Goal: Task Accomplishment & Management: Use online tool/utility

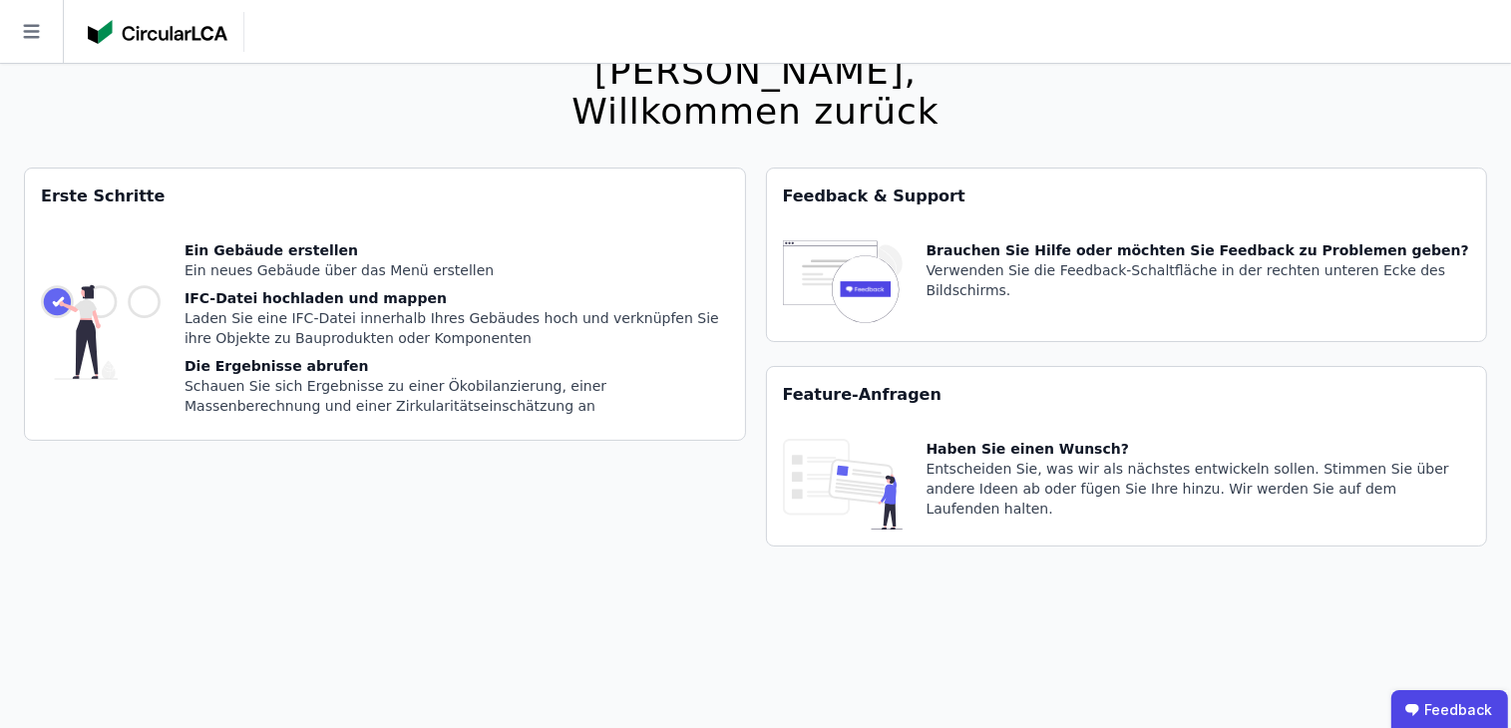
scroll to position [64, 0]
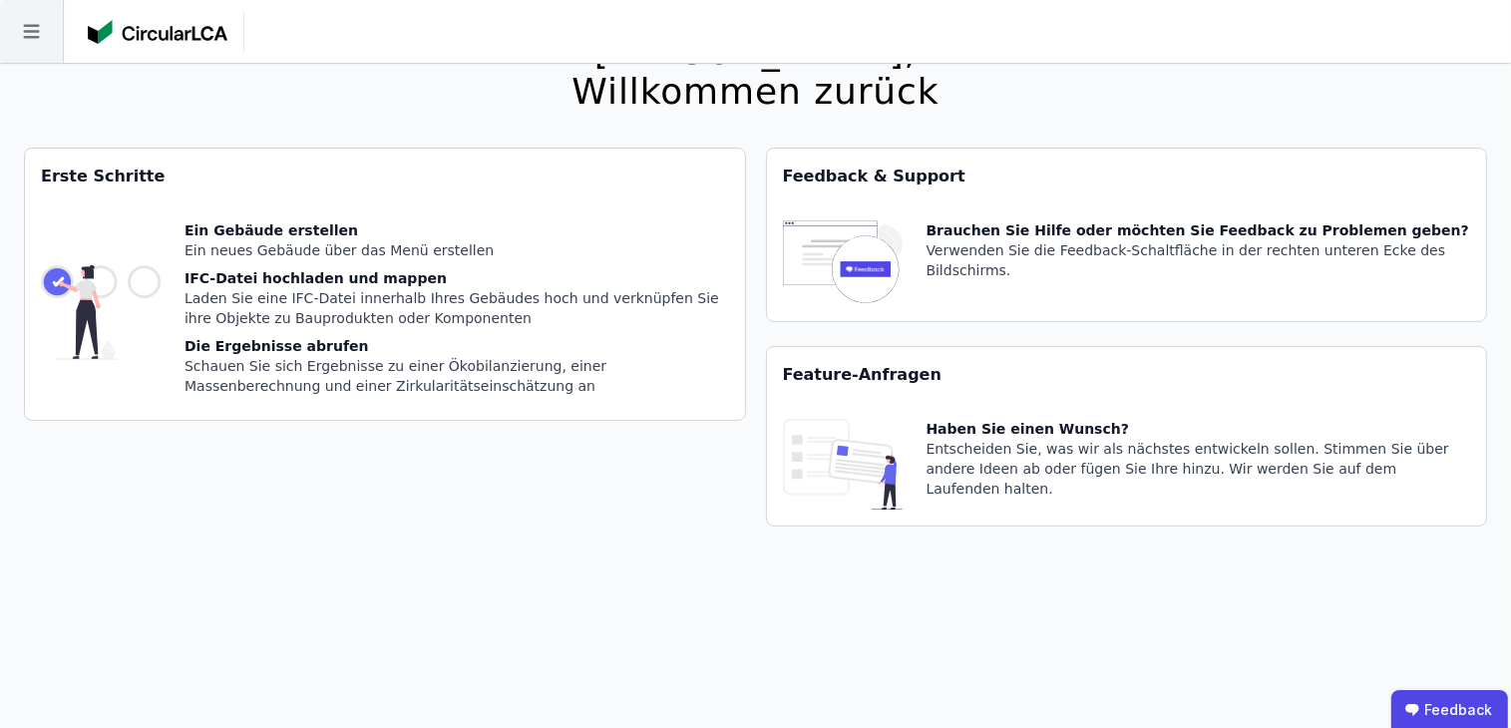
click at [40, 33] on icon at bounding box center [31, 31] width 63 height 63
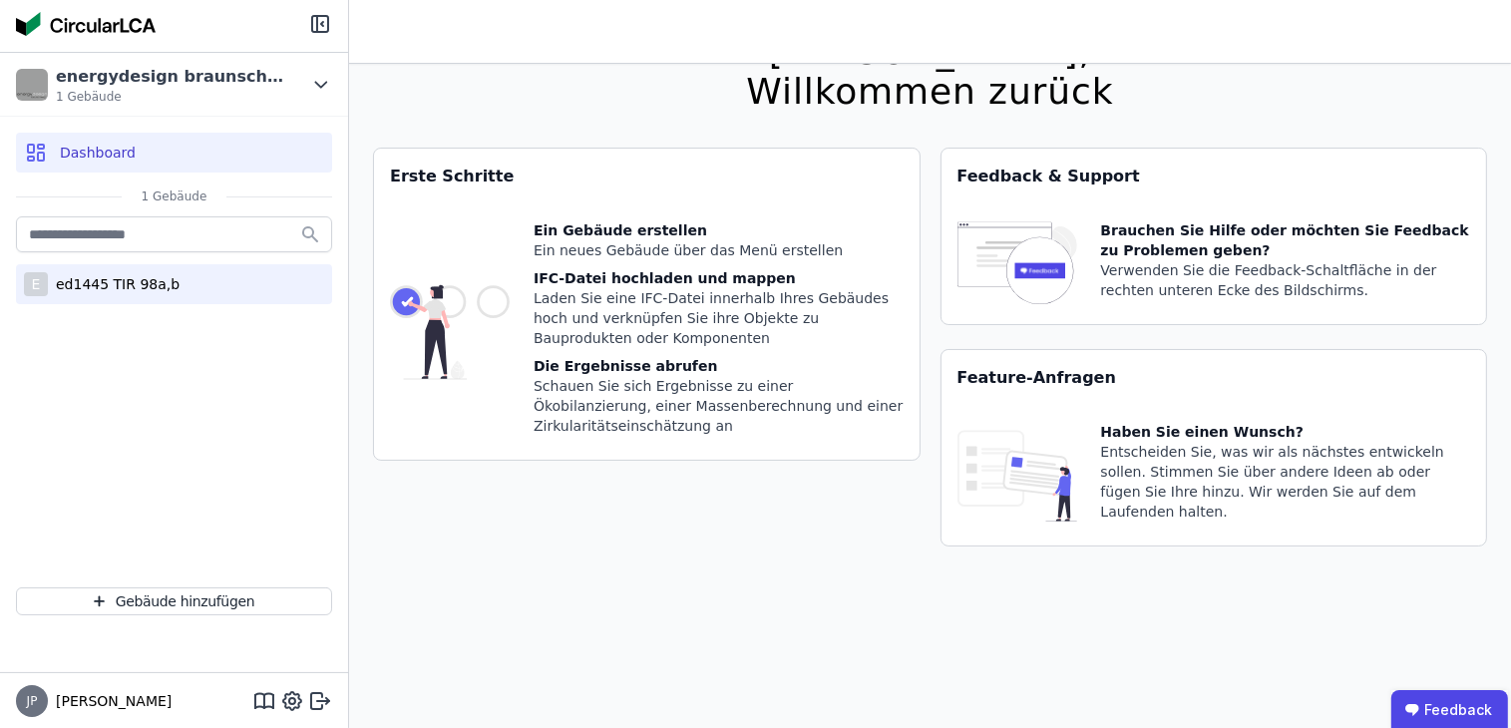
click at [128, 287] on div "ed1445 TIR 98a,b" at bounding box center [114, 284] width 132 height 20
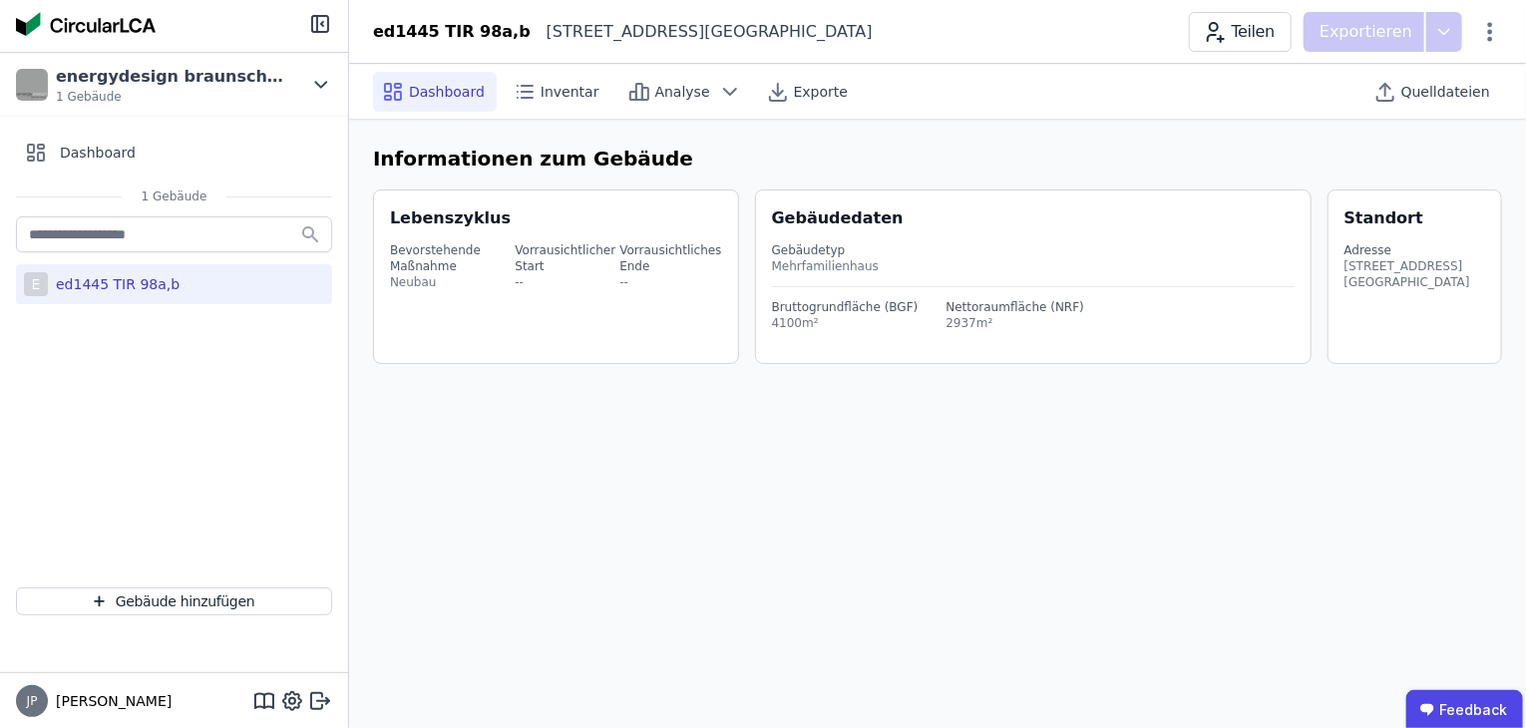
select select "*"
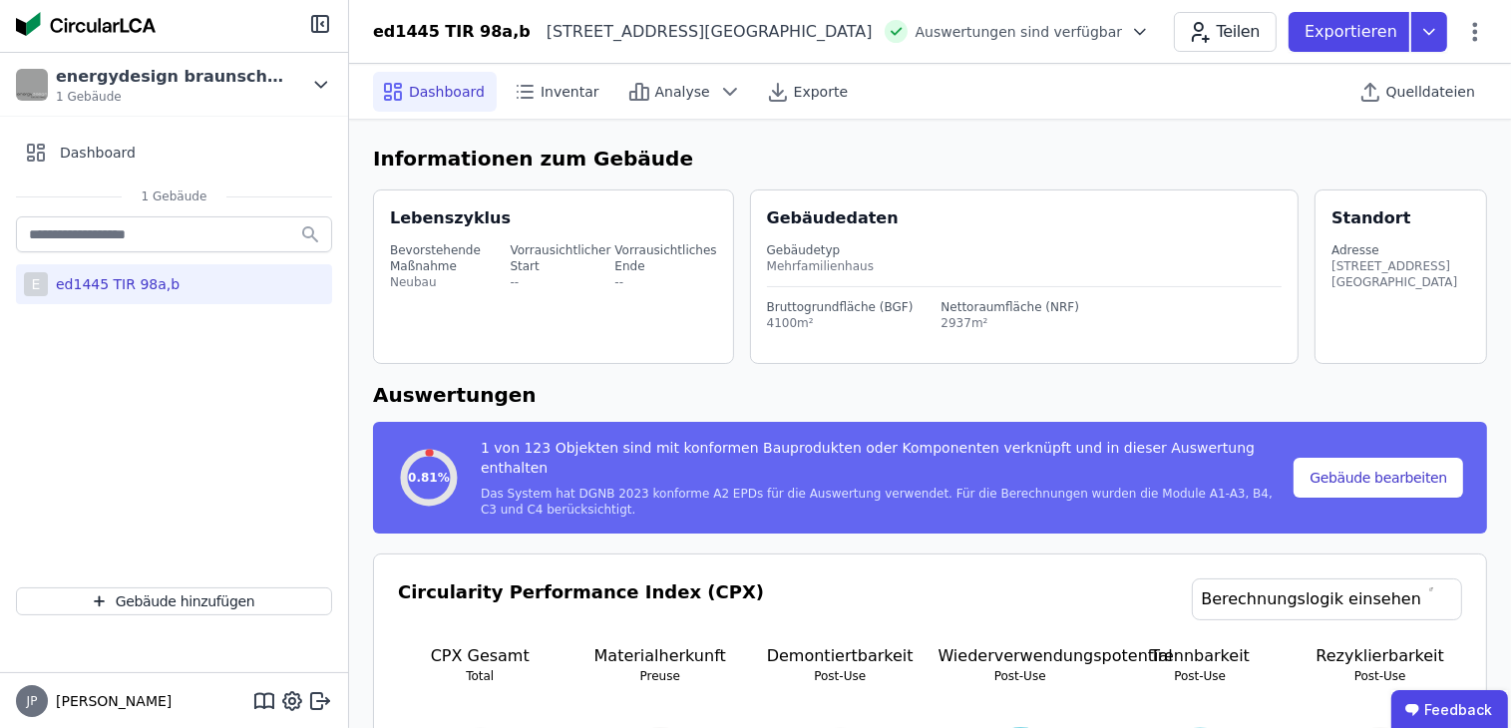
click at [128, 287] on div "ed1445 TIR 98a,b" at bounding box center [114, 284] width 132 height 20
select select "*"
click at [563, 100] on span "Inventar" at bounding box center [570, 92] width 59 height 20
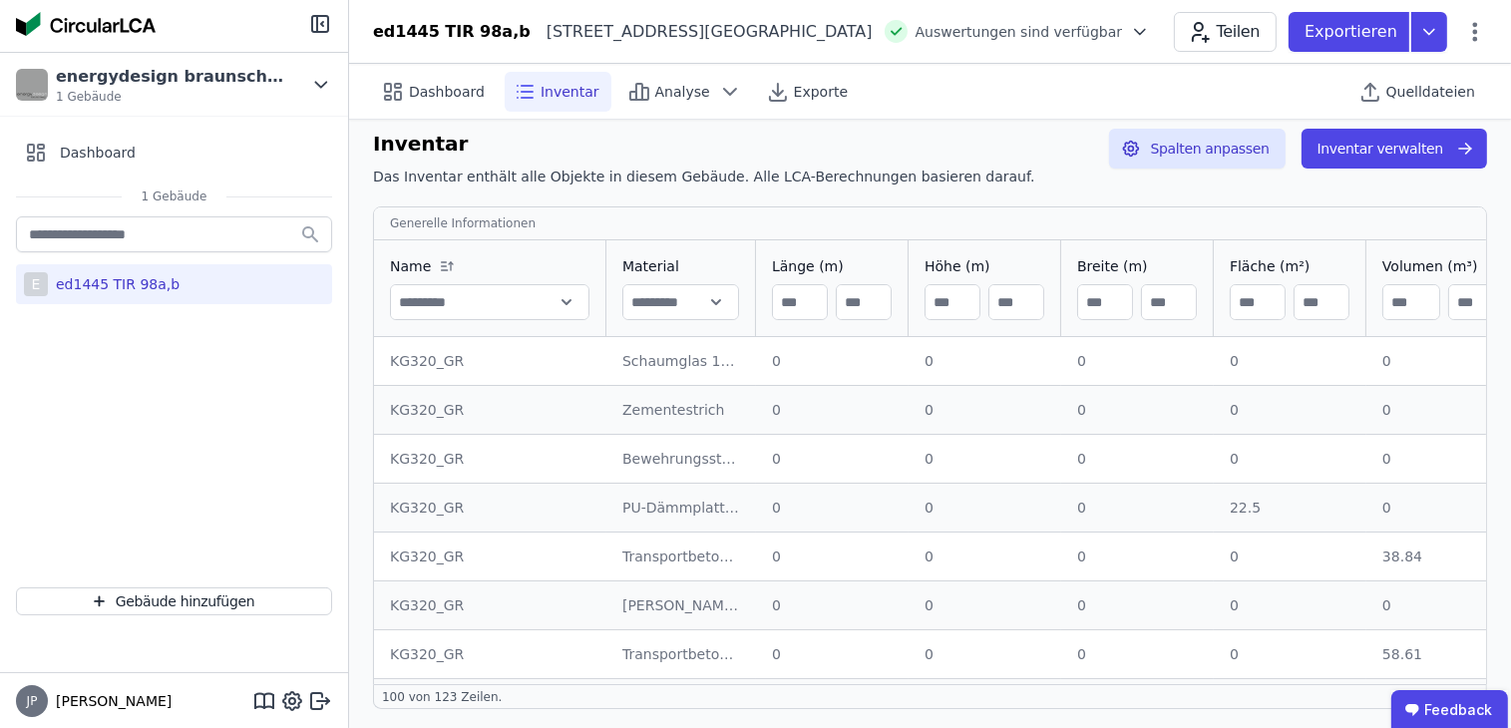
scroll to position [20, 0]
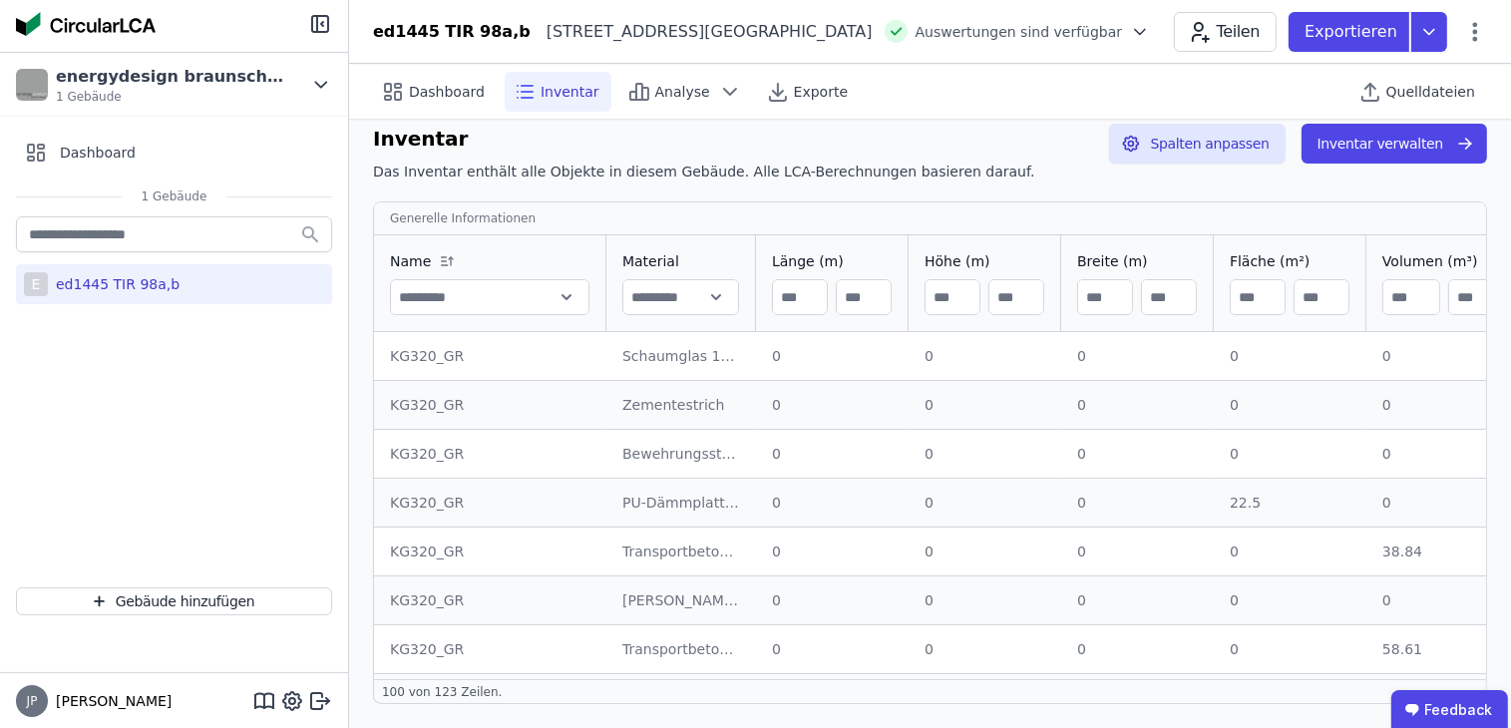
click at [728, 296] on input "text" at bounding box center [680, 297] width 115 height 36
click at [1362, 128] on button "Inventar verwalten" at bounding box center [1395, 144] width 186 height 40
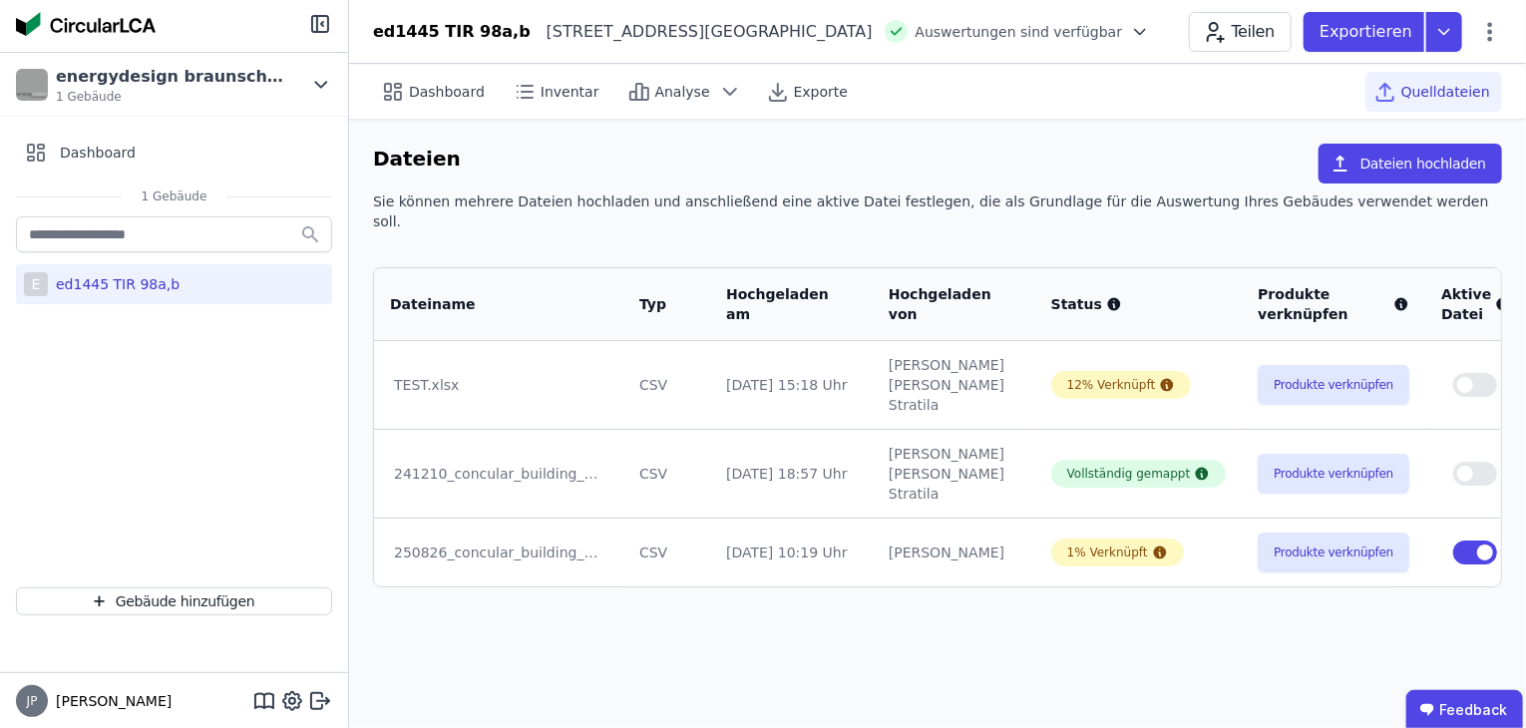
click at [1053, 518] on td "1% Verknüpft" at bounding box center [1138, 552] width 207 height 69
click at [1062, 539] on div "1% Verknüpft" at bounding box center [1117, 553] width 133 height 28
click at [1291, 533] on button "Produkte verknüpfen" at bounding box center [1334, 553] width 152 height 40
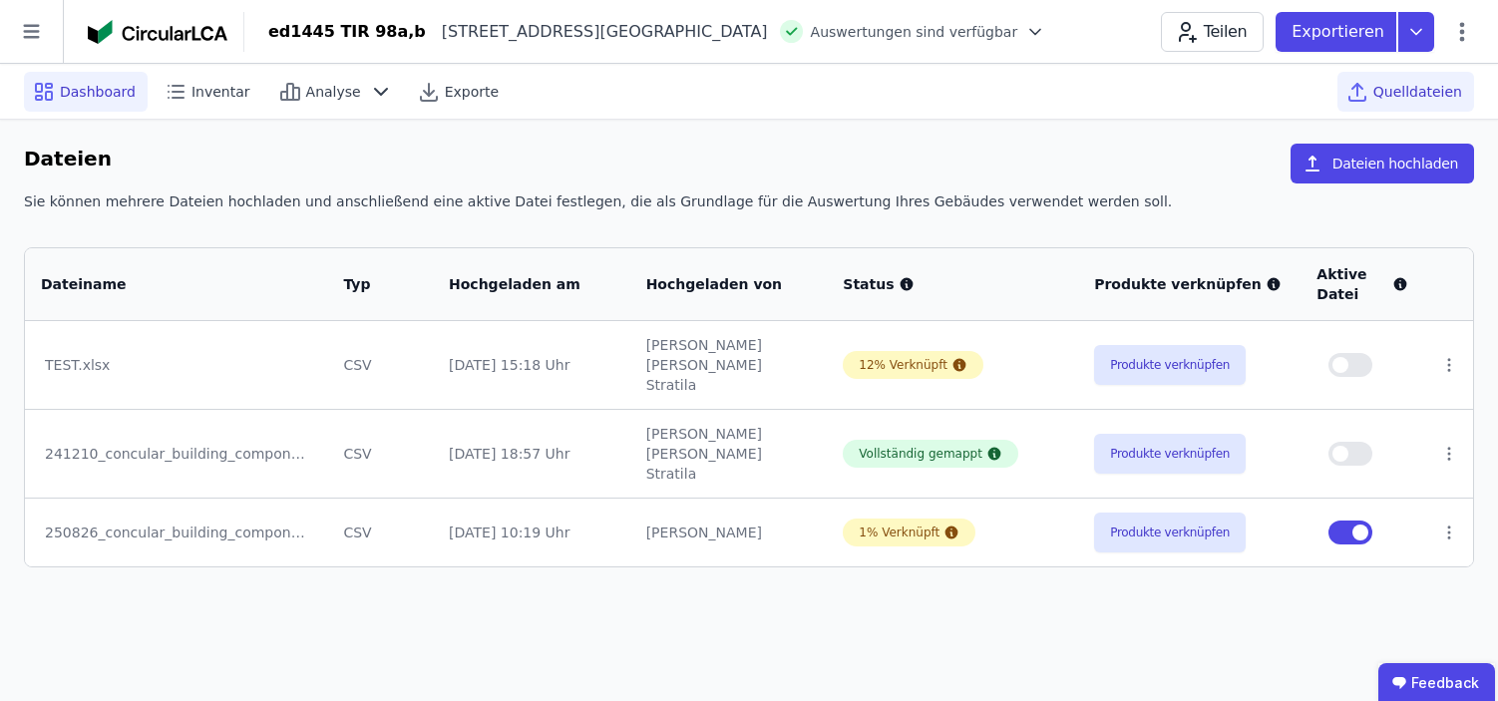
click at [58, 90] on div "Dashboard" at bounding box center [86, 92] width 124 height 40
select select "*"
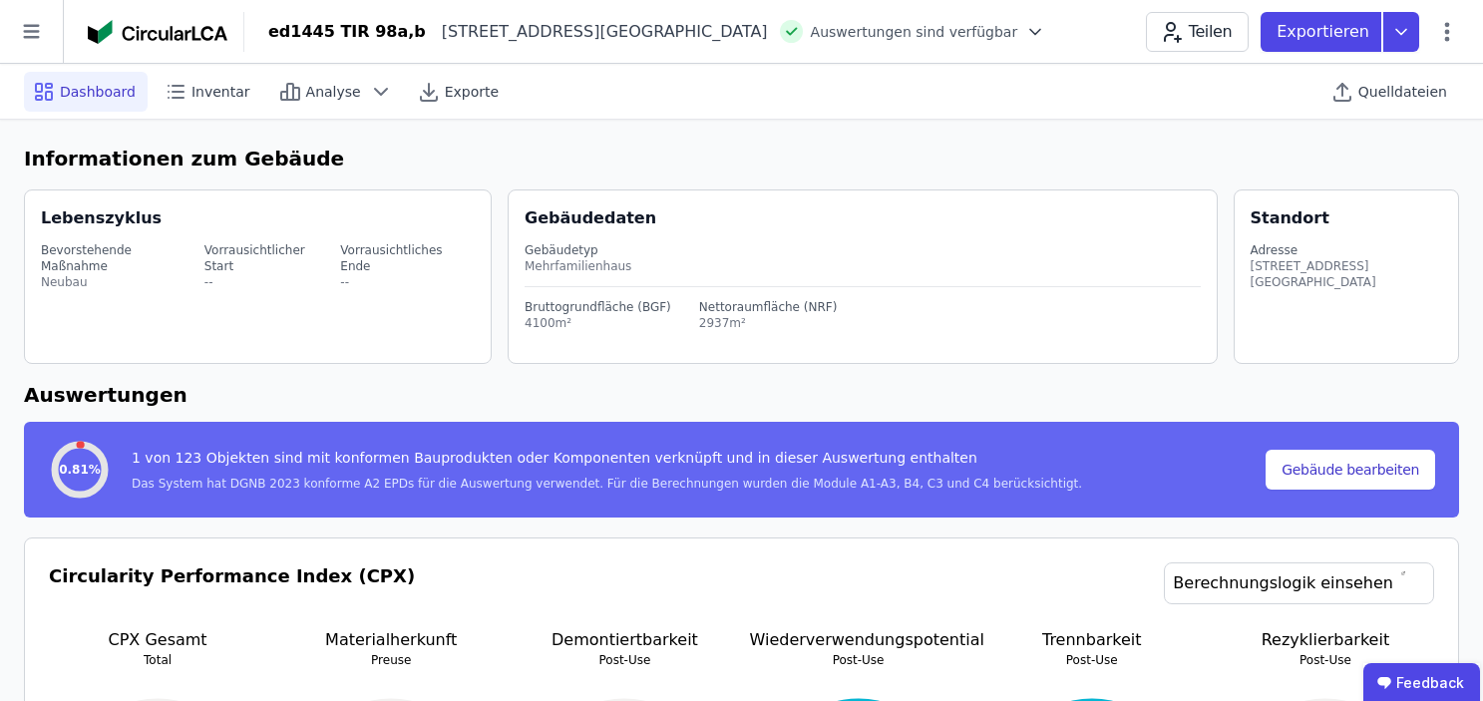
click at [325, 38] on div "ed1445 TIR 98a,b" at bounding box center [347, 32] width 158 height 24
click at [557, 29] on div "[STREET_ADDRESS][GEOGRAPHIC_DATA]" at bounding box center [597, 32] width 342 height 24
click at [1026, 28] on icon at bounding box center [1036, 32] width 20 height 20
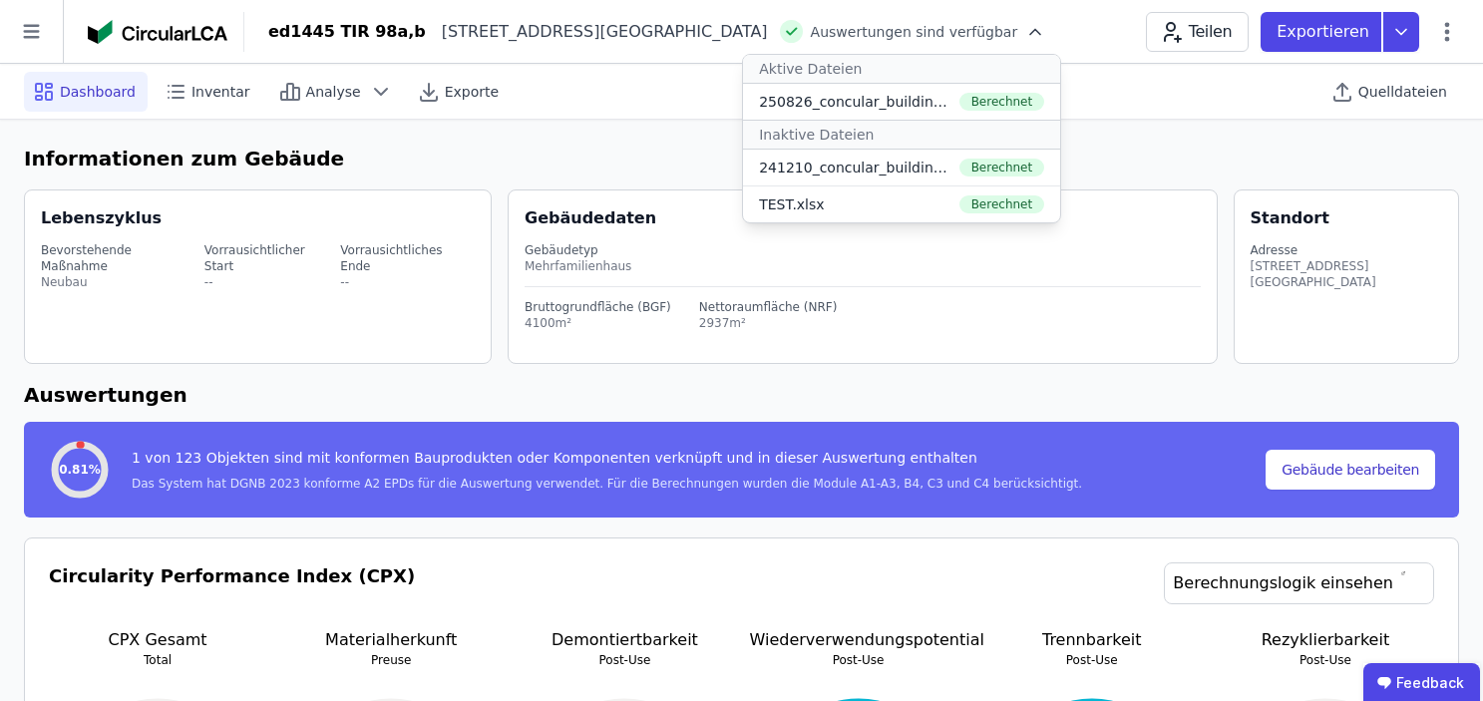
click at [1026, 28] on icon at bounding box center [1036, 32] width 20 height 20
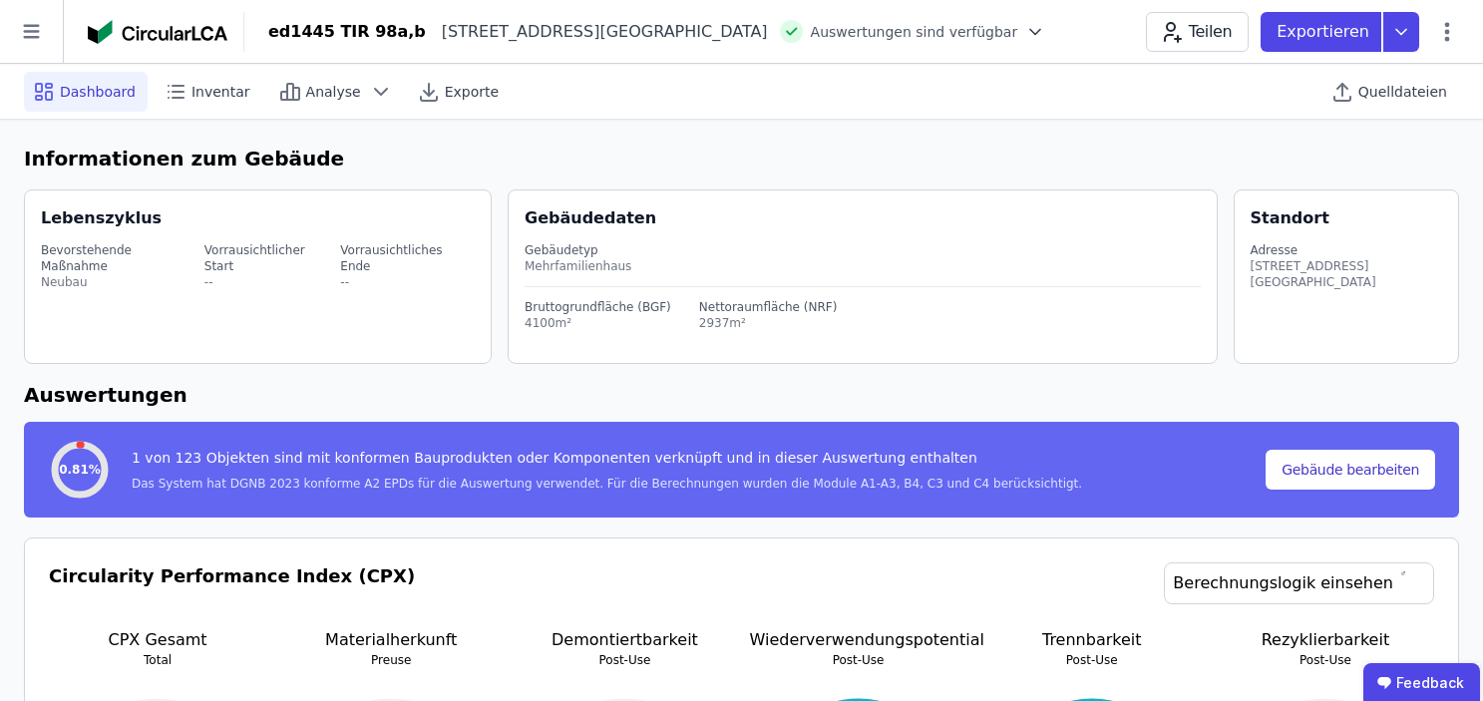
click at [106, 29] on img at bounding box center [158, 32] width 140 height 24
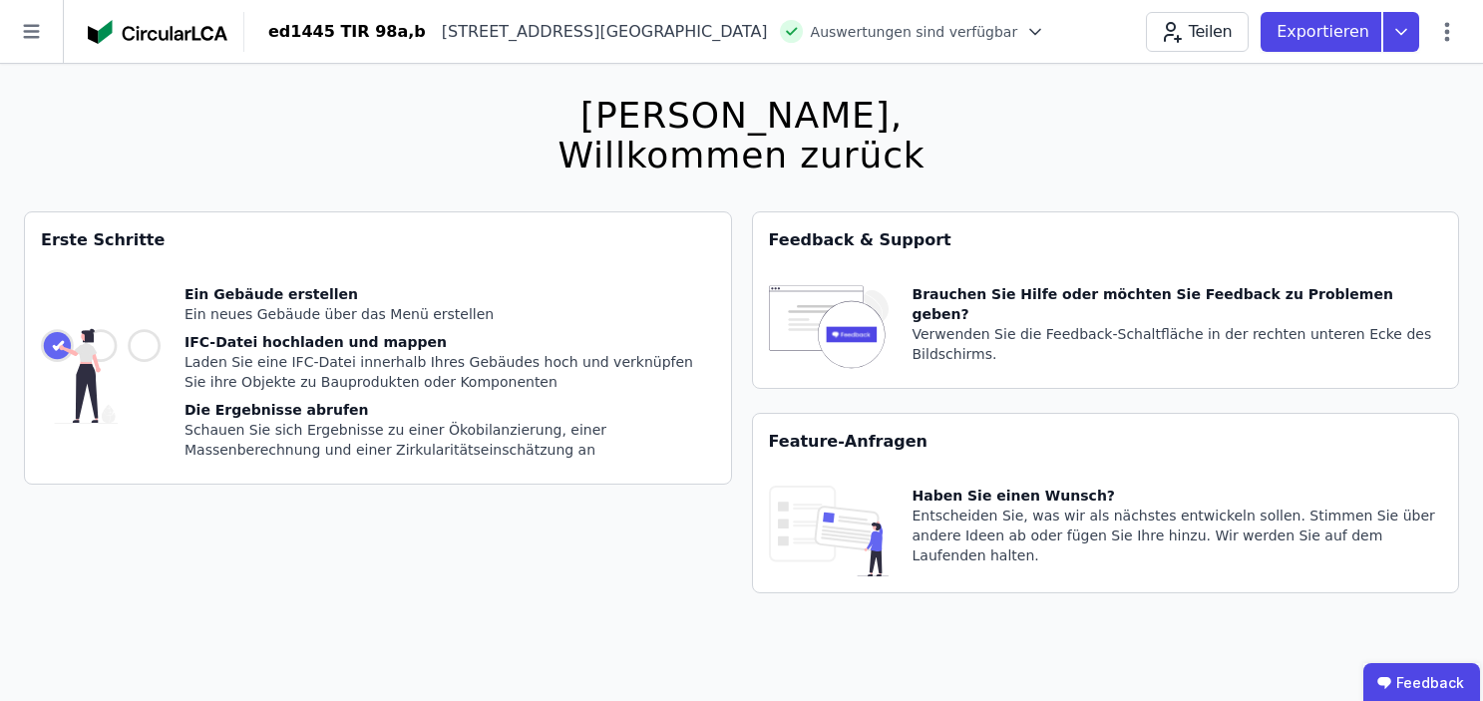
click at [350, 36] on div "ed1445 TIR 98a,b" at bounding box center [347, 32] width 158 height 24
click at [765, 9] on header "ed1445 TIR [STREET_ADDRESS] DE Auswertungen sind verfügbar Teilen Exportieren" at bounding box center [741, 32] width 1483 height 64
click at [765, 45] on div "ed1445 TIR [STREET_ADDRESS] DE Auswertungen sind verfügbar Teilen Exportieren" at bounding box center [863, 32] width 1239 height 40
click at [1458, 30] on icon at bounding box center [1448, 32] width 24 height 24
click at [1389, 83] on span "Gebäude bearbeiten" at bounding box center [1354, 79] width 144 height 20
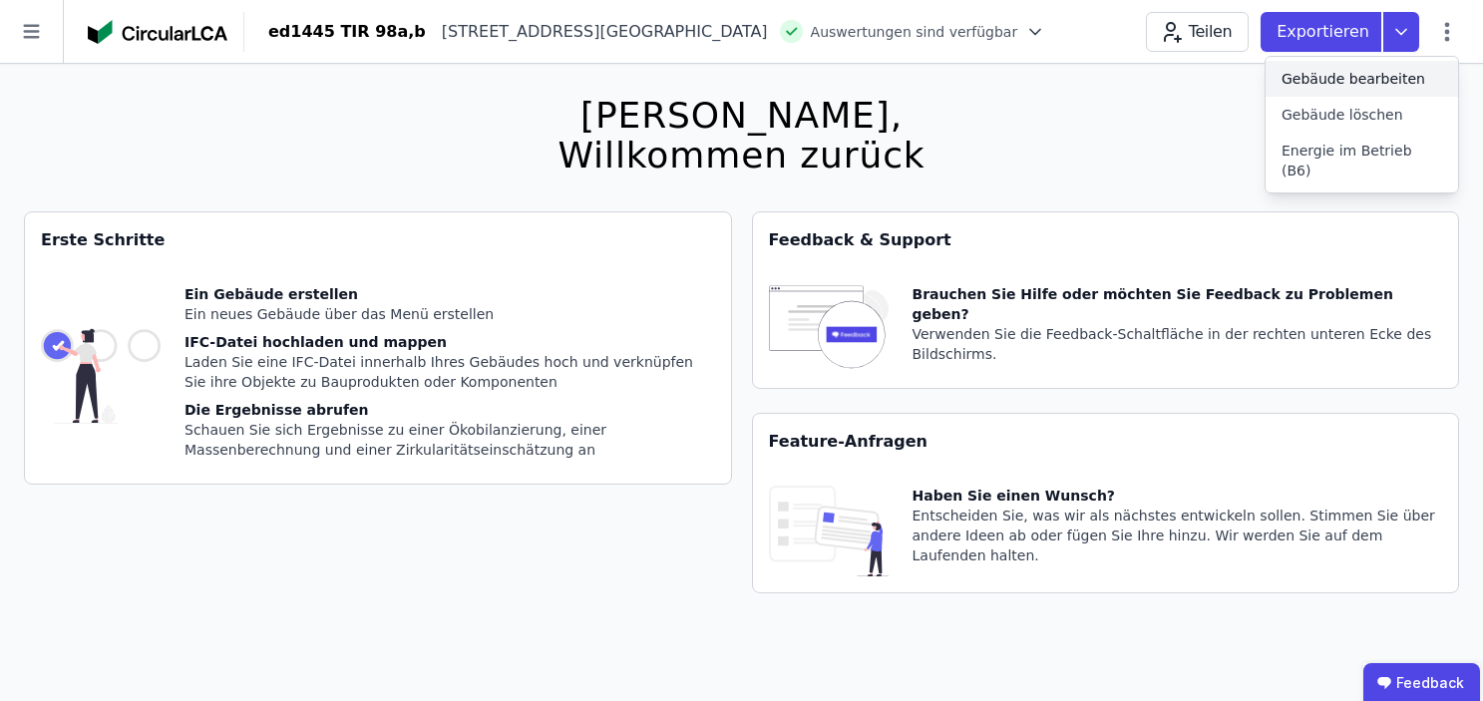
select select "**********"
select select "*"
select select "**********"
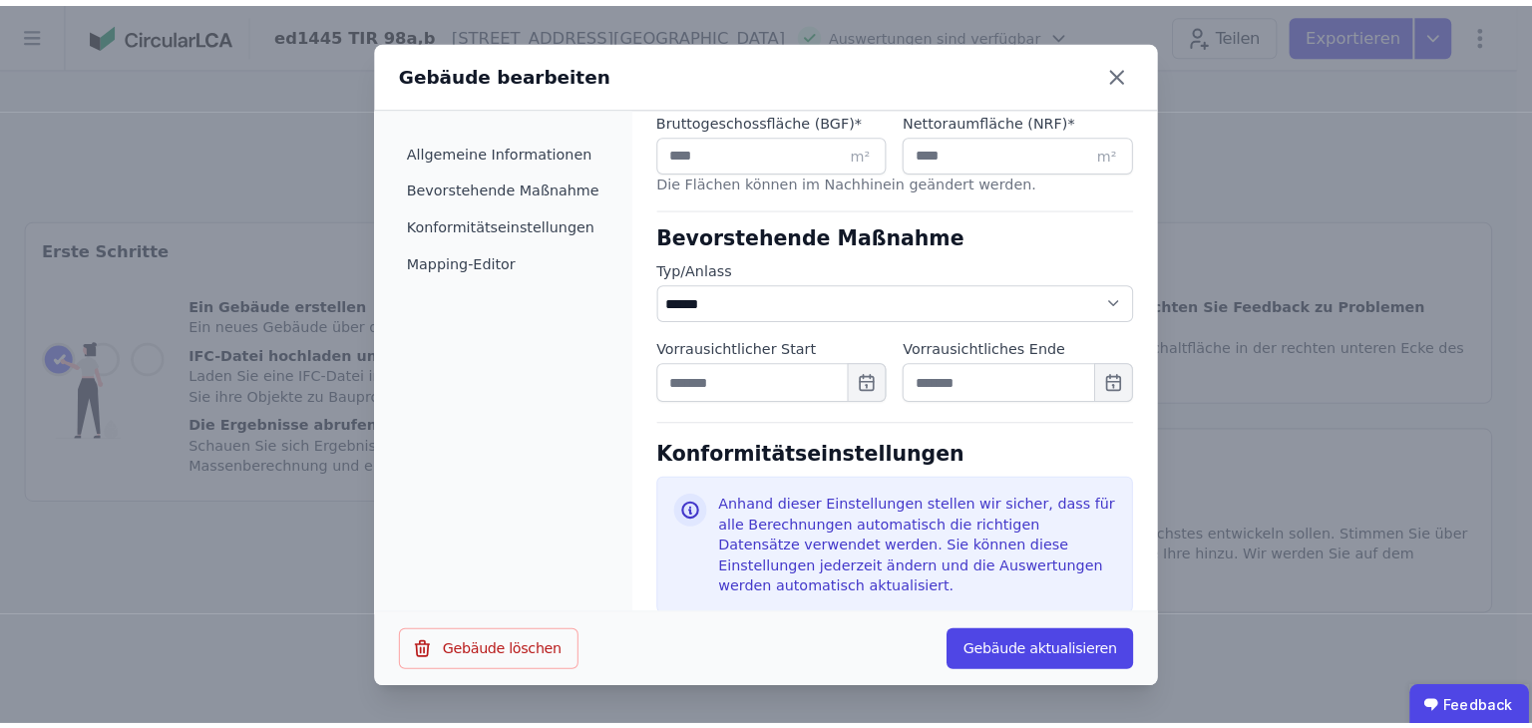
scroll to position [499, 0]
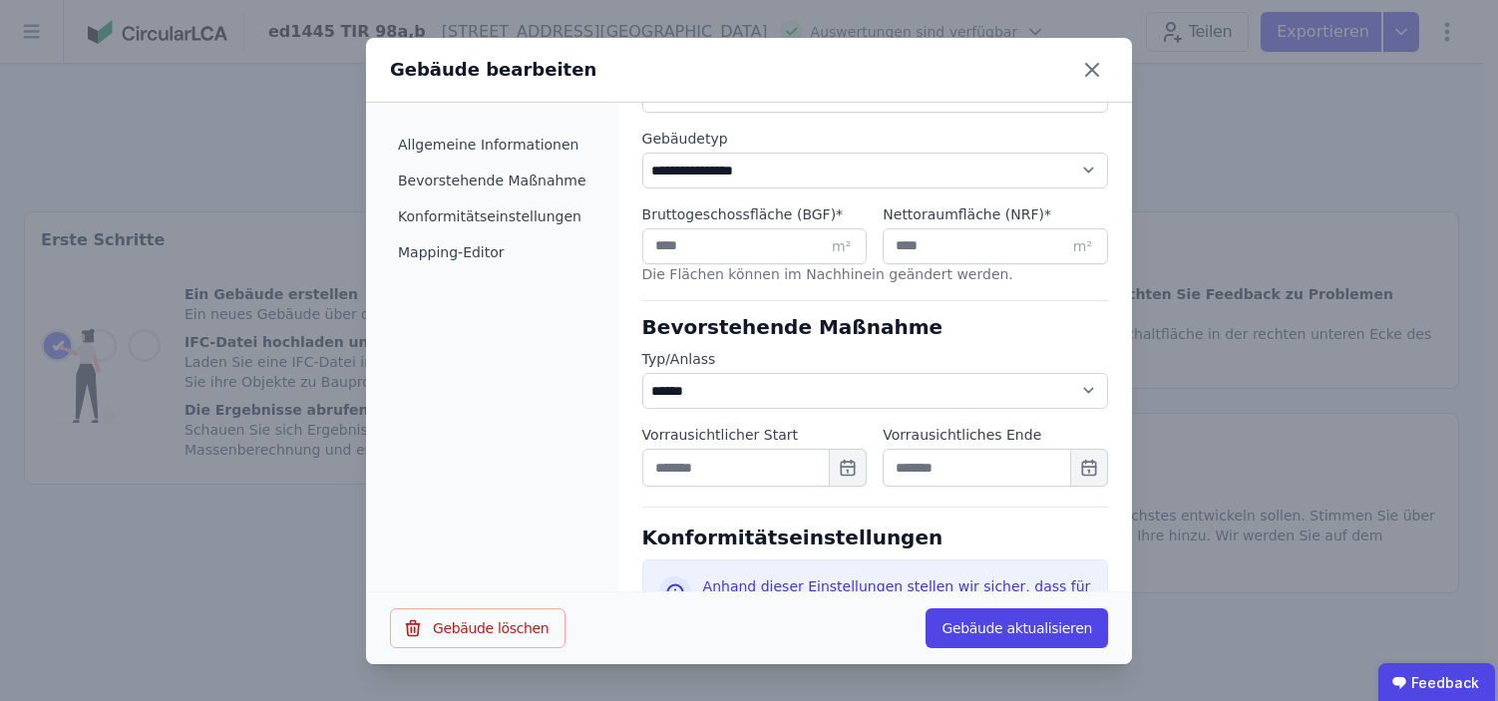
click at [1400, 201] on div "**********" at bounding box center [749, 350] width 1498 height 701
click at [1088, 77] on icon at bounding box center [1092, 70] width 32 height 32
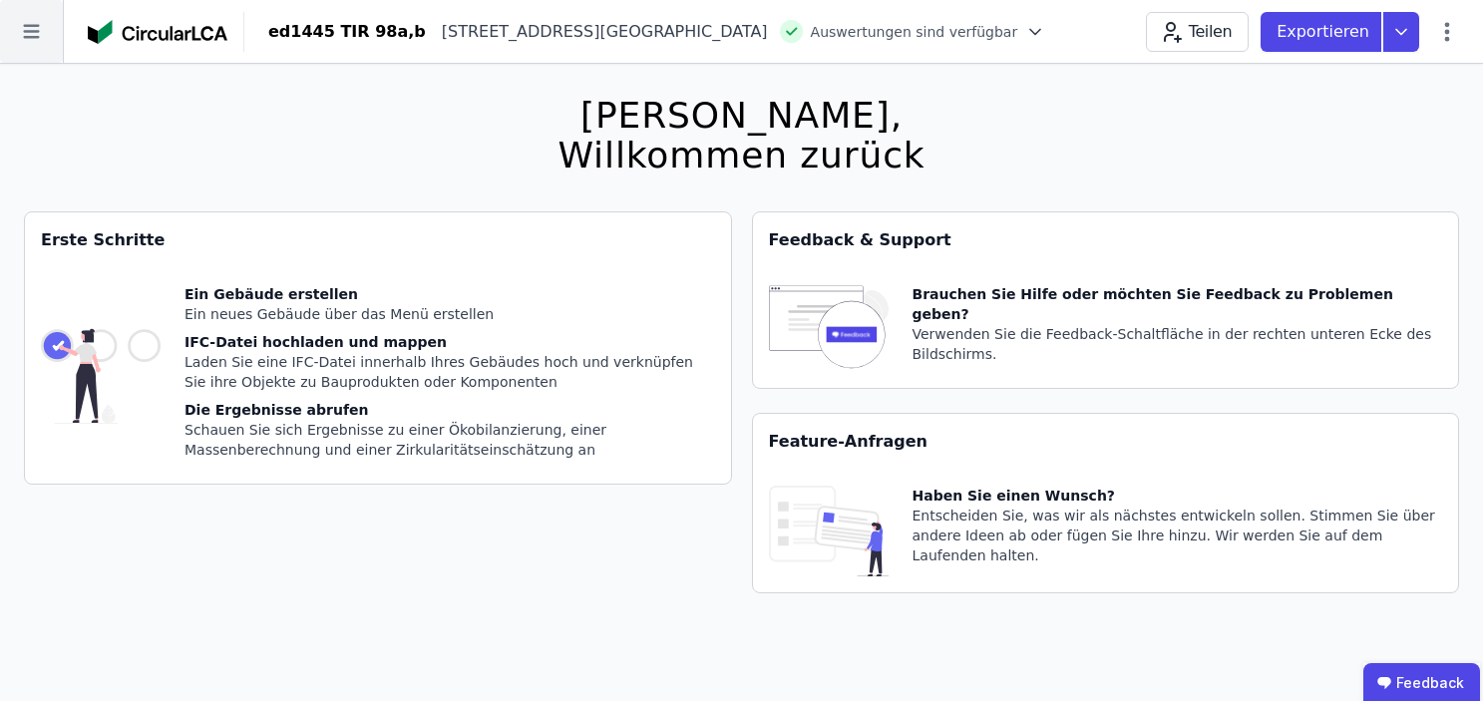
click at [35, 28] on icon at bounding box center [31, 31] width 63 height 63
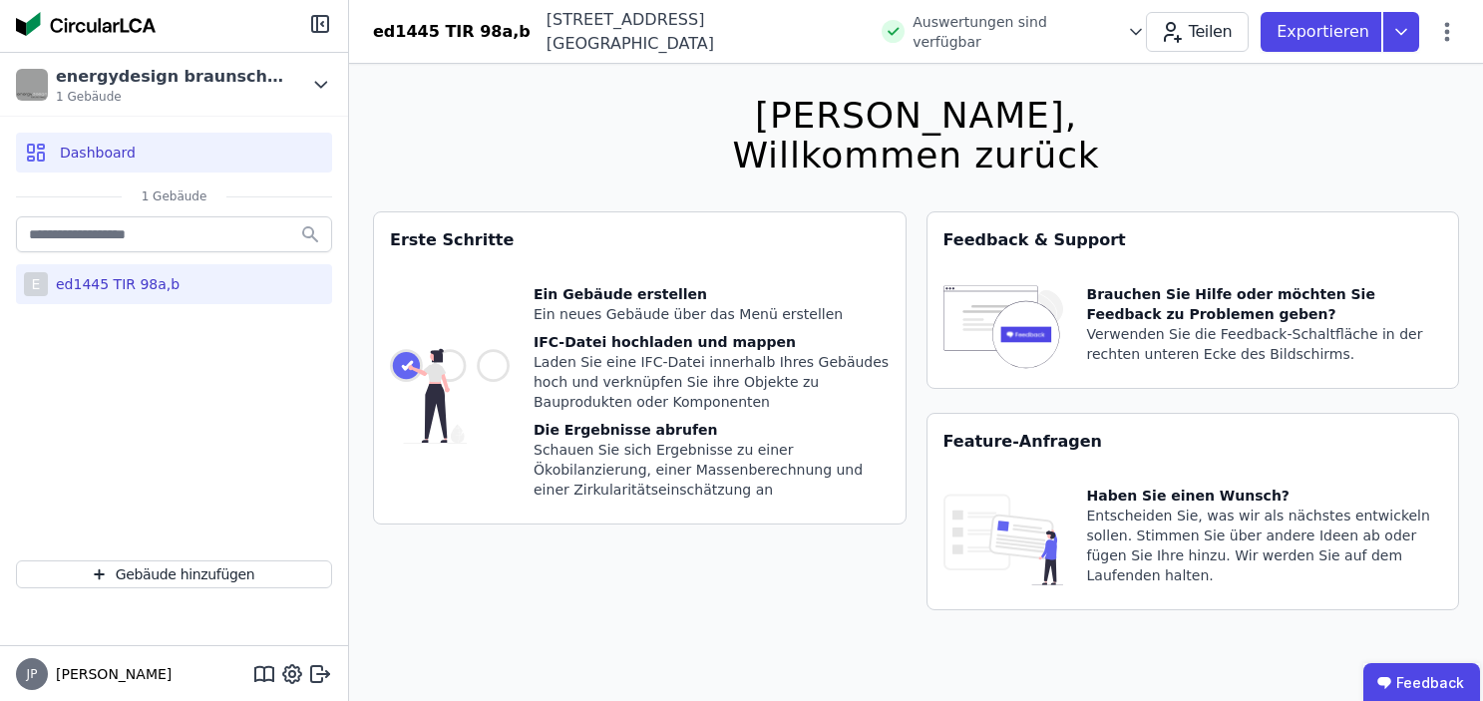
click at [156, 283] on div "ed1445 TIR 98a,b" at bounding box center [114, 284] width 132 height 20
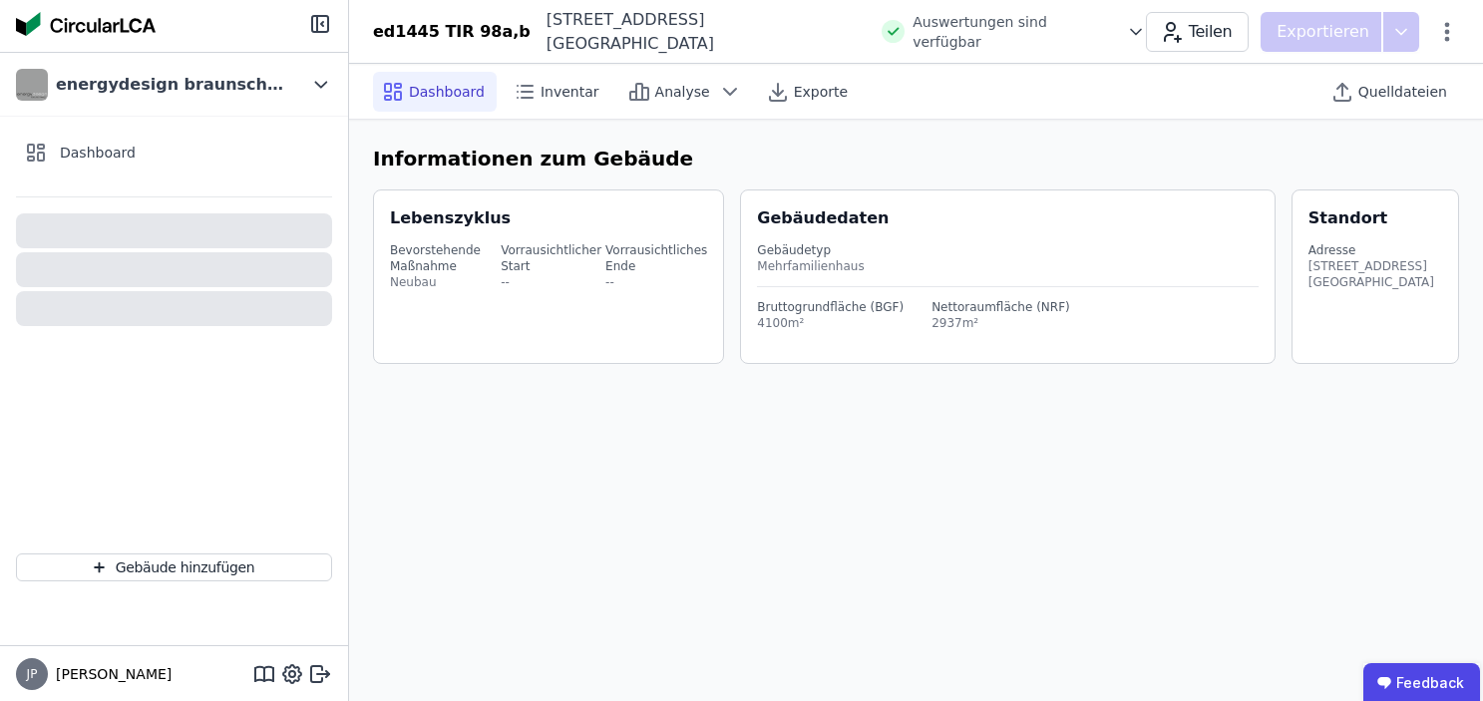
select select "*"
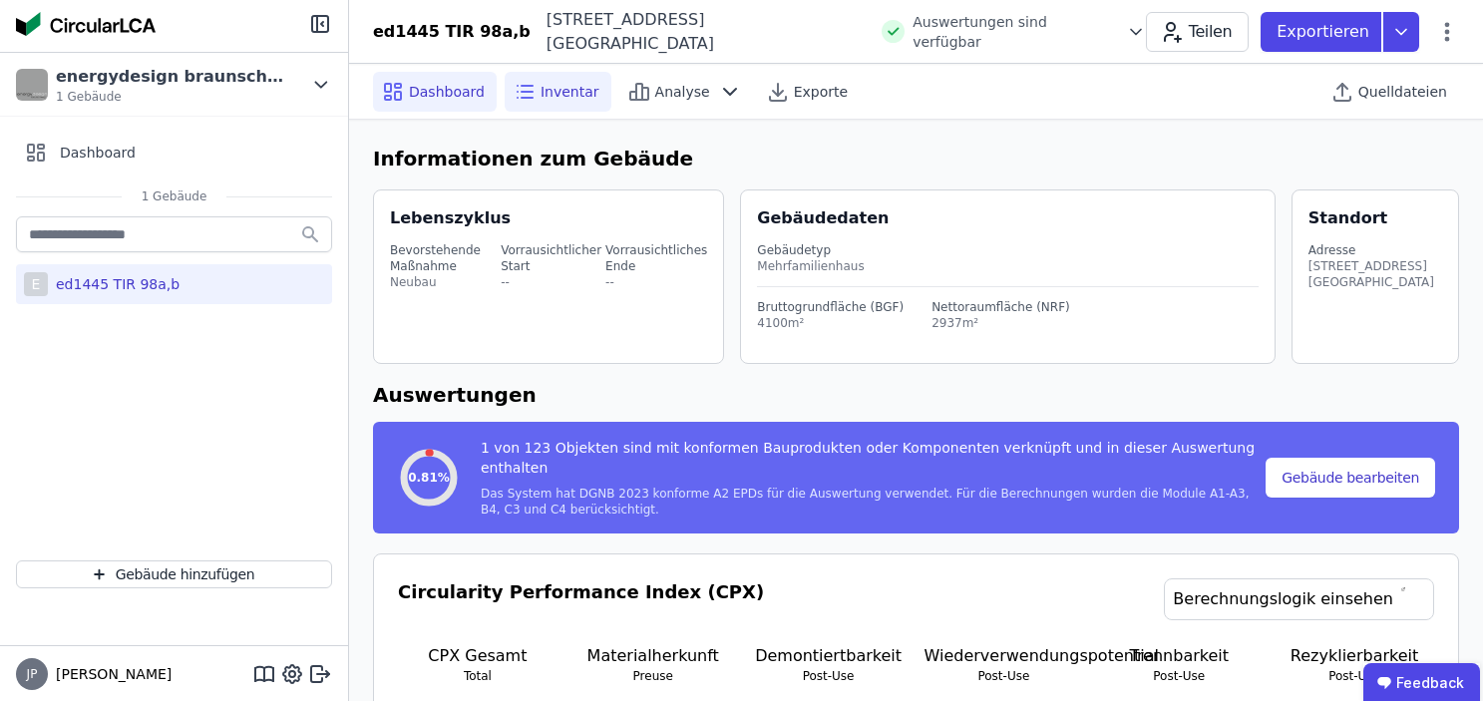
click at [539, 80] on div "Inventar" at bounding box center [558, 92] width 107 height 40
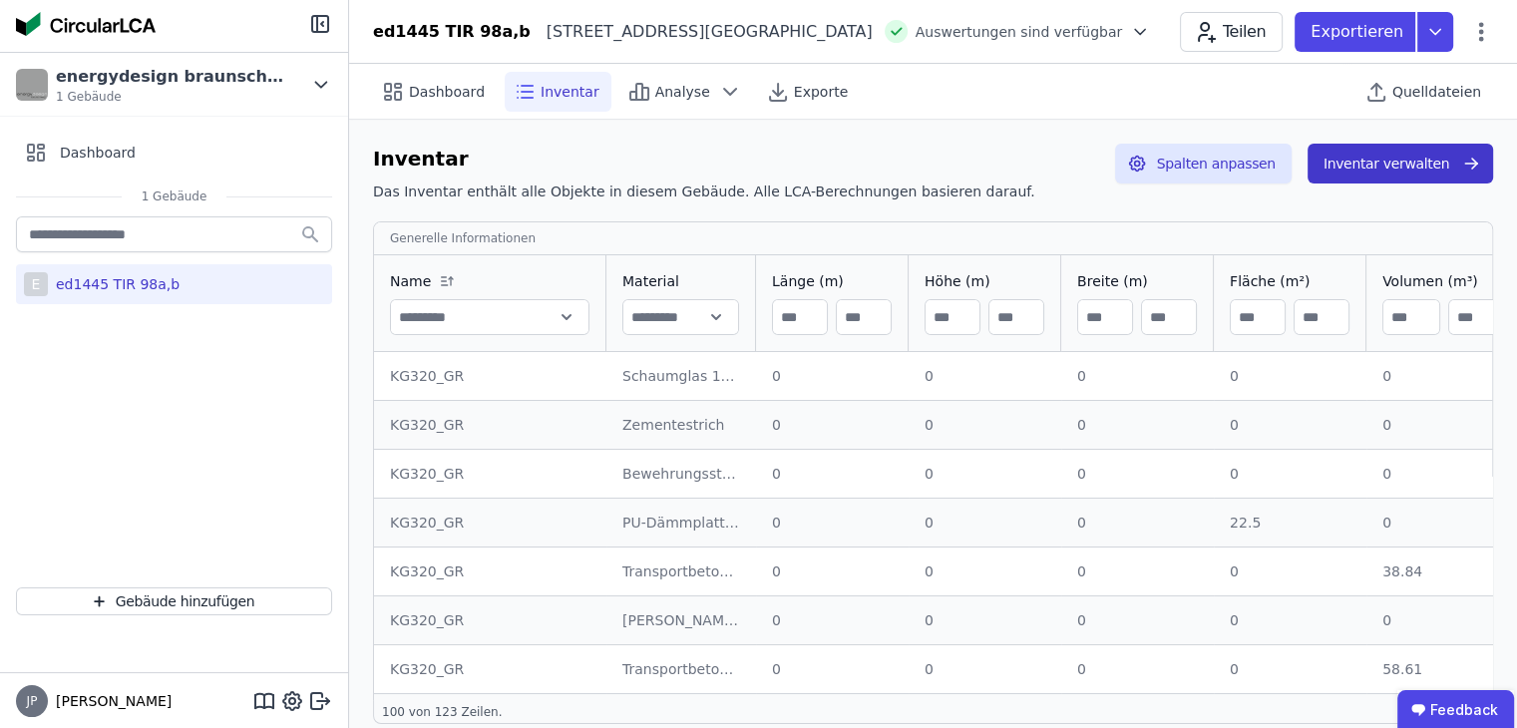
click at [1431, 164] on button "Inventar verwalten" at bounding box center [1401, 164] width 186 height 40
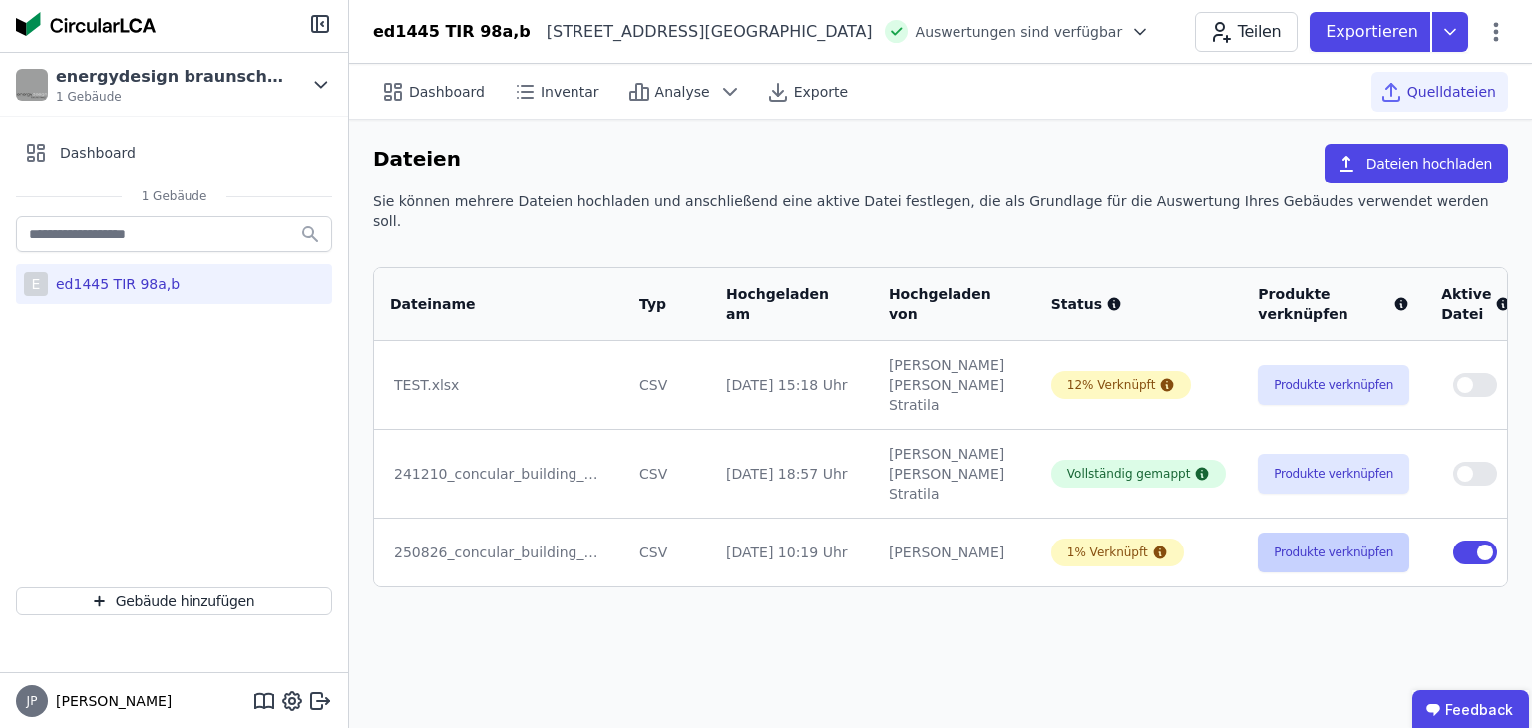
click at [1281, 533] on button "Produkte verknüpfen" at bounding box center [1334, 553] width 152 height 40
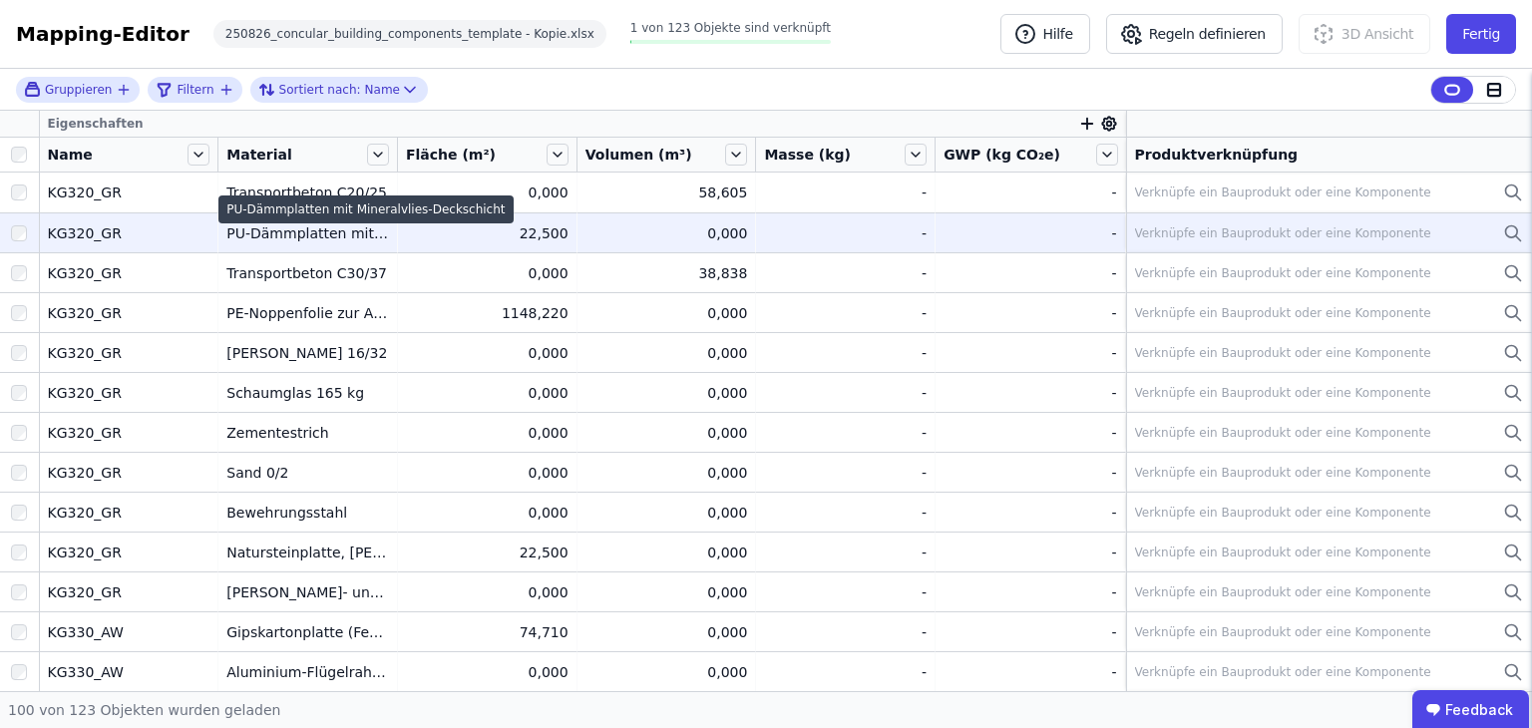
click at [291, 240] on div "PU-Dämmplatten mit Mineralvlies-Deckschicht" at bounding box center [307, 233] width 163 height 20
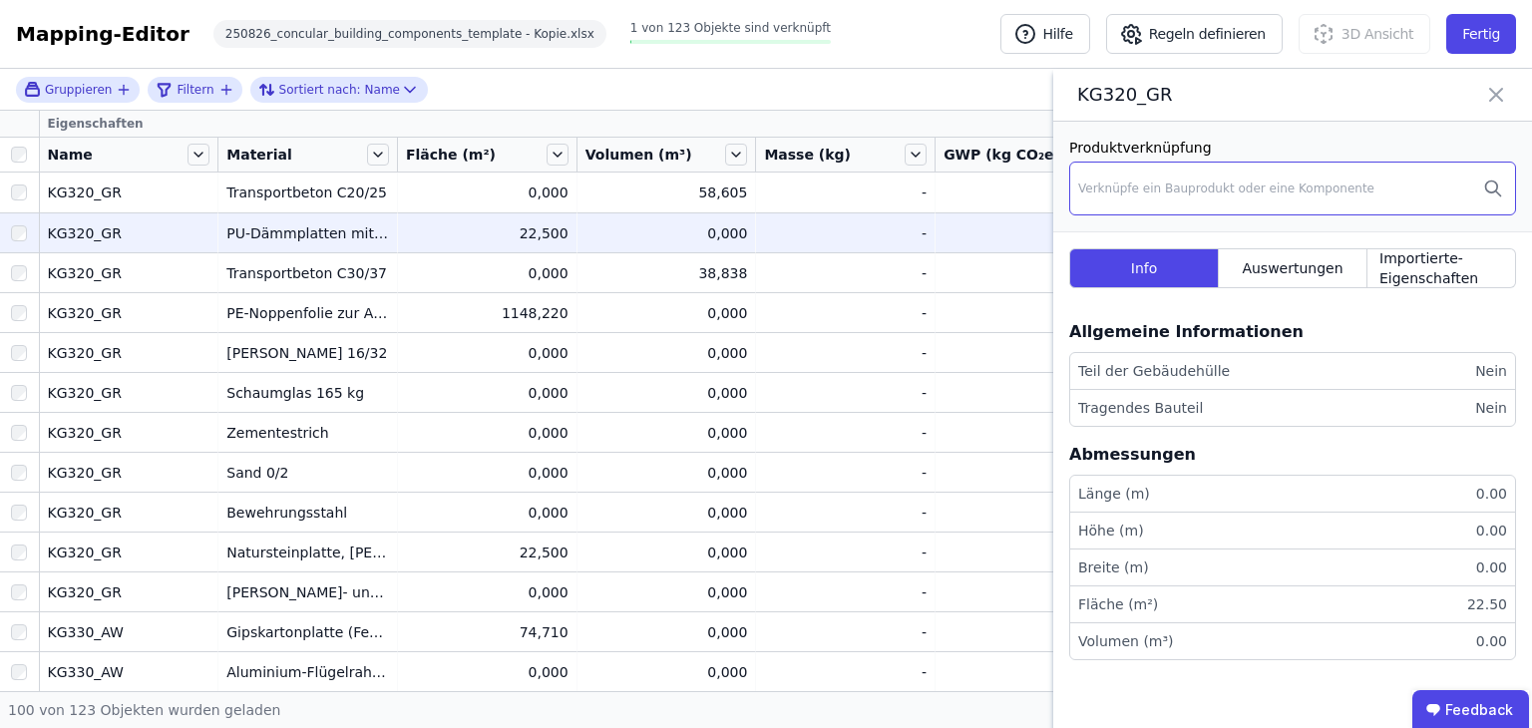
click at [1228, 181] on div "Verknüpfe ein Bauprodukt oder eine Komponente" at bounding box center [1226, 189] width 296 height 16
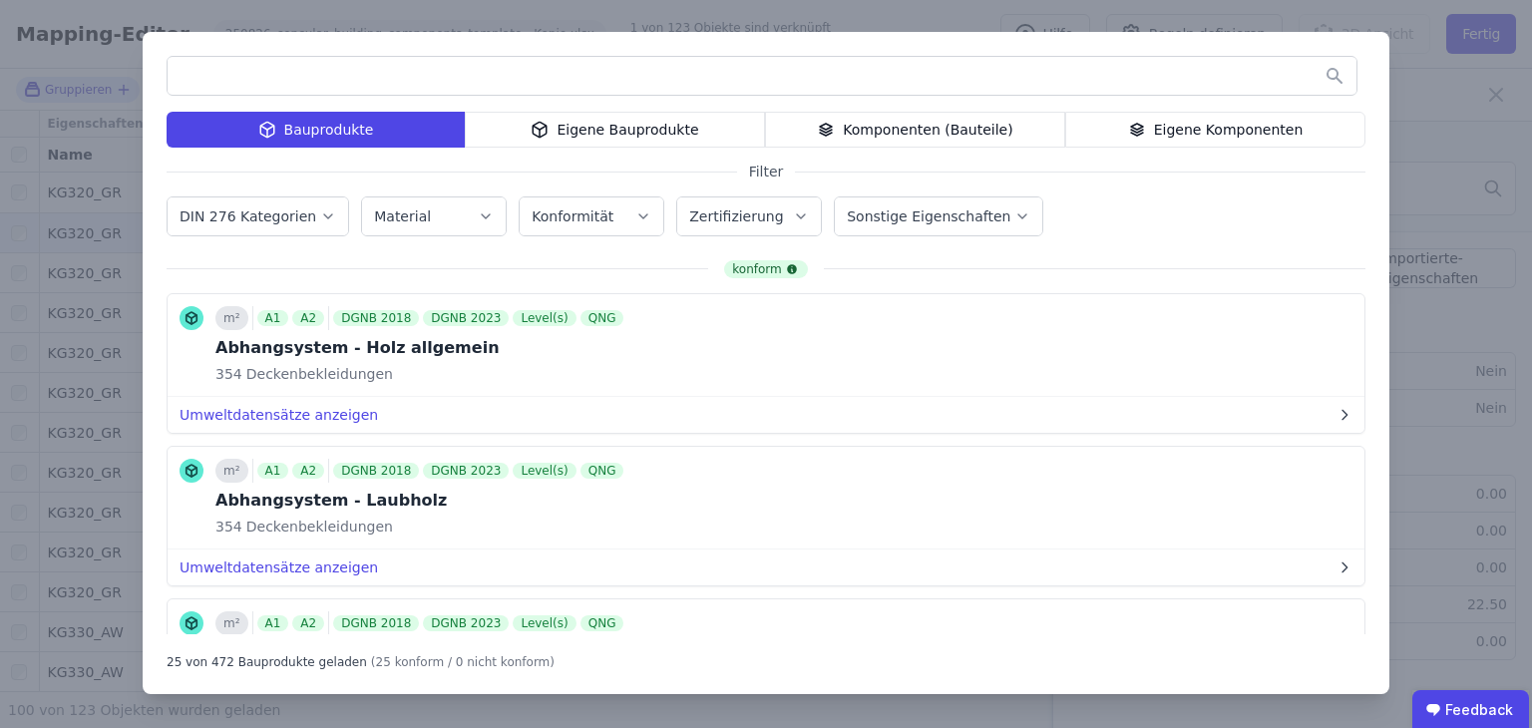
click at [297, 238] on div "DIN 276 Kategorien Material Konformität Zertifizierung Sonstige Eigenschaften" at bounding box center [766, 219] width 1199 height 52
click at [320, 217] on icon "button" at bounding box center [328, 216] width 16 height 20
click at [319, 78] on input "text" at bounding box center [762, 76] width 1189 height 36
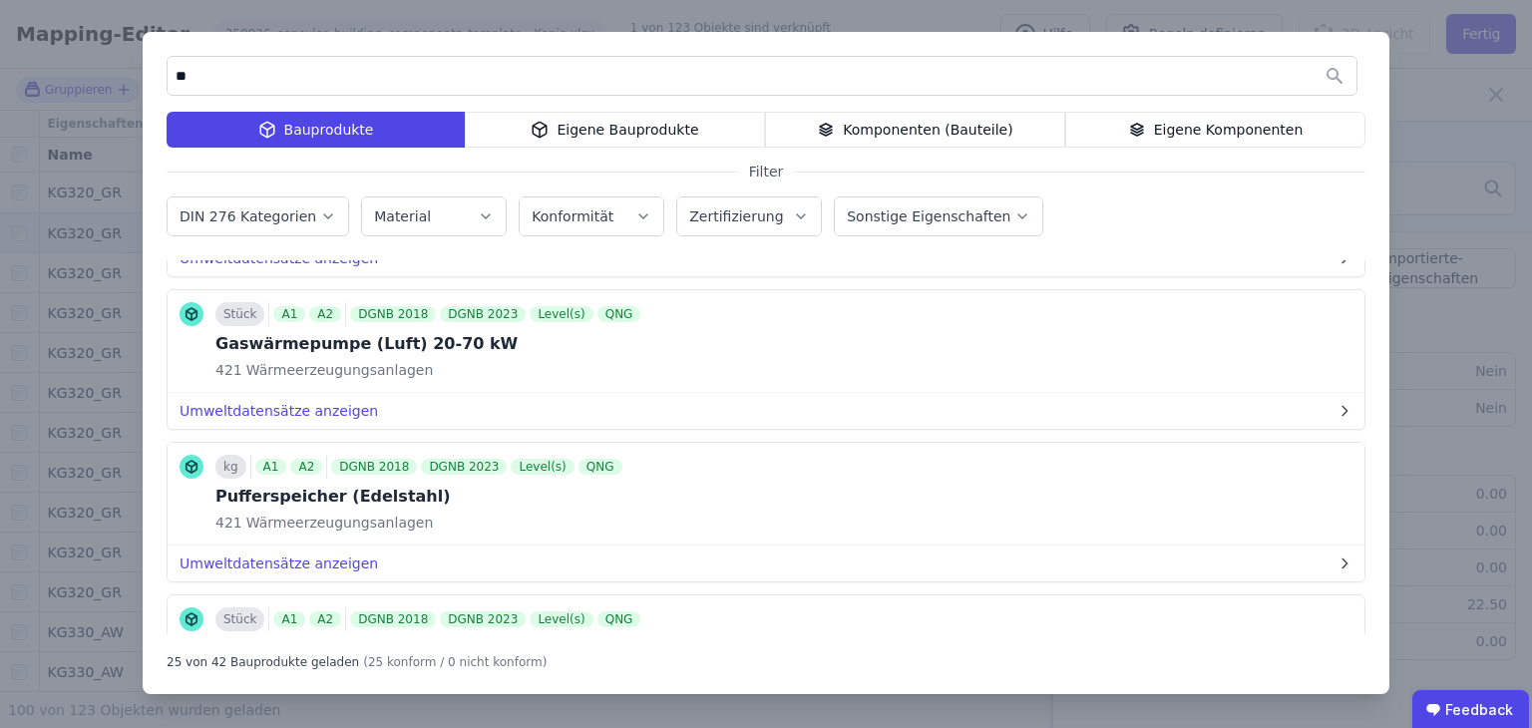
scroll to position [499, 0]
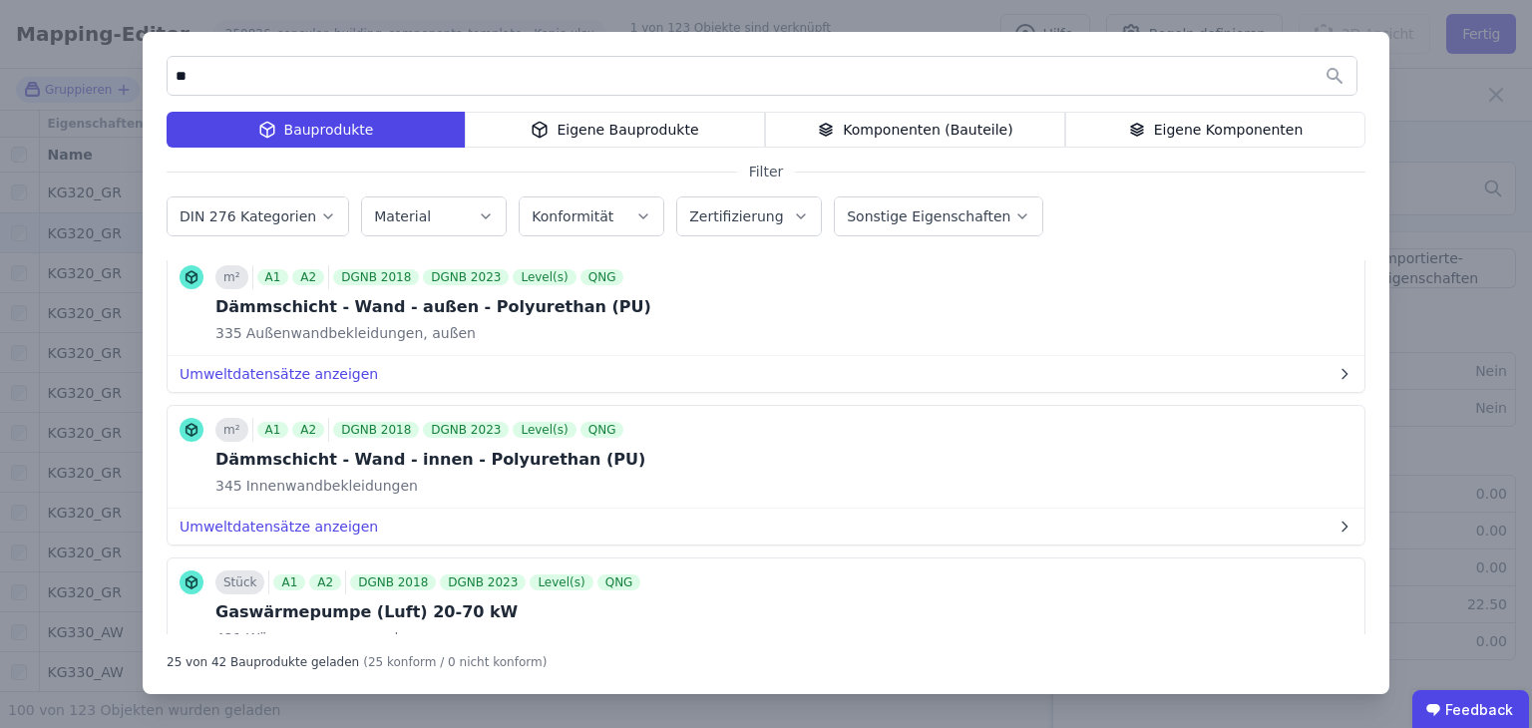
type input "**"
click at [235, 224] on label "DIN 276 Kategorien" at bounding box center [250, 216] width 141 height 16
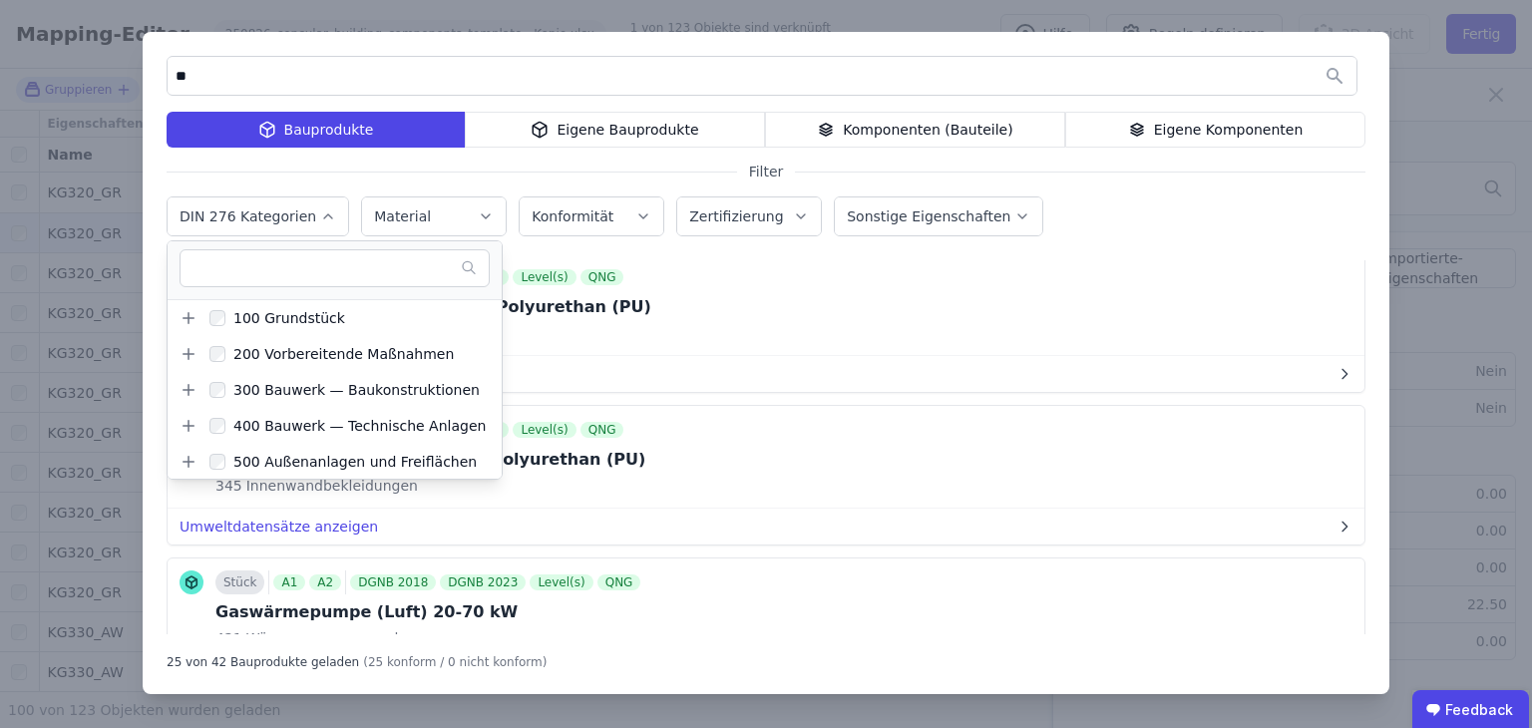
click at [235, 224] on label "DIN 276 Kategorien" at bounding box center [250, 216] width 141 height 16
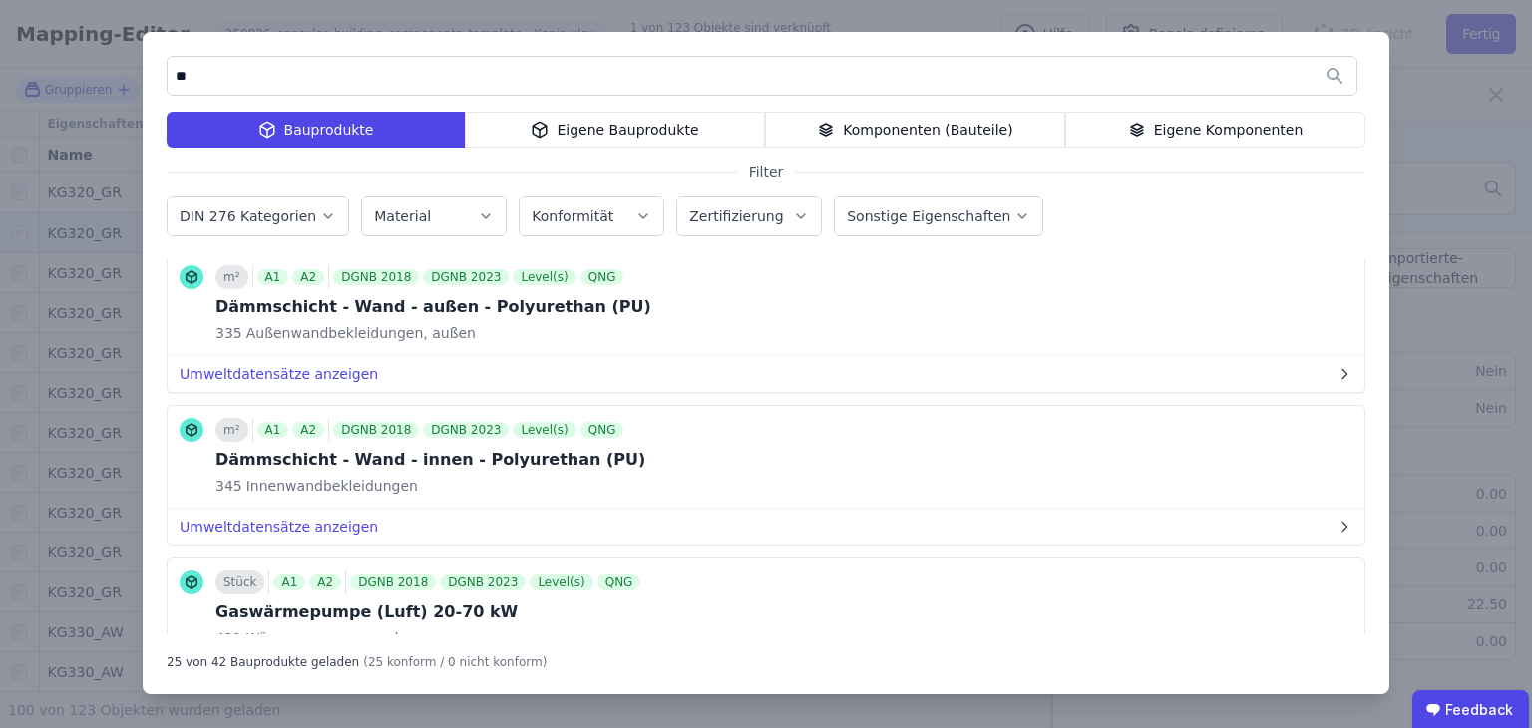
click at [624, 200] on button "Konformität" at bounding box center [592, 217] width 144 height 38
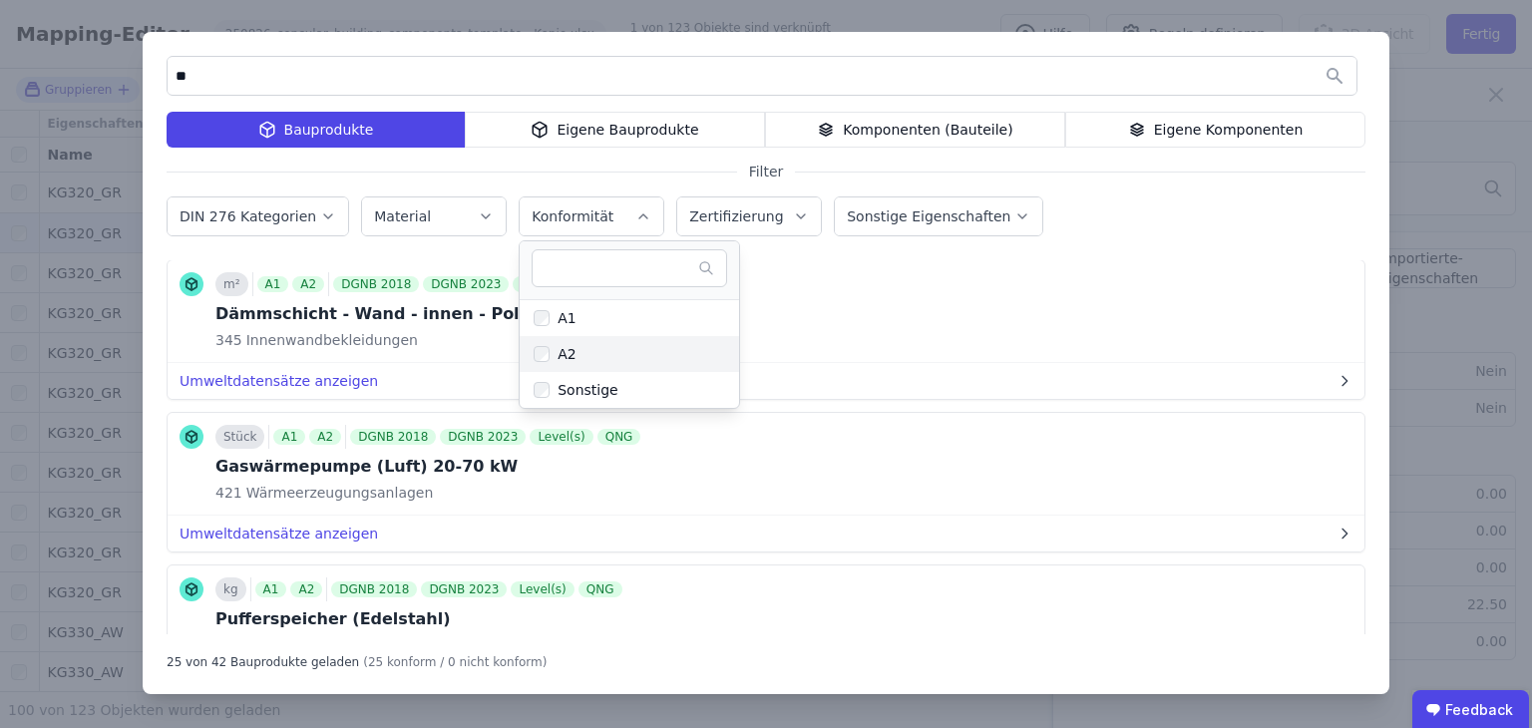
scroll to position [599, 0]
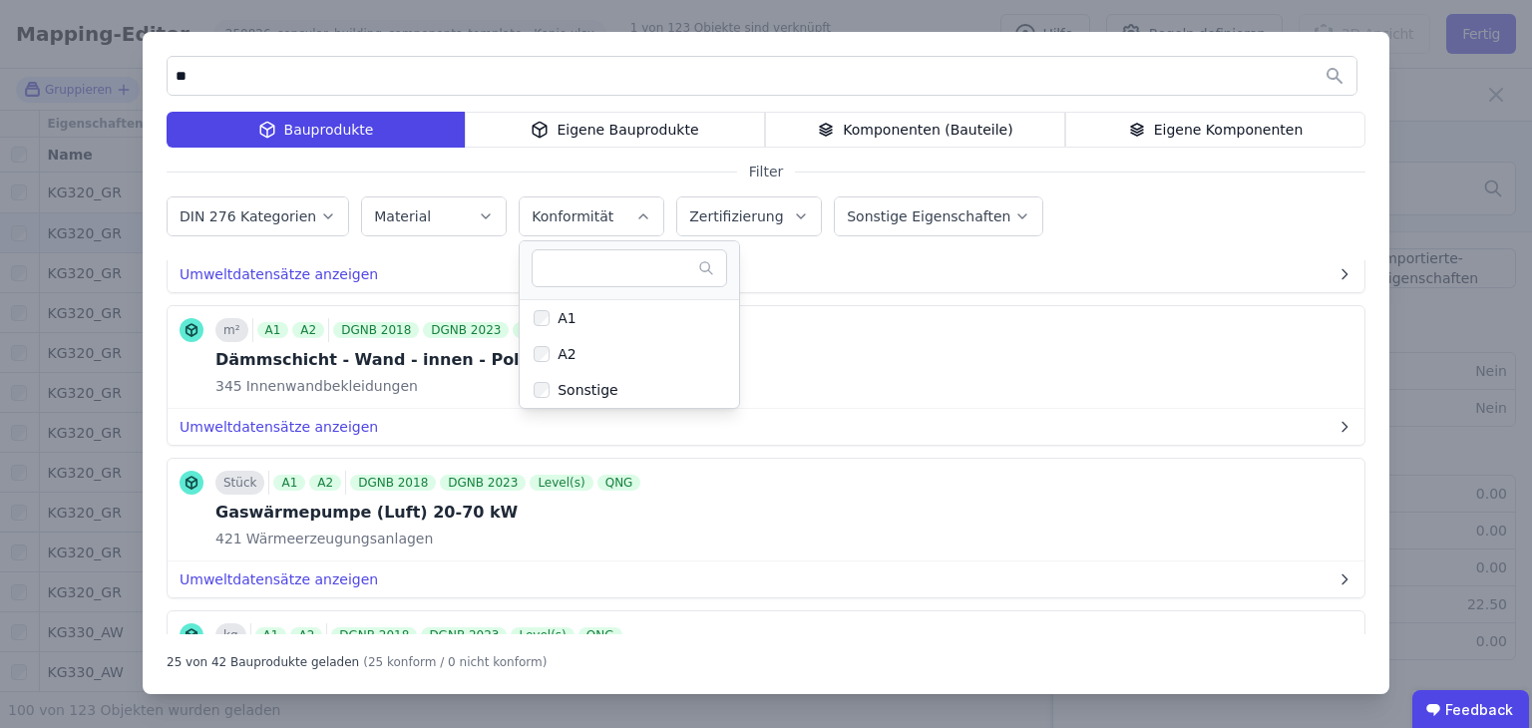
click at [731, 228] on button "Zertifizierung" at bounding box center [749, 217] width 144 height 38
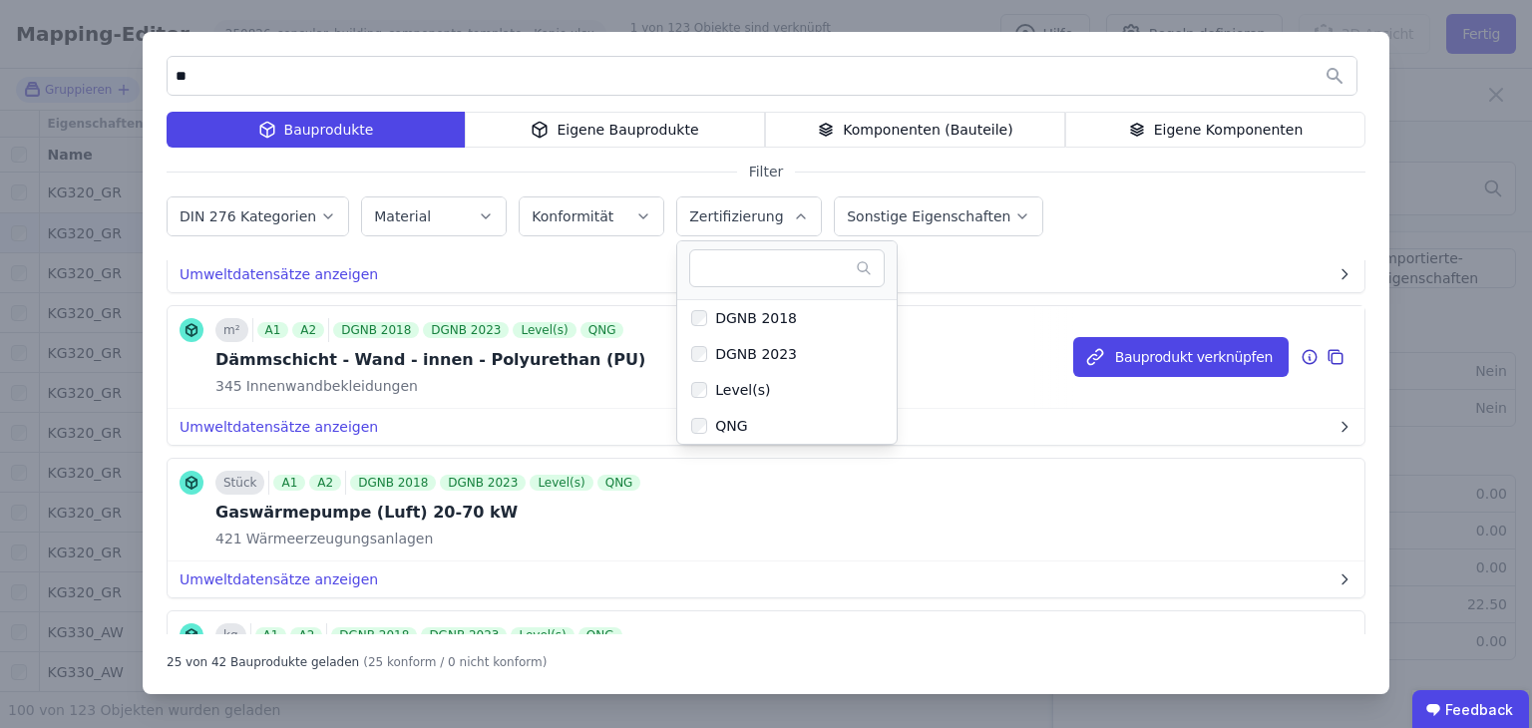
click at [358, 358] on div "Dämmschicht - Wand - innen - Polyurethan (PU)" at bounding box center [430, 360] width 430 height 24
click at [359, 361] on div "Dämmschicht - Wand - innen - Polyurethan (PU)" at bounding box center [430, 360] width 430 height 24
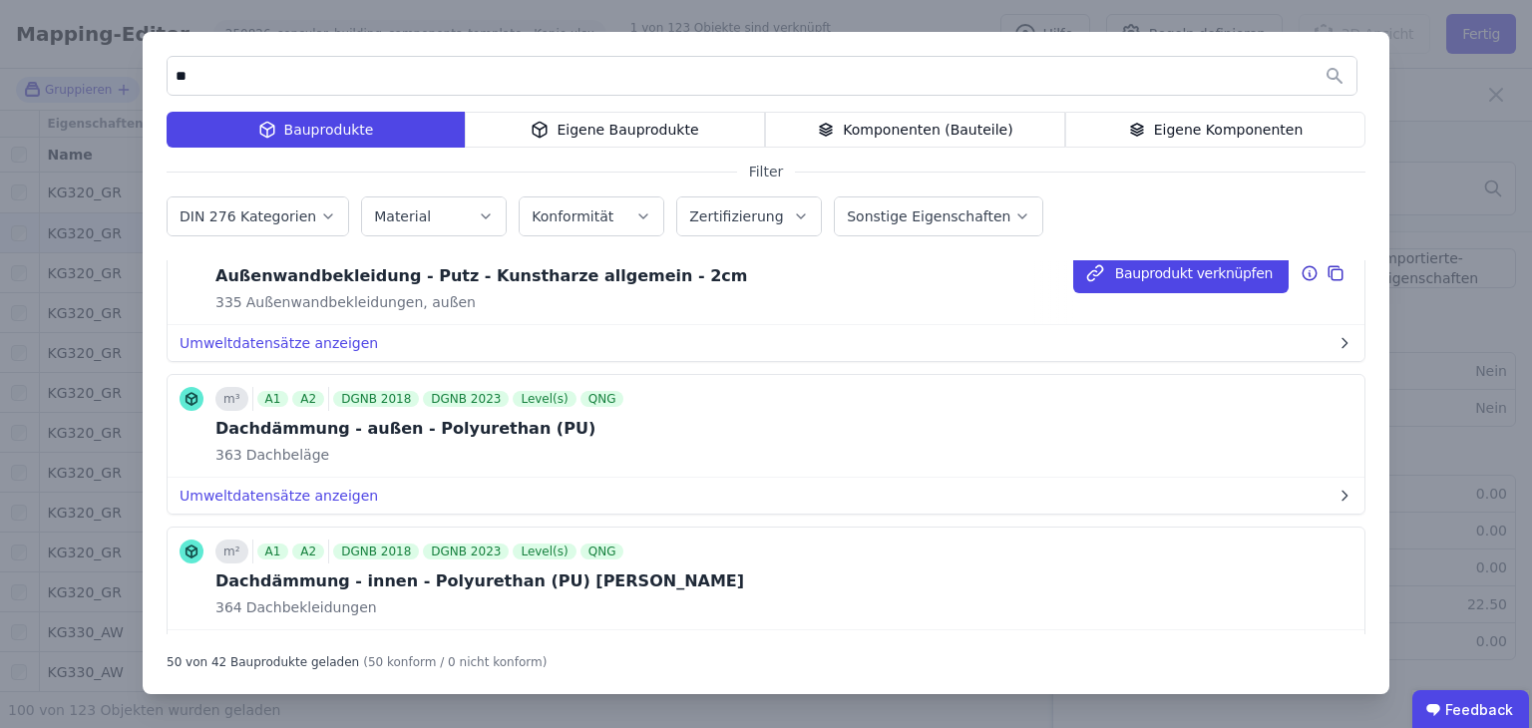
scroll to position [0, 0]
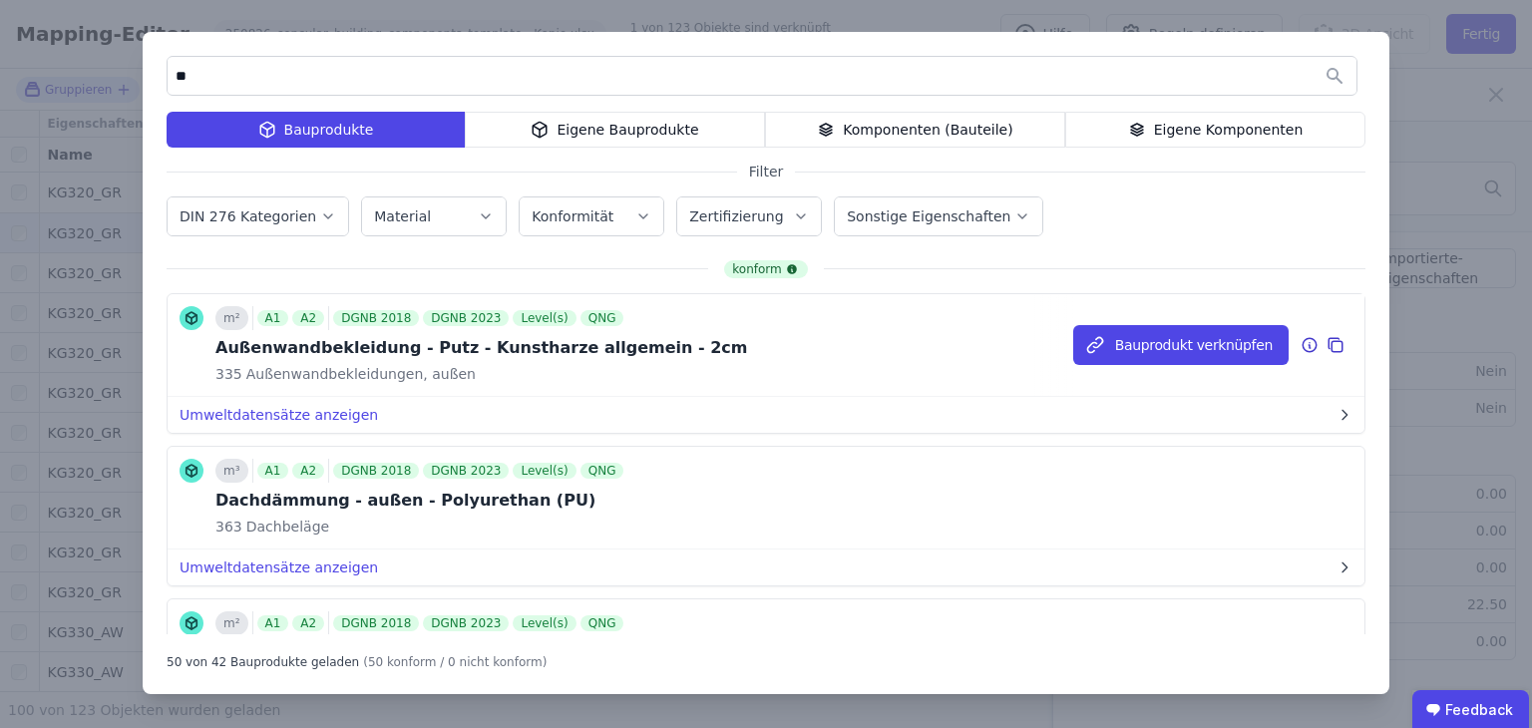
click at [287, 350] on div "Außenwandbekleidung - Putz - Kunstharze allgemein - 2cm" at bounding box center [481, 348] width 532 height 24
click at [780, 213] on div "Zertifizierung" at bounding box center [749, 216] width 120 height 20
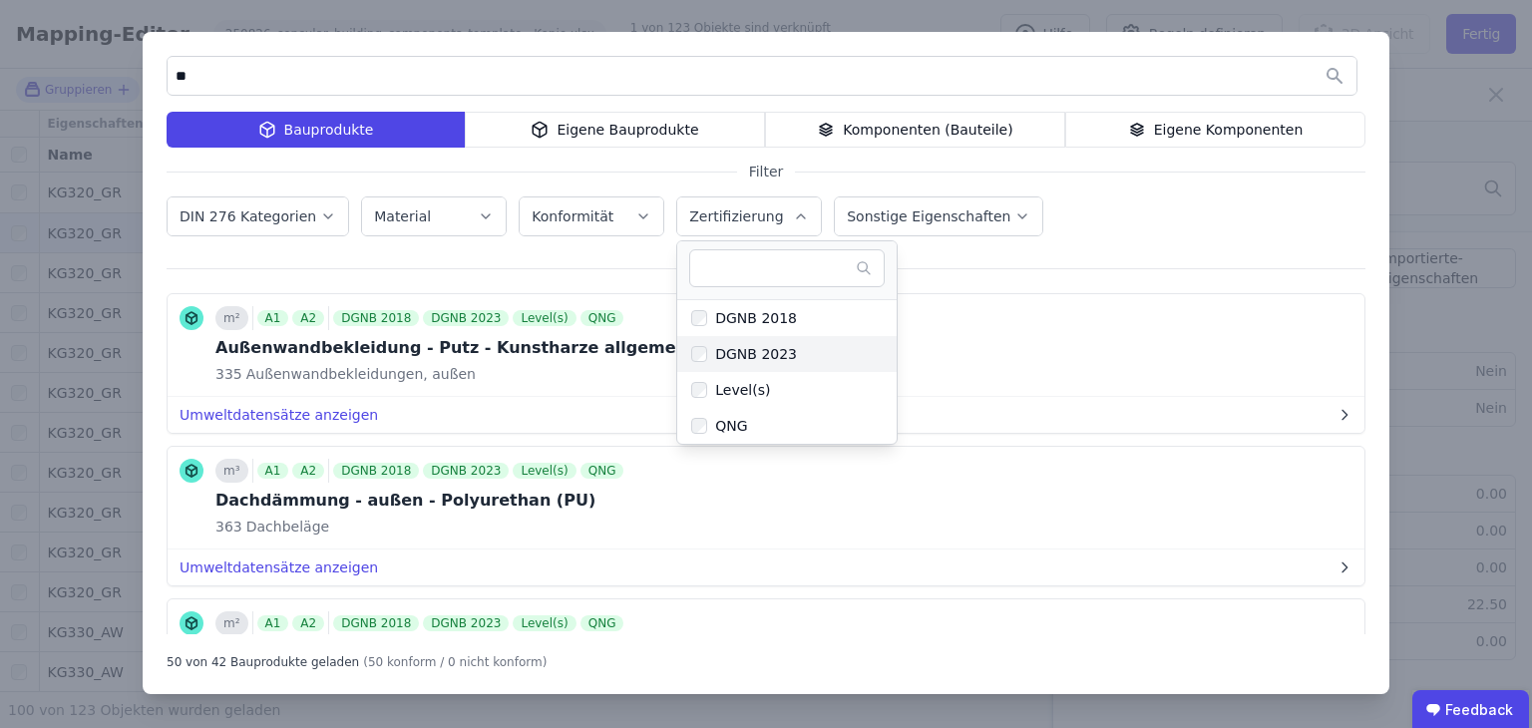
click at [738, 356] on div "DGNB 2023" at bounding box center [752, 354] width 90 height 20
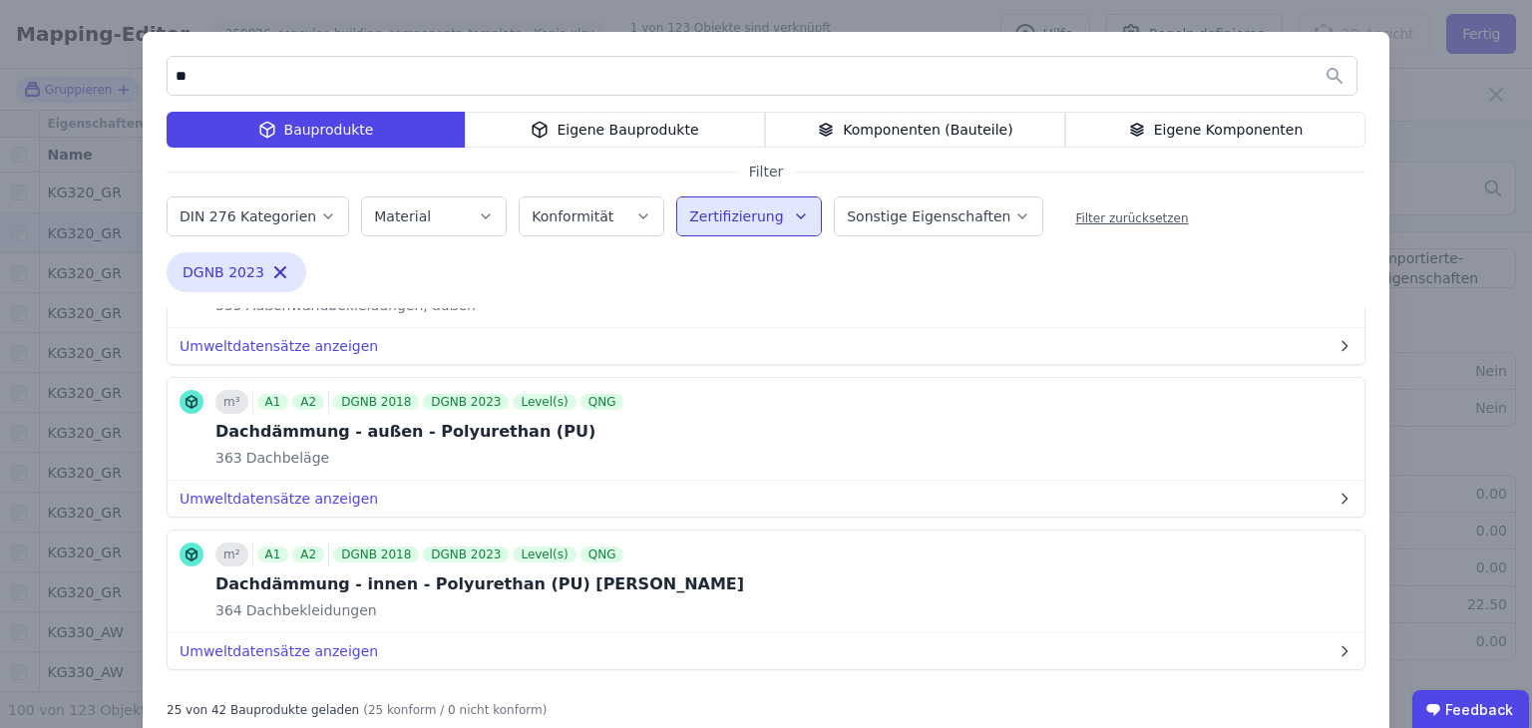
scroll to position [100, 0]
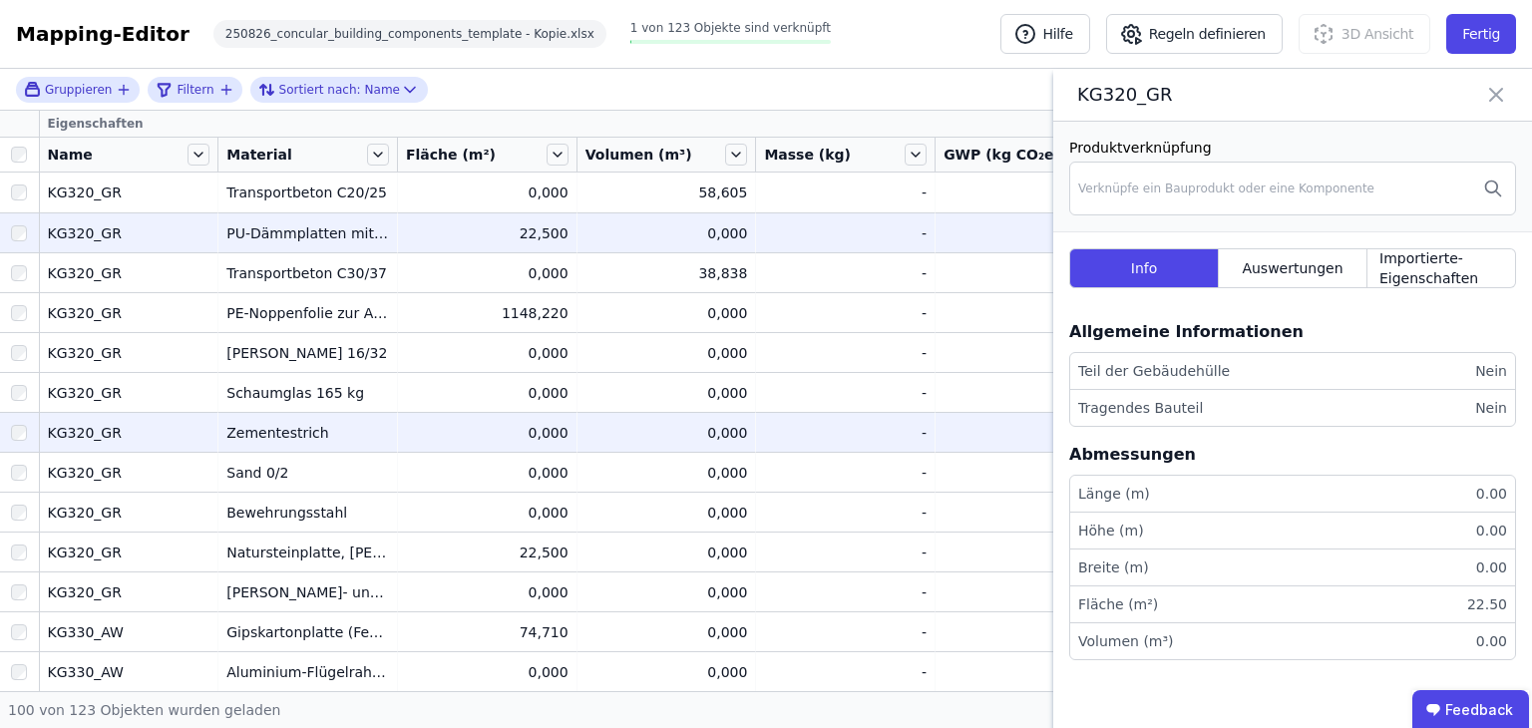
click at [274, 434] on div "Zementestrich" at bounding box center [307, 433] width 163 height 20
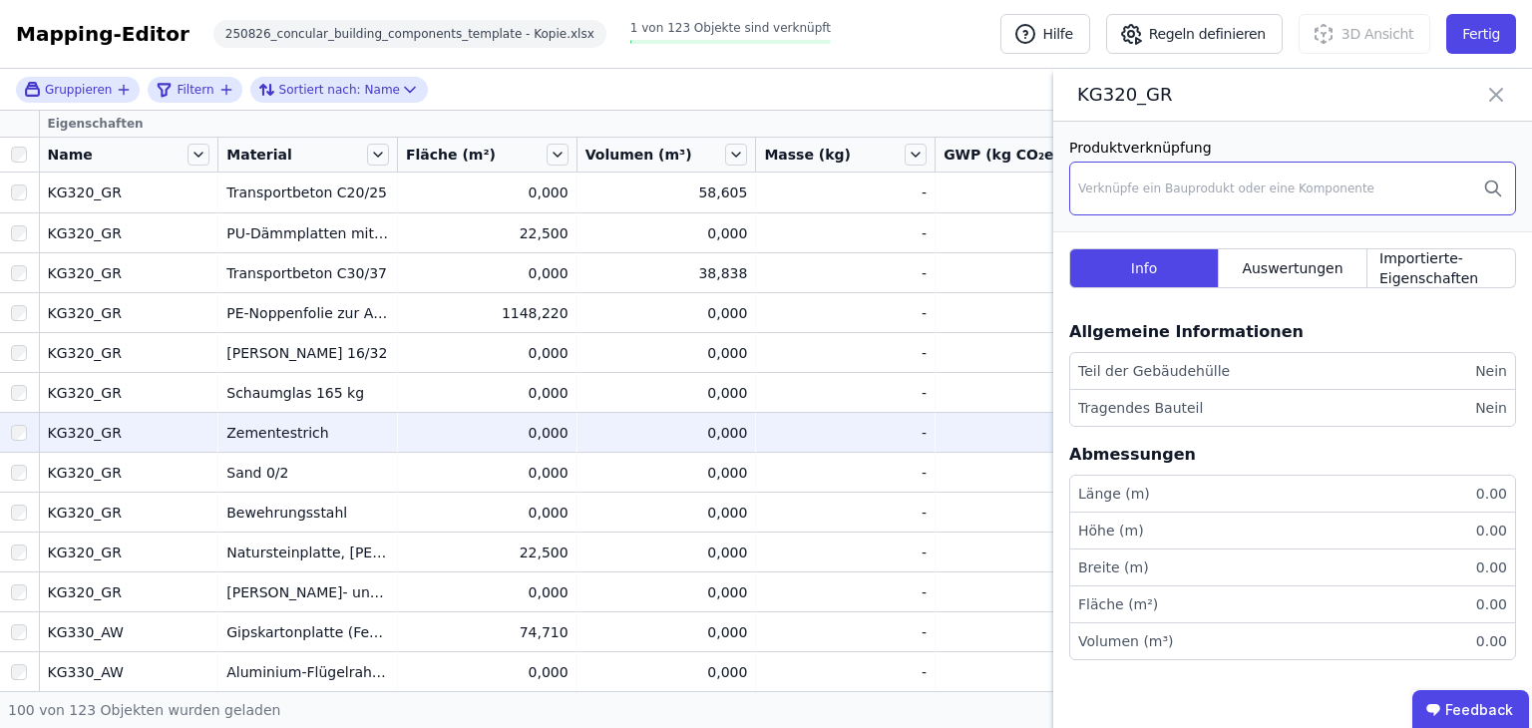
click at [1190, 197] on div "Verknüpfe ein Bauprodukt oder eine Komponente" at bounding box center [1292, 189] width 447 height 54
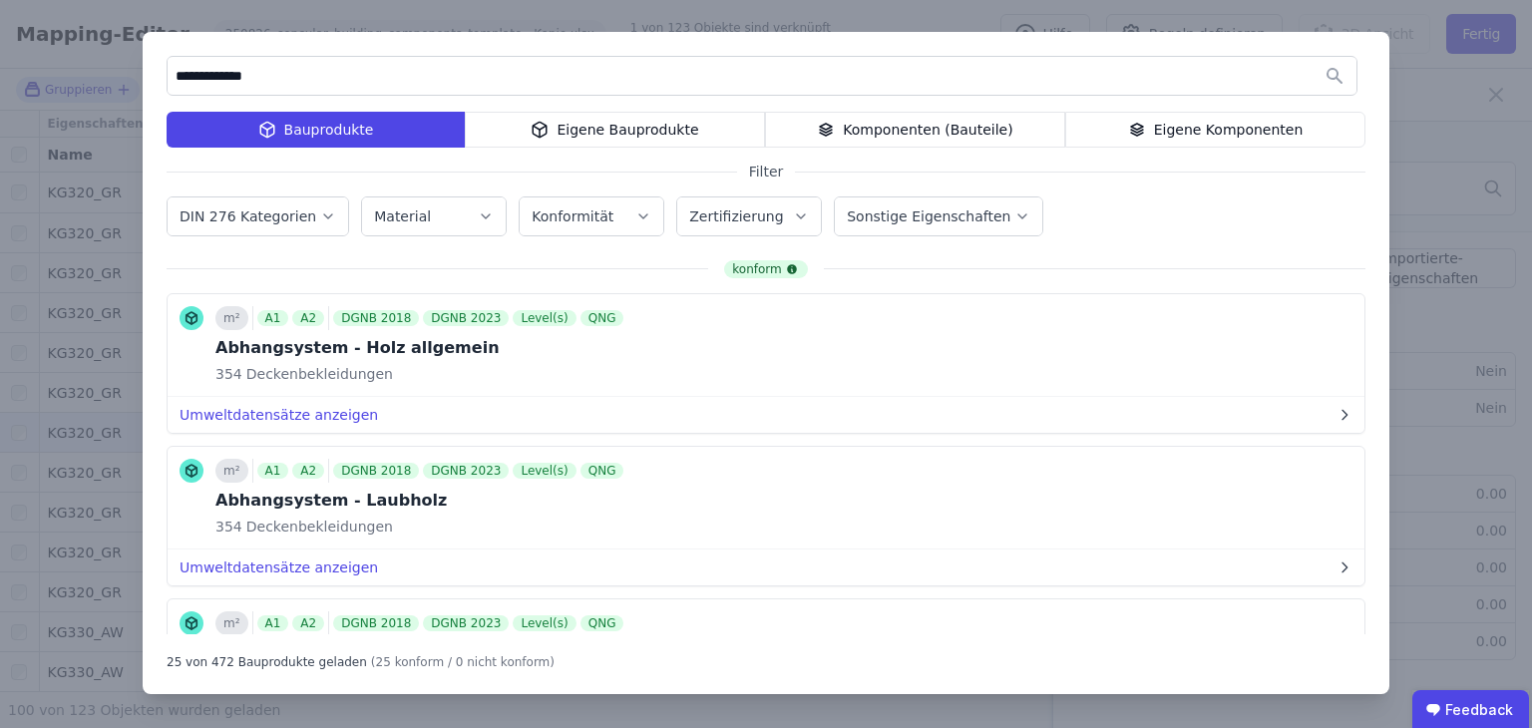
type input "**********"
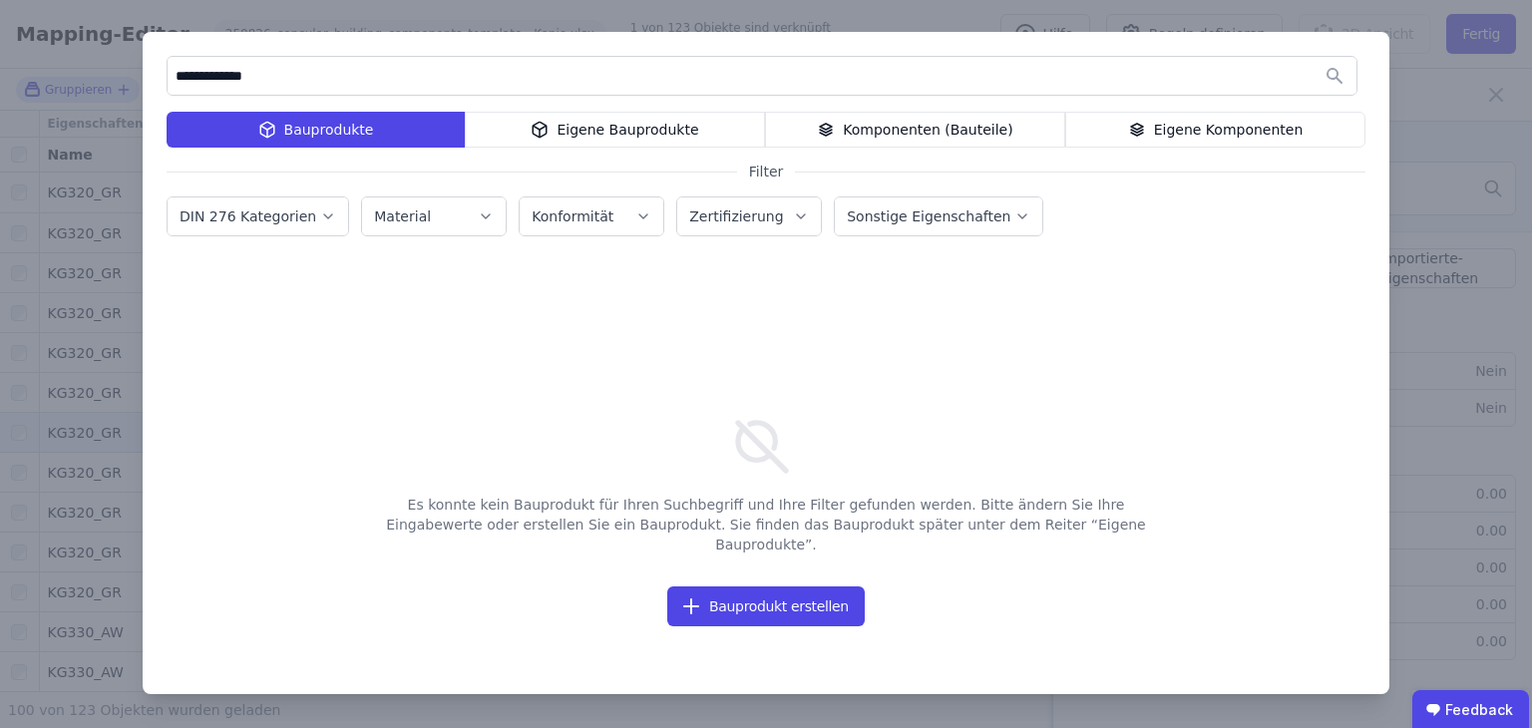
click at [288, 213] on label "DIN 276 Kategorien" at bounding box center [250, 216] width 141 height 16
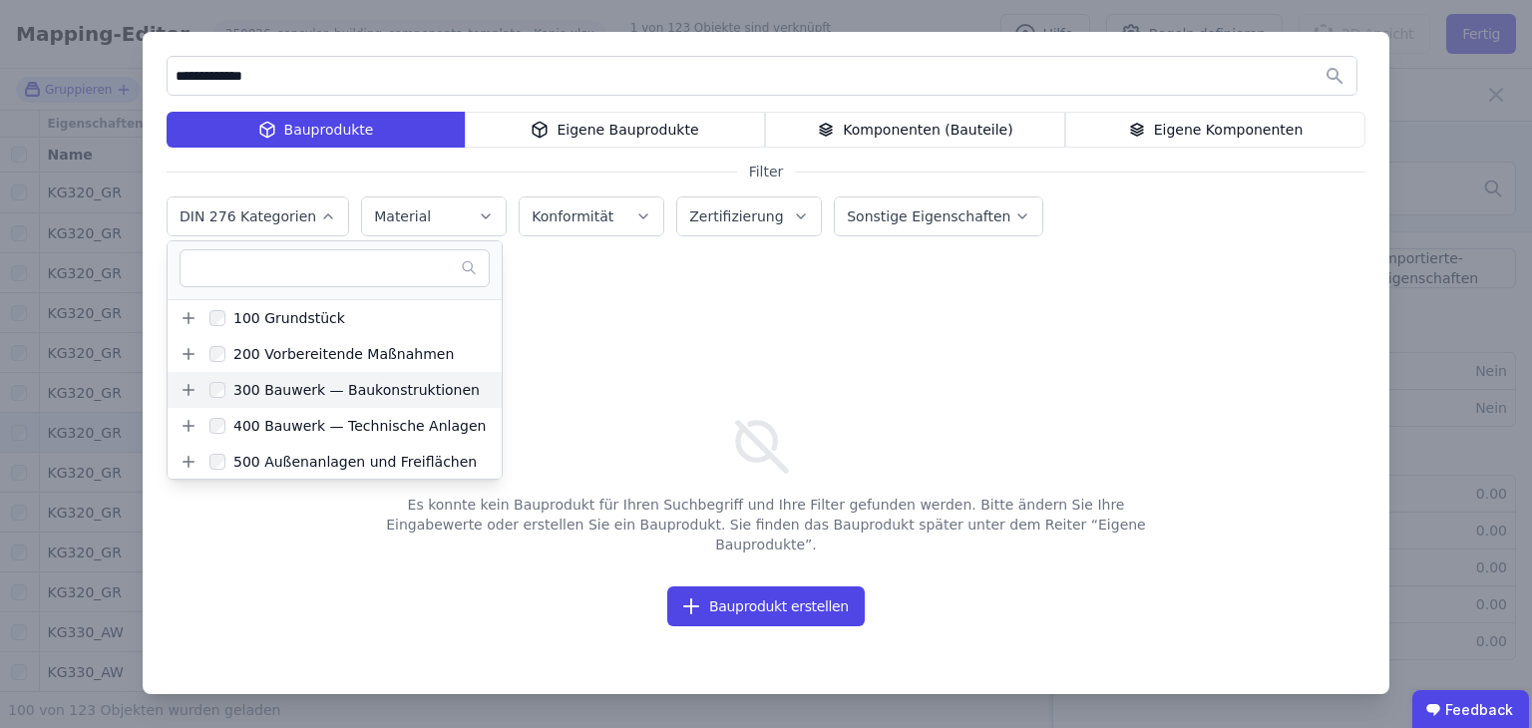
click at [269, 380] on div "300 Bauwerk — Baukonstruktionen" at bounding box center [352, 390] width 254 height 20
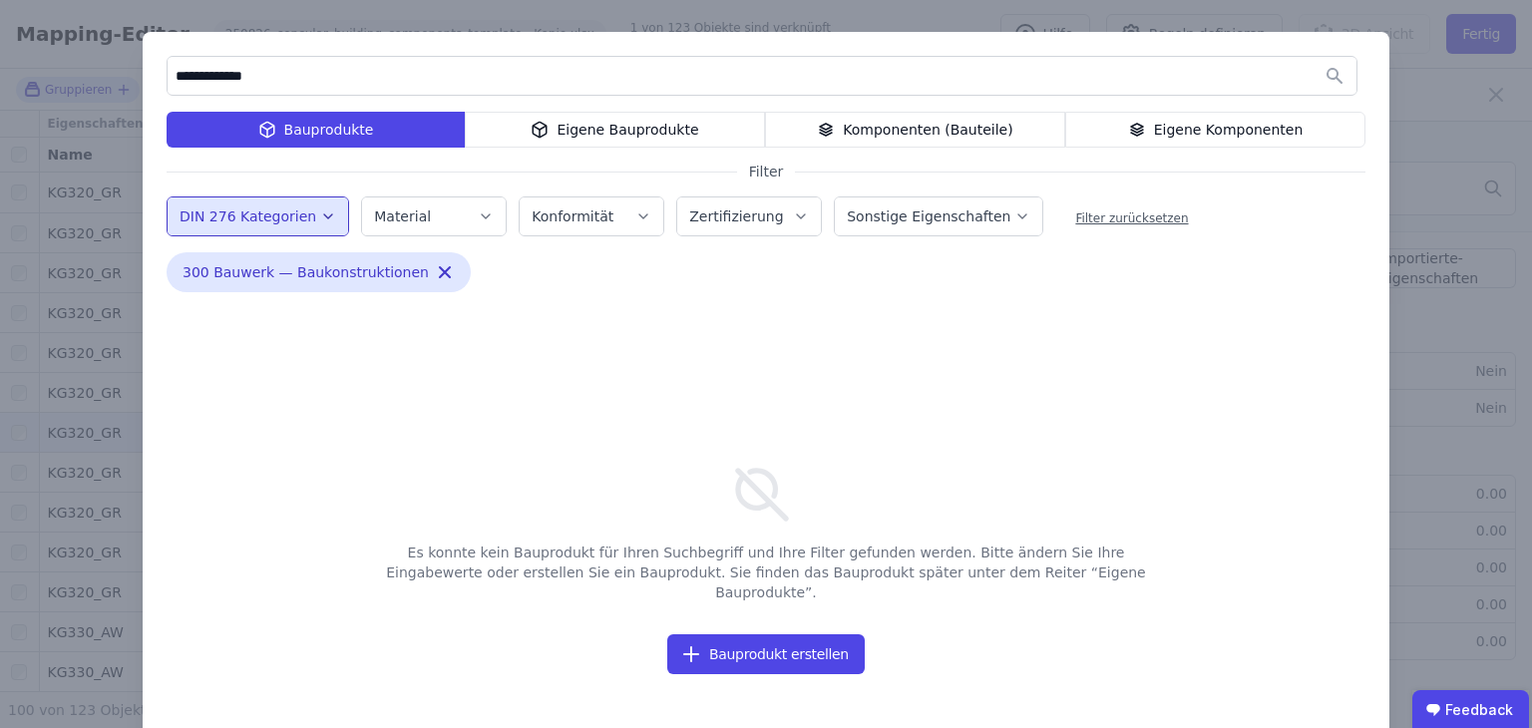
drag, startPoint x: 213, startPoint y: 63, endPoint x: 64, endPoint y: 45, distance: 150.7
click at [71, 54] on div "**********" at bounding box center [766, 387] width 1532 height 774
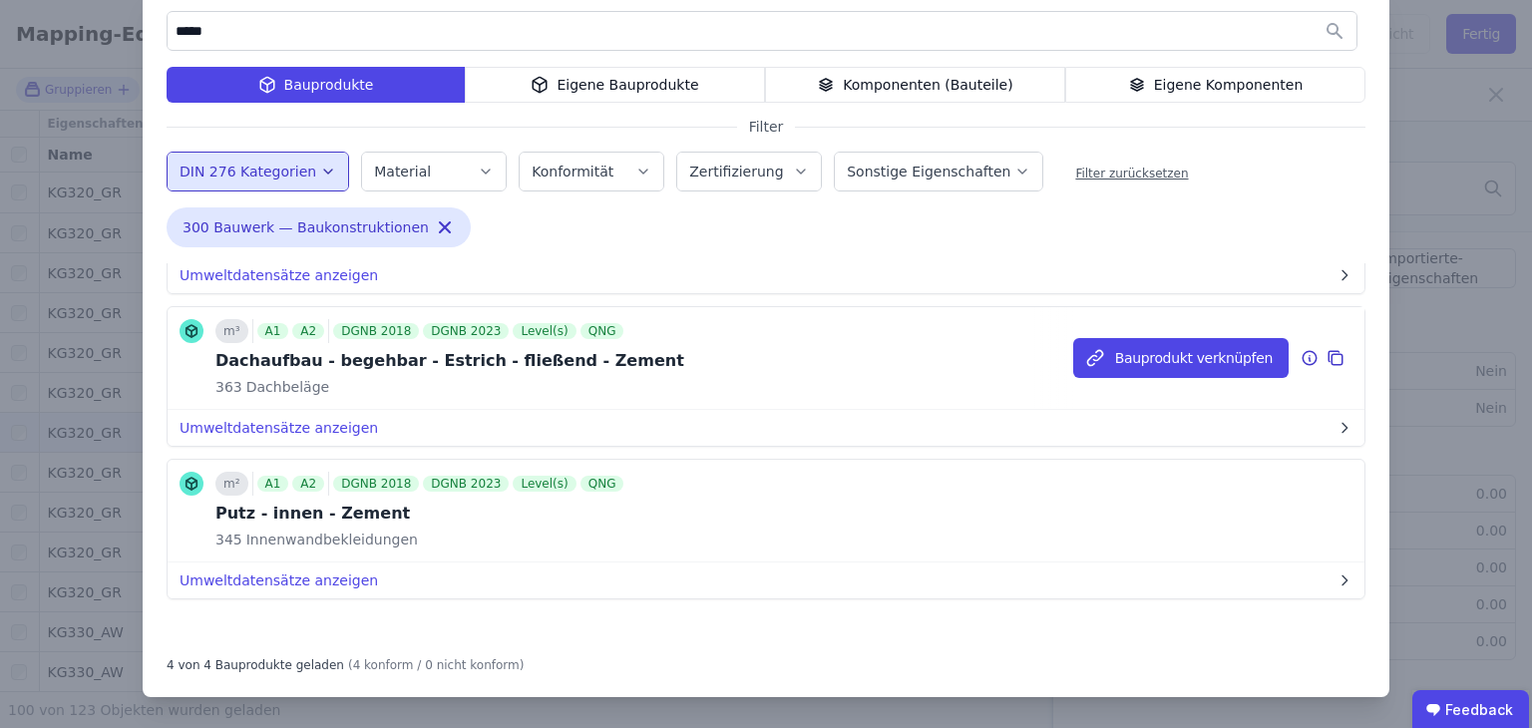
scroll to position [96, 0]
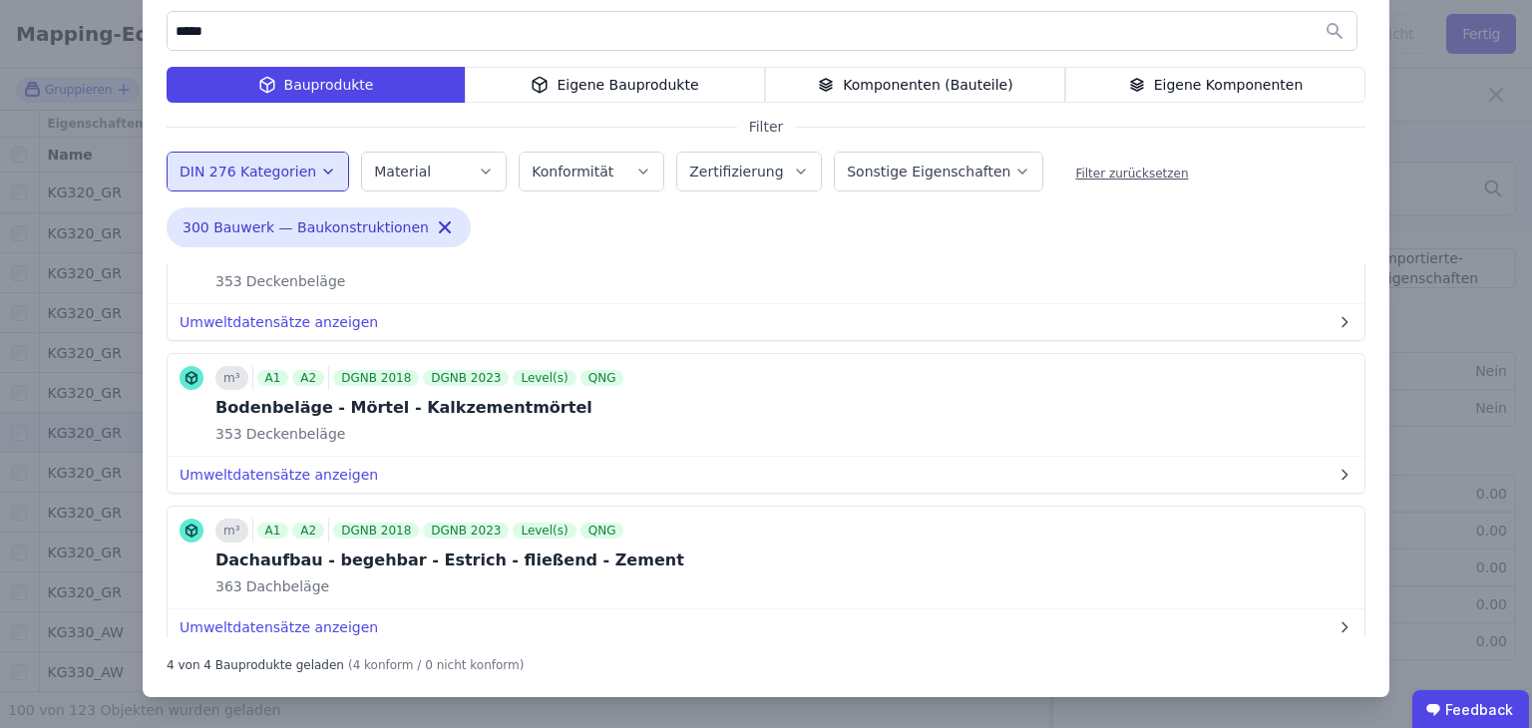
type input "*****"
click at [1454, 265] on div "***** Bauprodukte Eigene Bauprodukte Komponenten (Bauteile) Eigene Komponenten …" at bounding box center [766, 342] width 1532 height 774
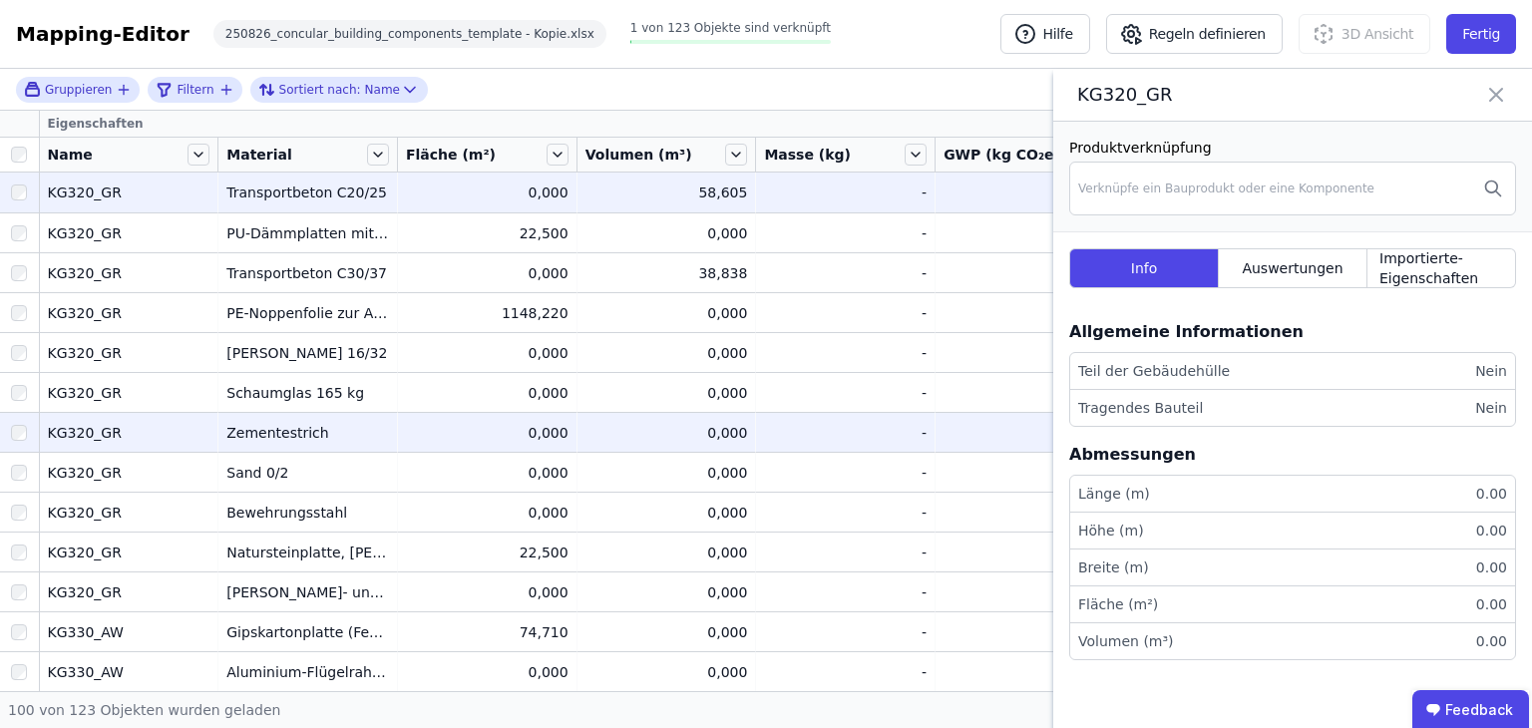
click at [774, 185] on div "-" at bounding box center [845, 193] width 163 height 20
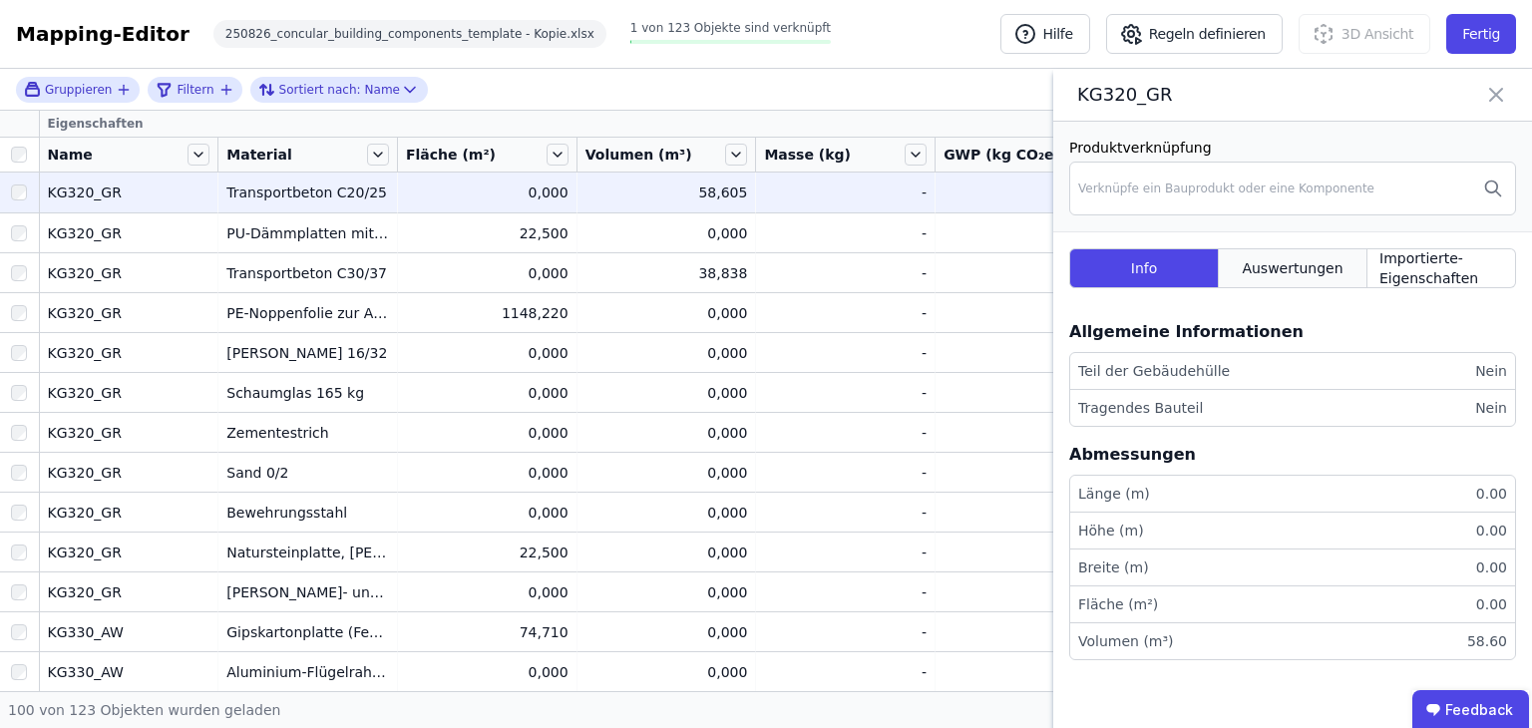
click at [1261, 275] on span "Auswertungen" at bounding box center [1292, 268] width 101 height 20
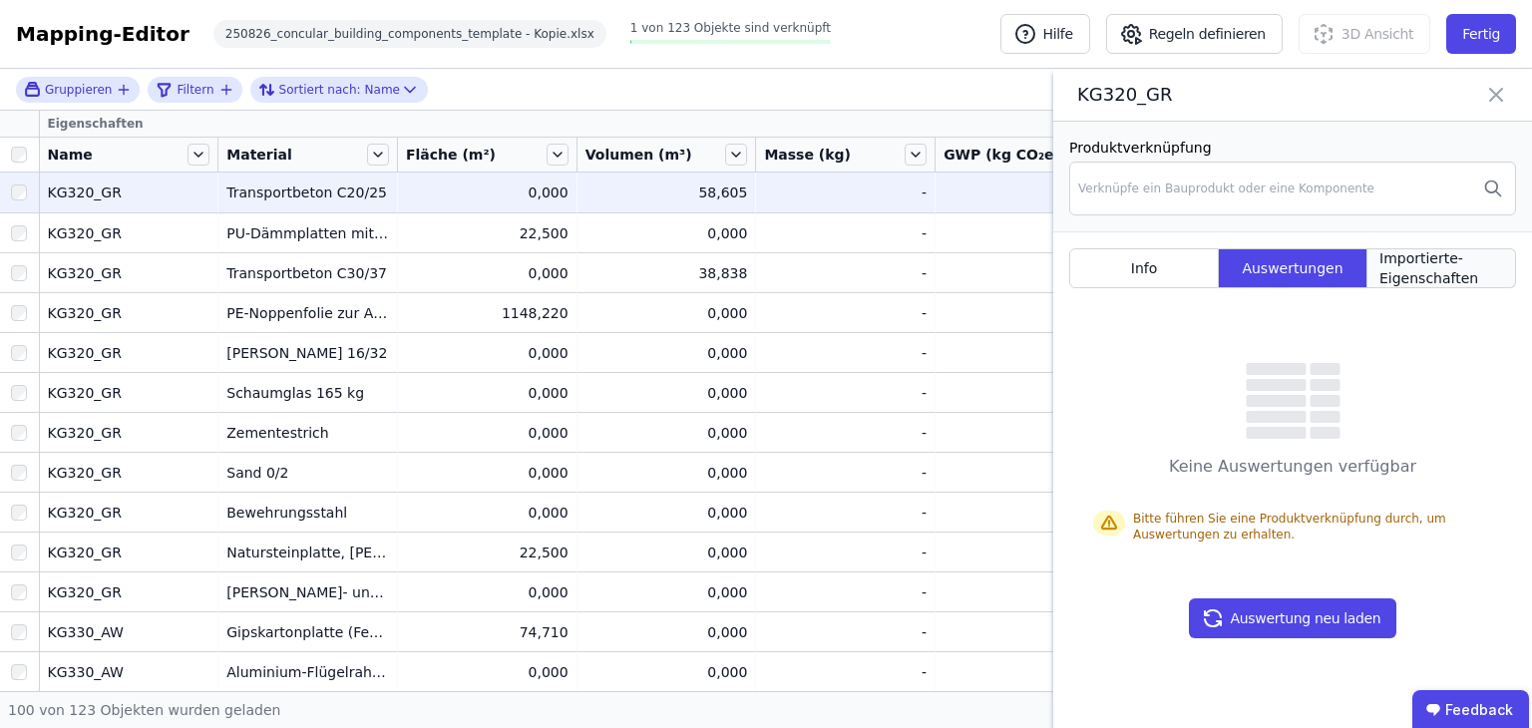
click at [1448, 266] on span "Importierte-Eigenschaften" at bounding box center [1442, 268] width 124 height 40
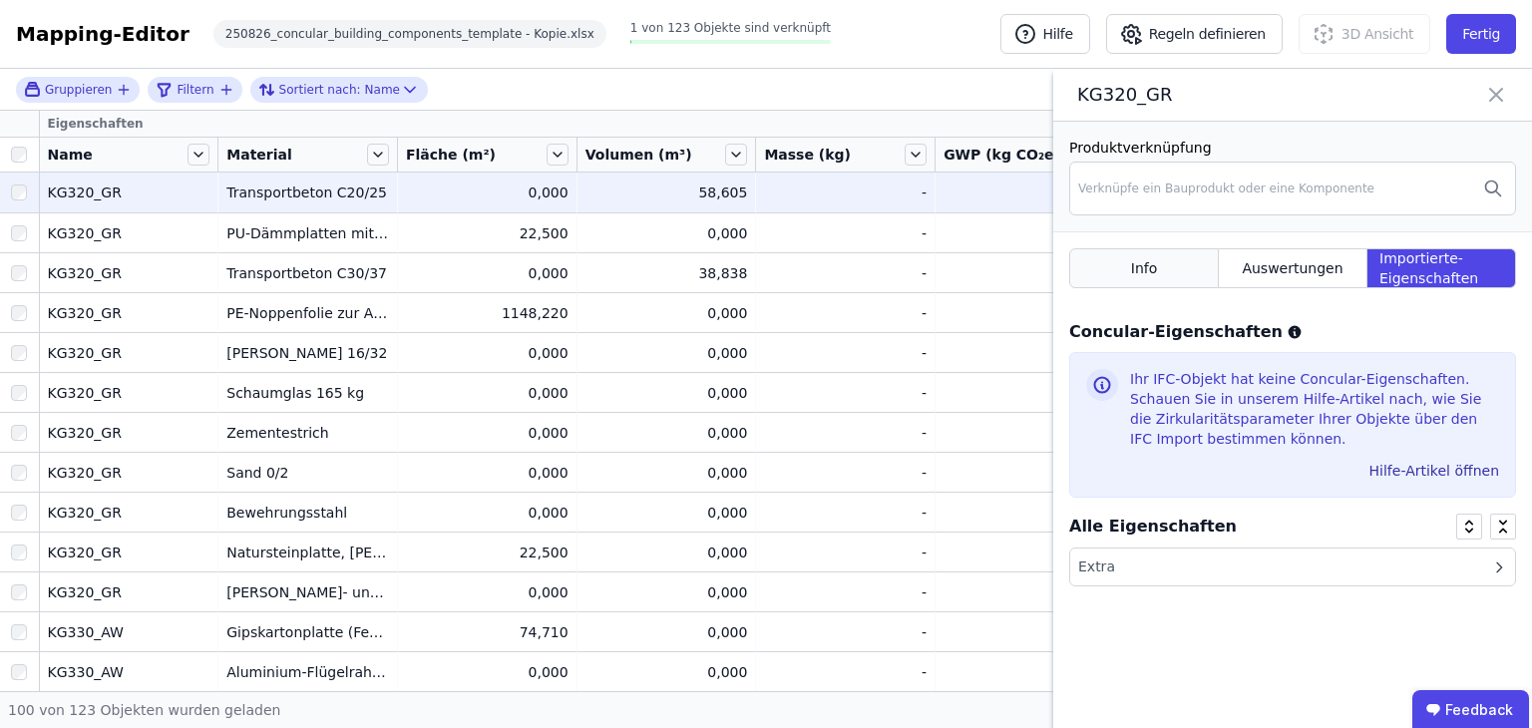
click at [1156, 265] on div "Info" at bounding box center [1144, 268] width 150 height 40
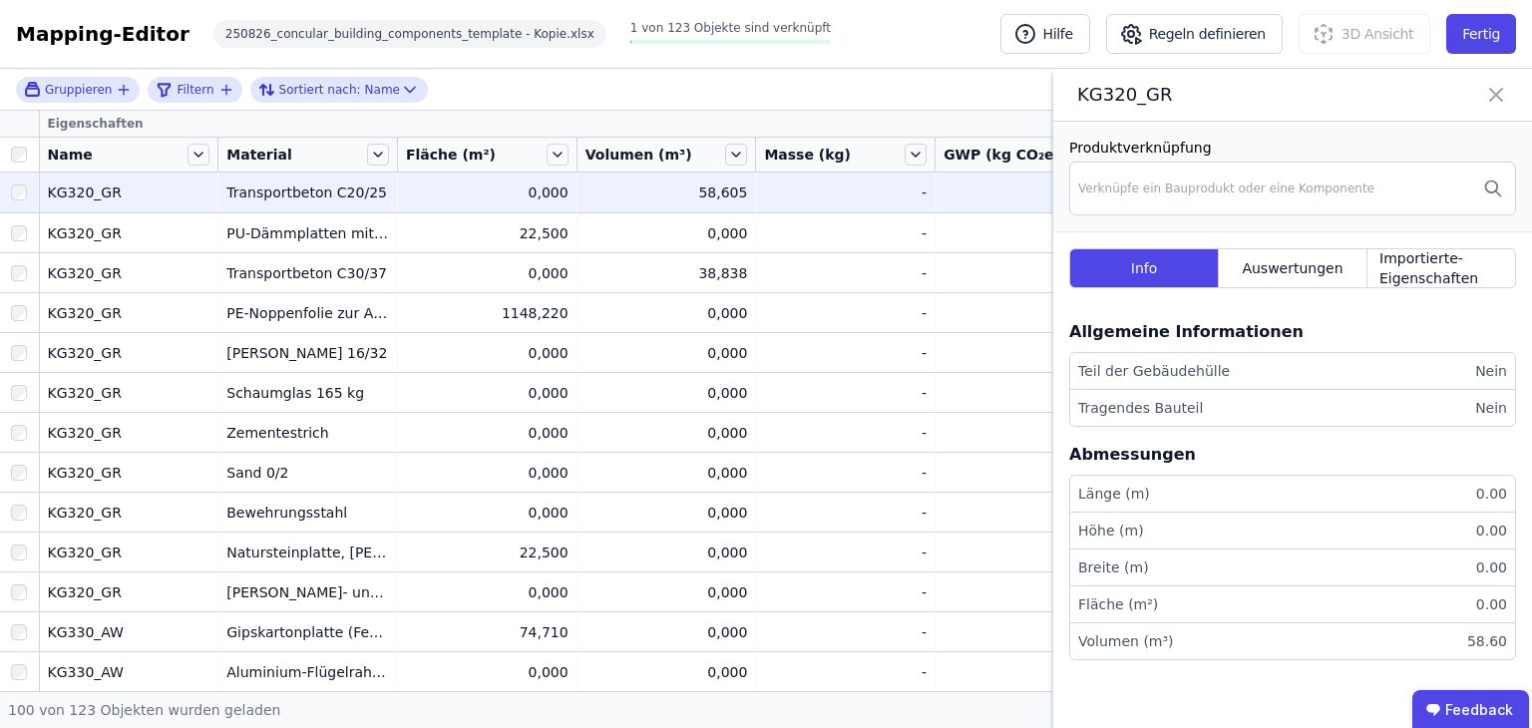
click at [355, 193] on div "Transportbeton C20/25" at bounding box center [307, 193] width 163 height 20
click at [1491, 99] on icon at bounding box center [1496, 95] width 12 height 12
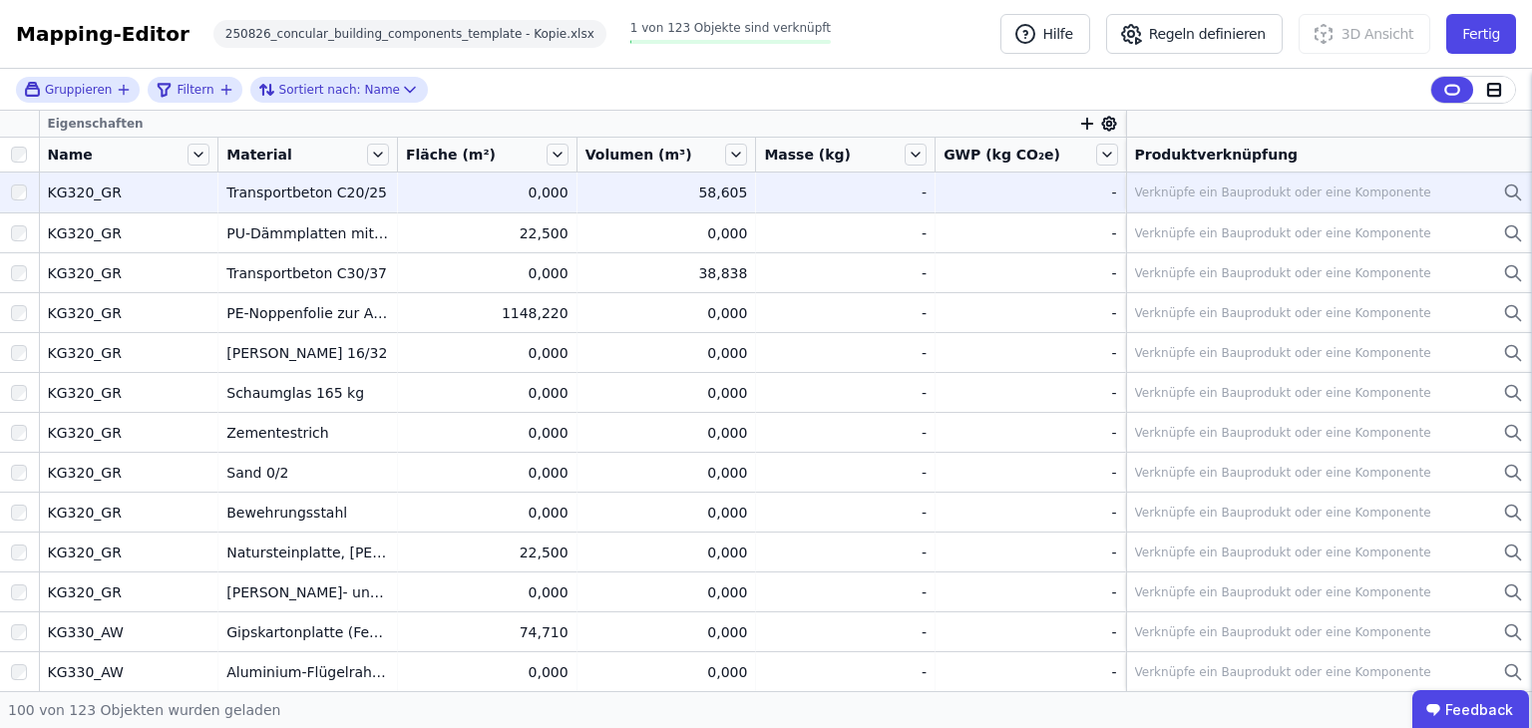
click at [323, 196] on div "Transportbeton C20/25" at bounding box center [307, 193] width 163 height 20
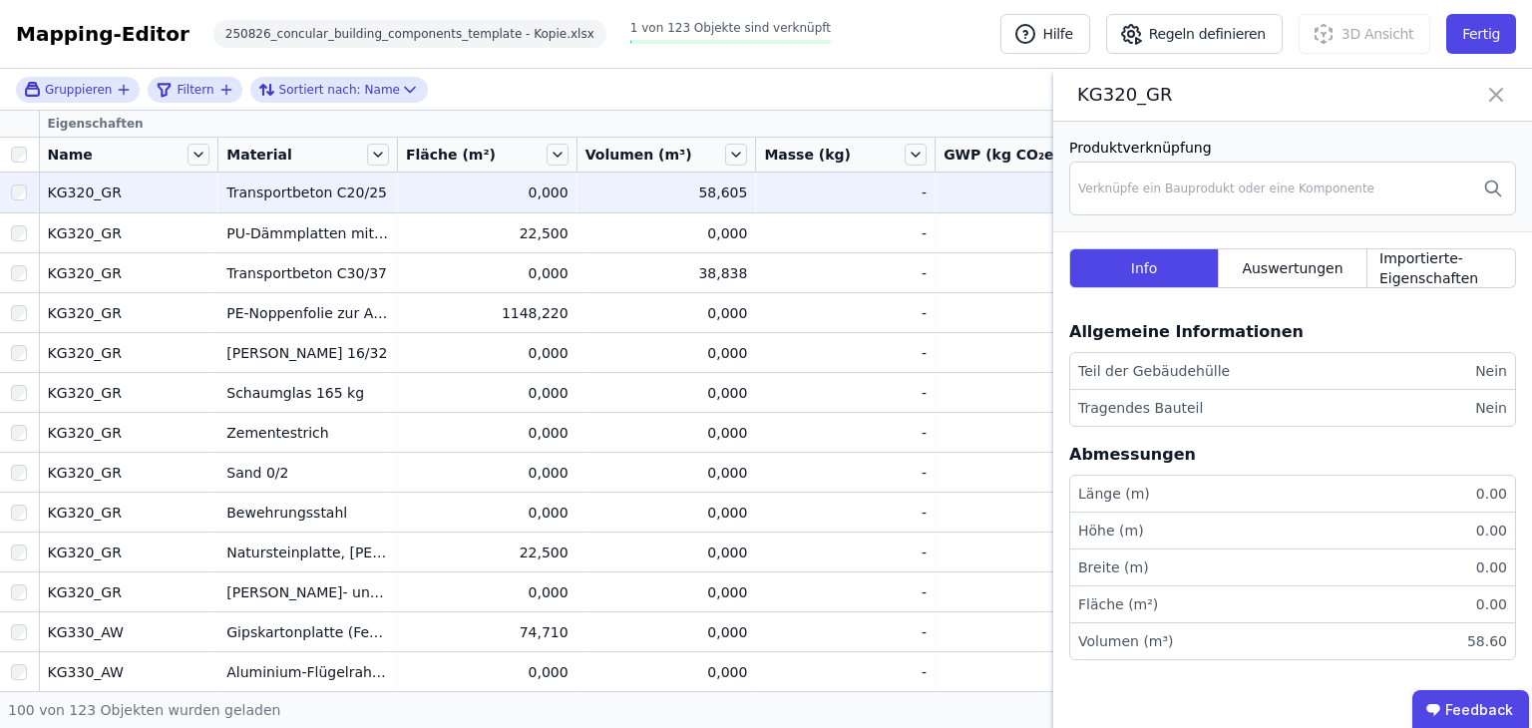
click at [1487, 92] on icon at bounding box center [1496, 95] width 24 height 28
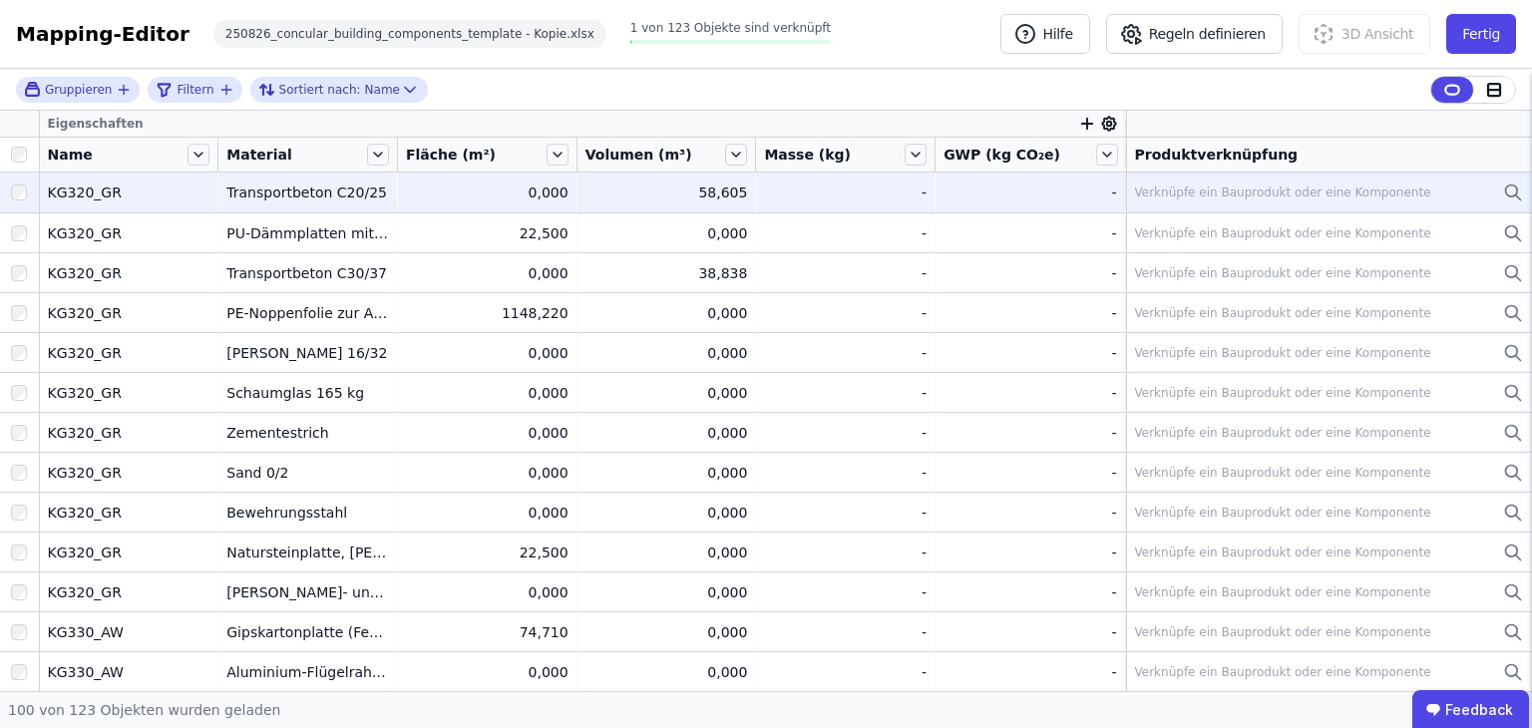
click at [1315, 189] on div "Verknüpfe ein Bauprodukt oder eine Komponente" at bounding box center [1283, 193] width 296 height 16
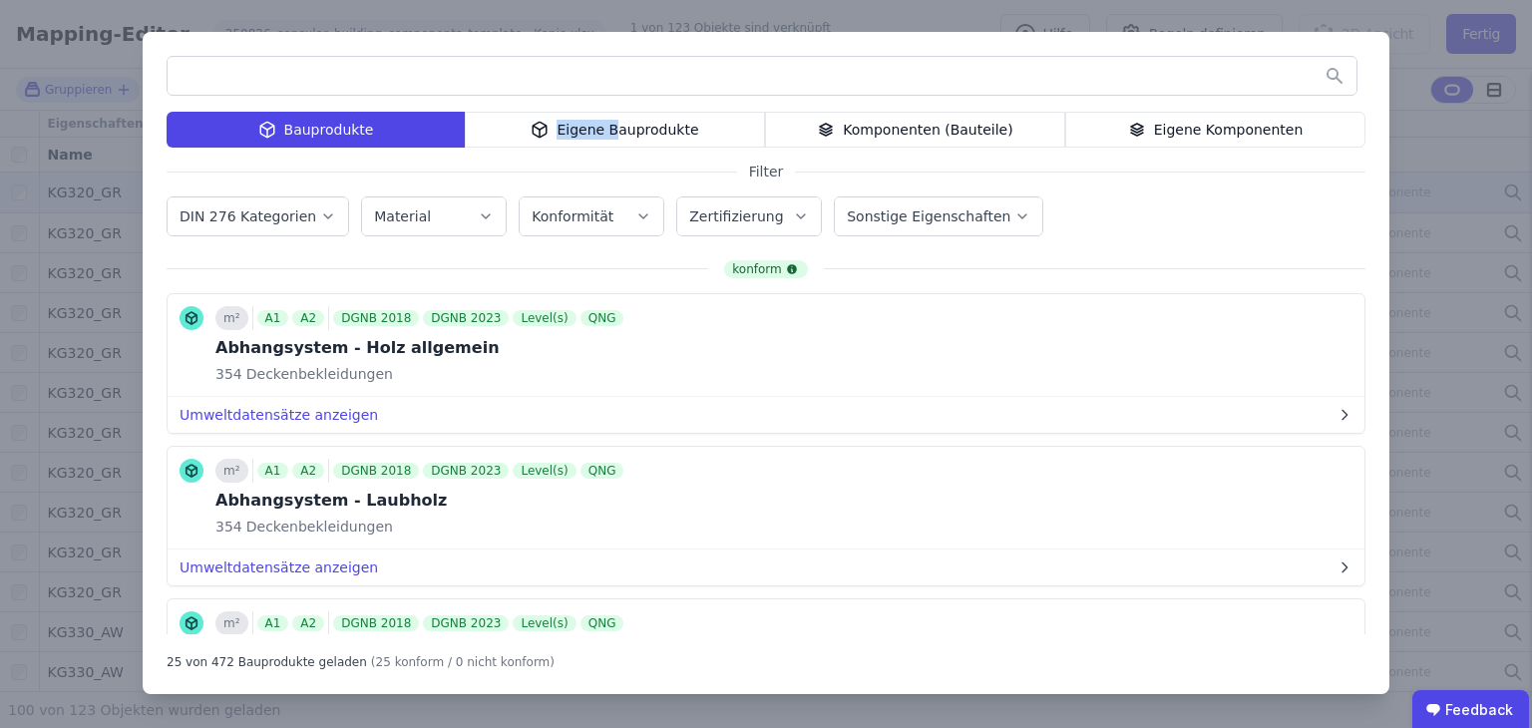
click at [615, 142] on div "Eigene Bauprodukte" at bounding box center [615, 130] width 300 height 36
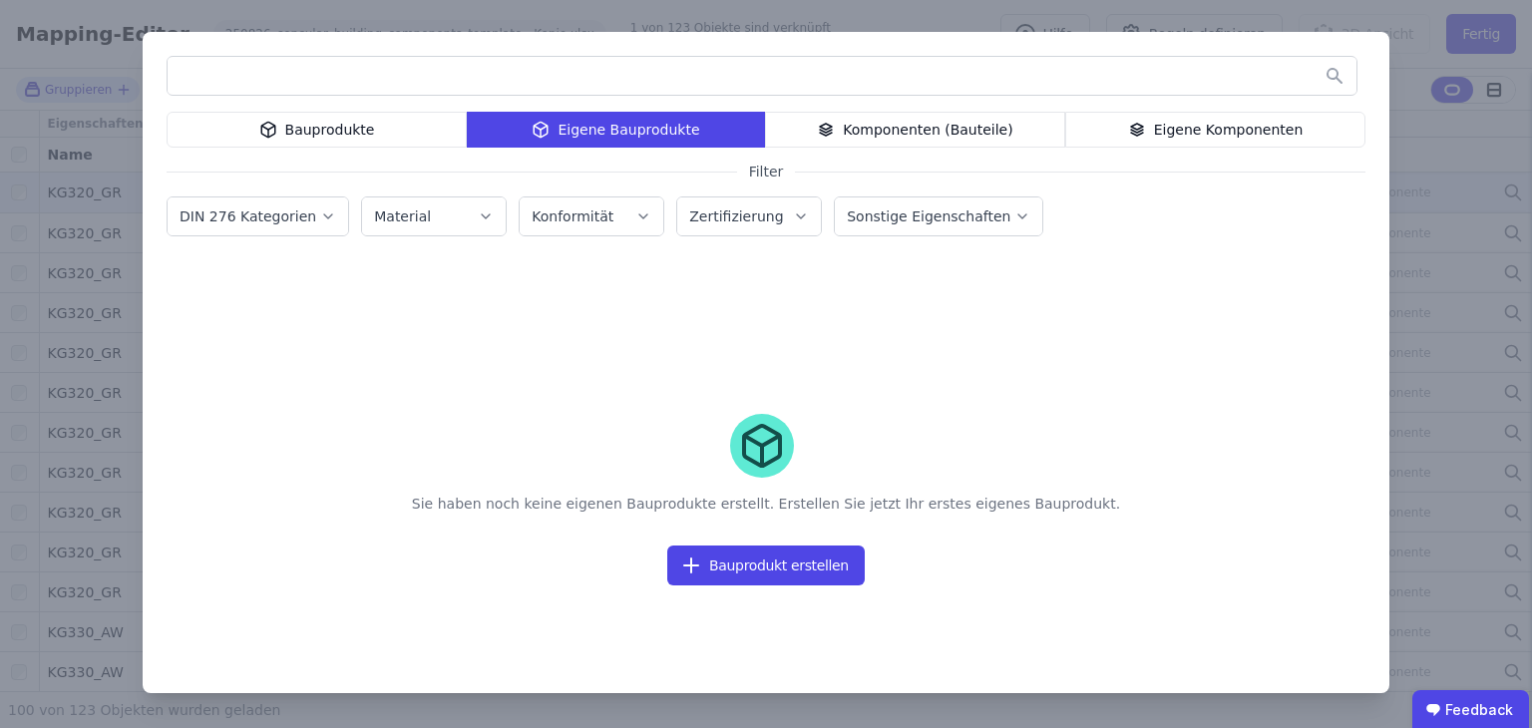
click at [832, 134] on icon at bounding box center [826, 134] width 12 height 3
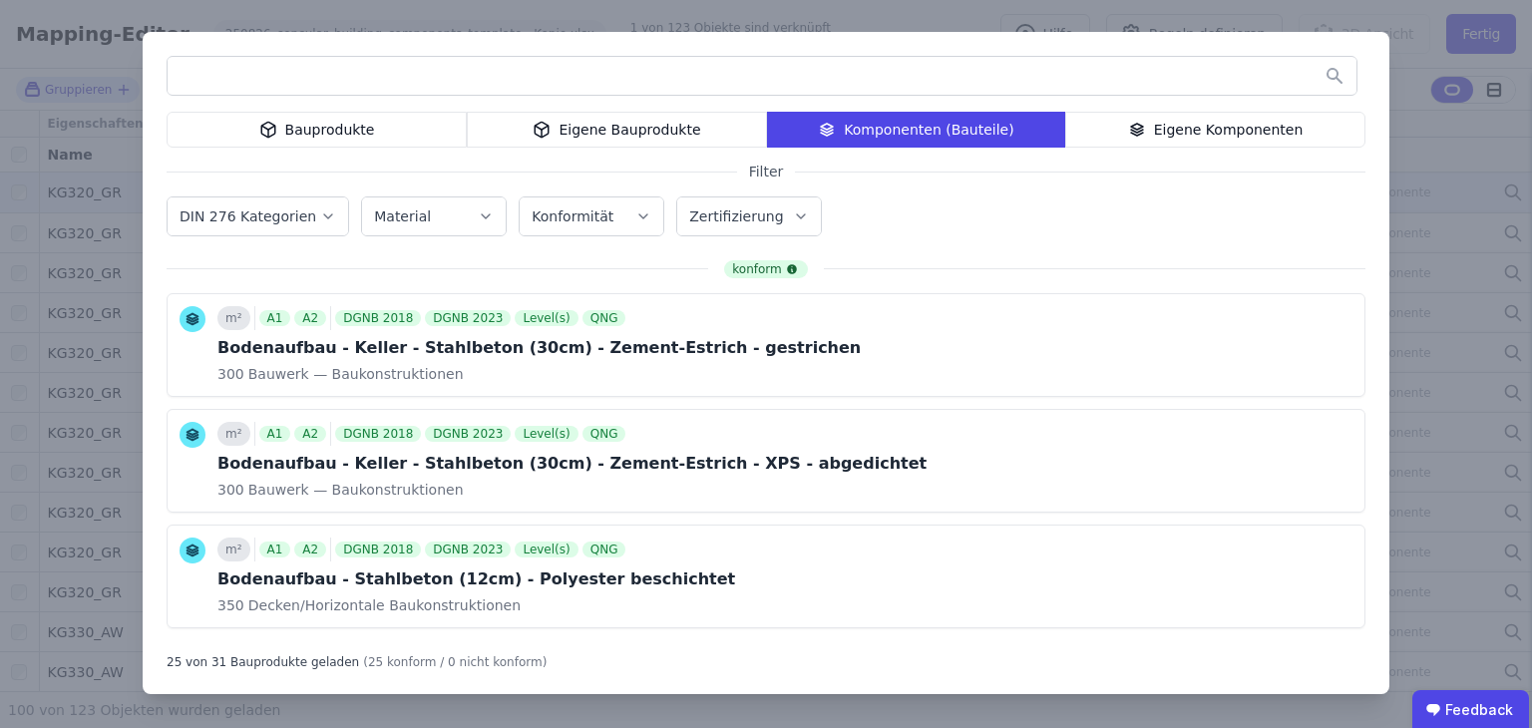
click at [1092, 133] on div "Eigene Komponenten" at bounding box center [1215, 130] width 300 height 36
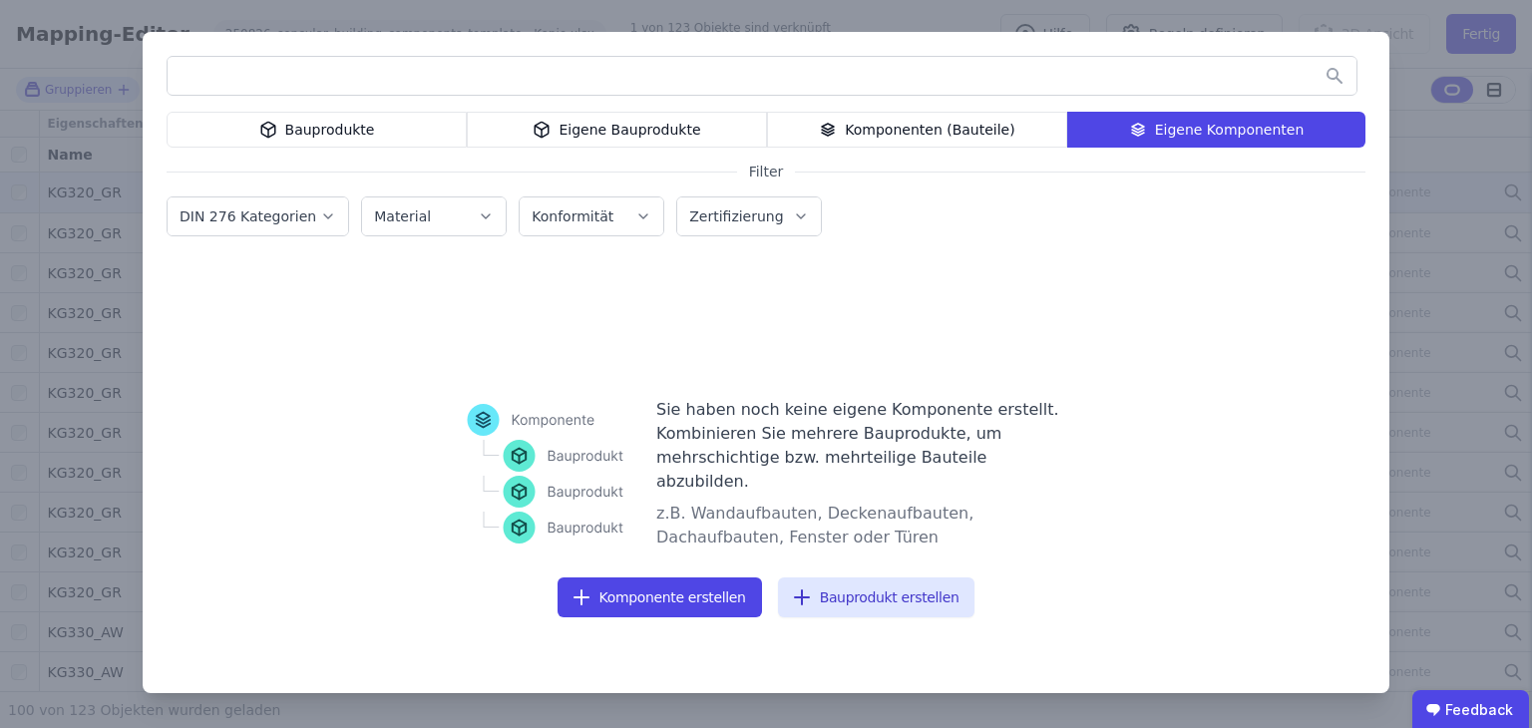
click at [971, 136] on div "Komponenten (Bauteile)" at bounding box center [917, 130] width 300 height 36
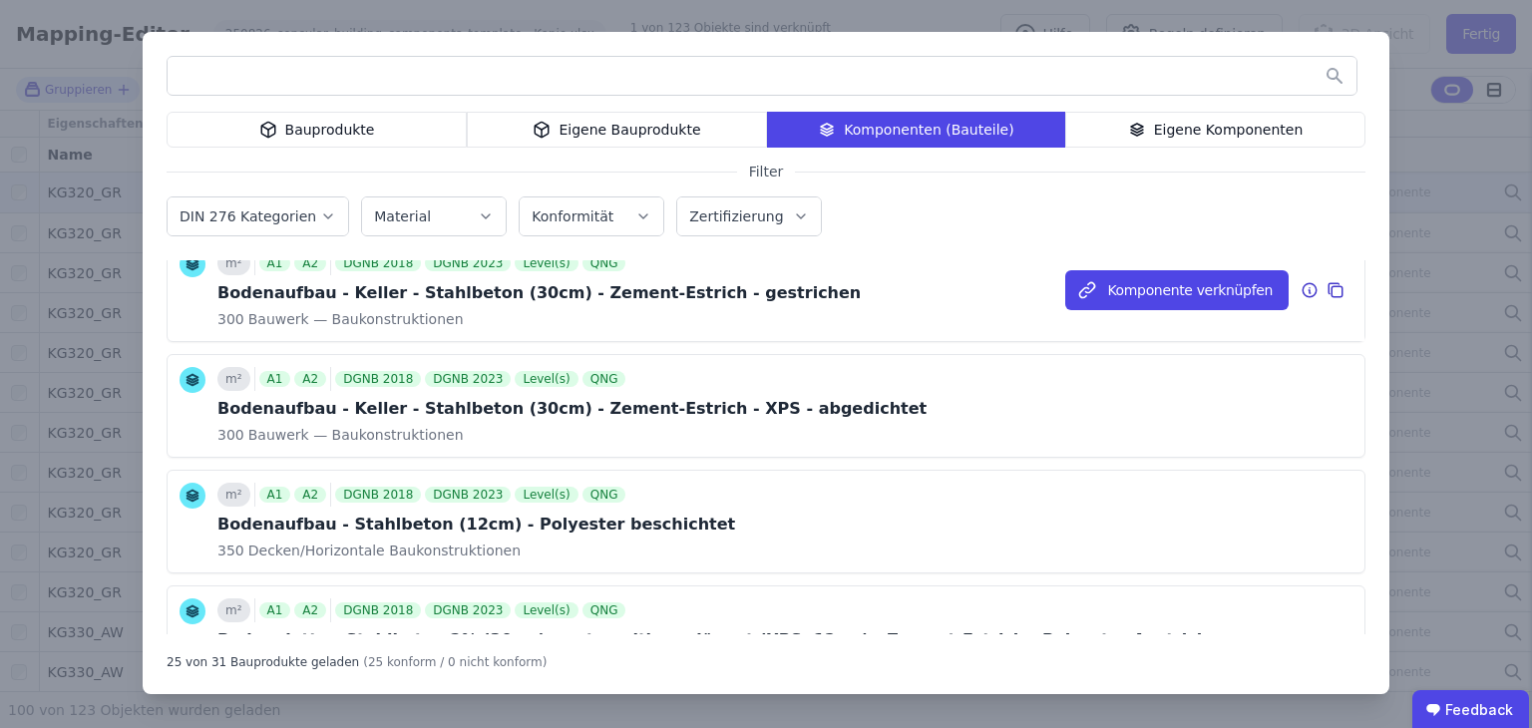
scroll to position [100, 0]
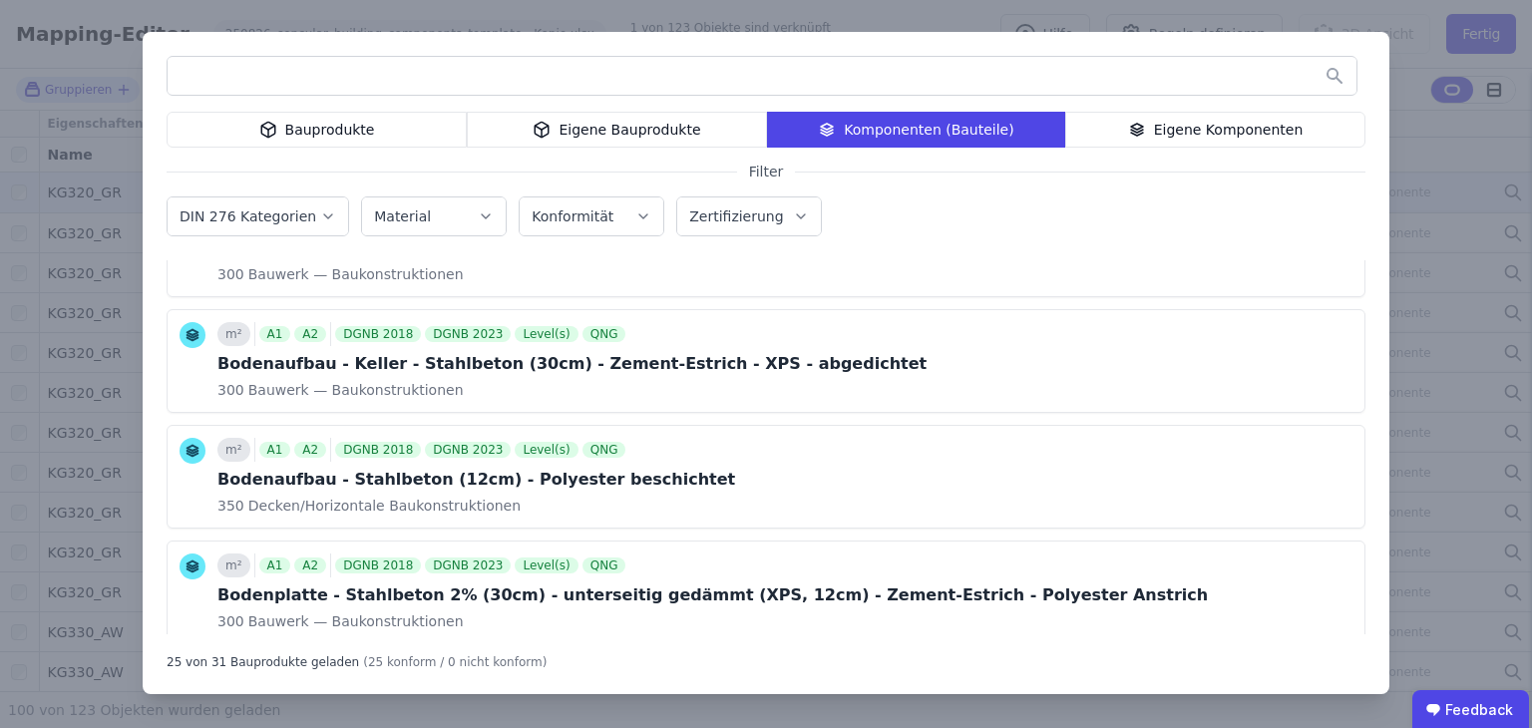
click at [1414, 161] on div "Bauprodukte Eigene Bauprodukte Komponenten (Bauteile) Eigene Komponenten Filter…" at bounding box center [766, 364] width 1532 height 728
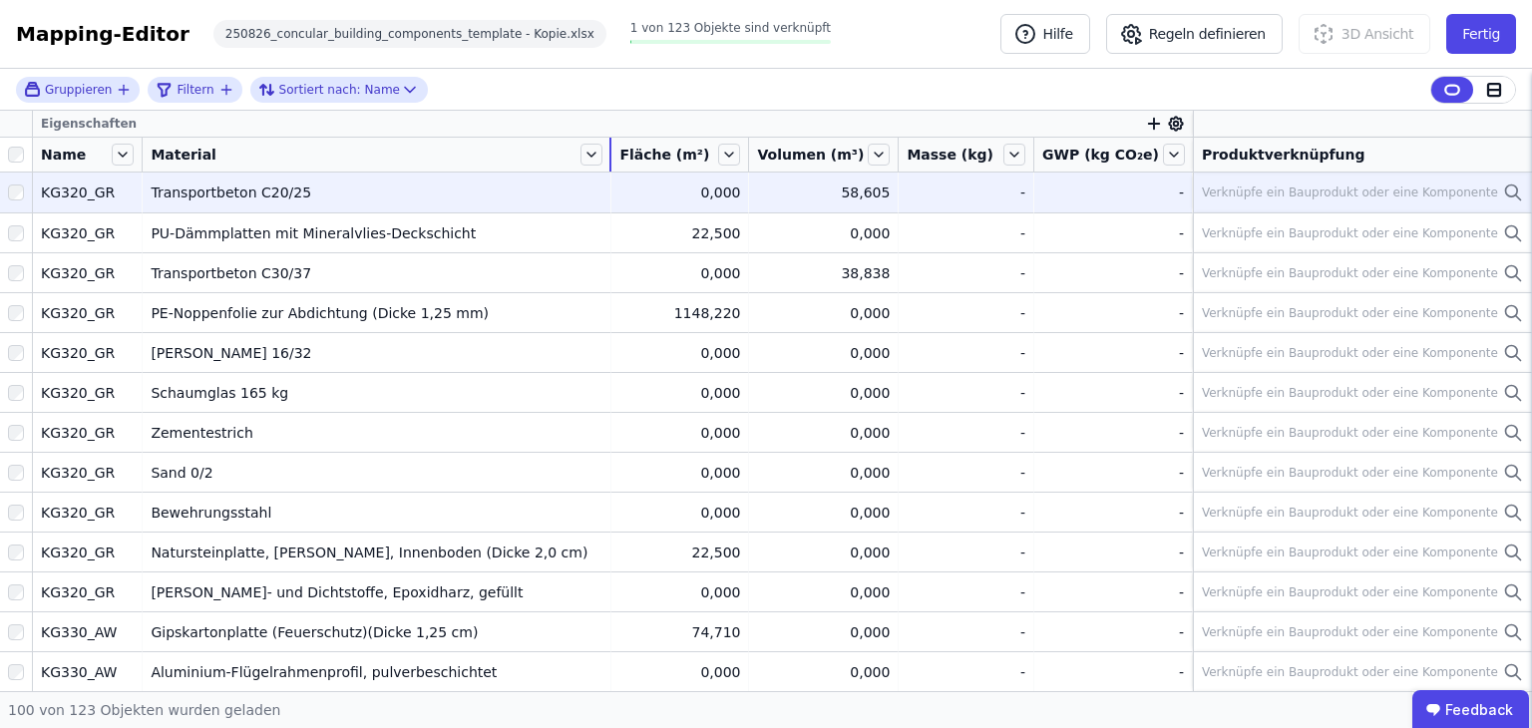
drag, startPoint x: 395, startPoint y: 163, endPoint x: 714, endPoint y: 156, distance: 319.3
click at [714, 156] on tr "Name Material Fläche (m²) Volumen (m³) Masse (kg) GWP (kg CO₂e) Produktverknüpf…" at bounding box center [766, 155] width 1532 height 35
click at [1171, 125] on div "Eigenschaften" at bounding box center [613, 124] width 1160 height 26
click at [1174, 125] on icon at bounding box center [1176, 124] width 5 height 5
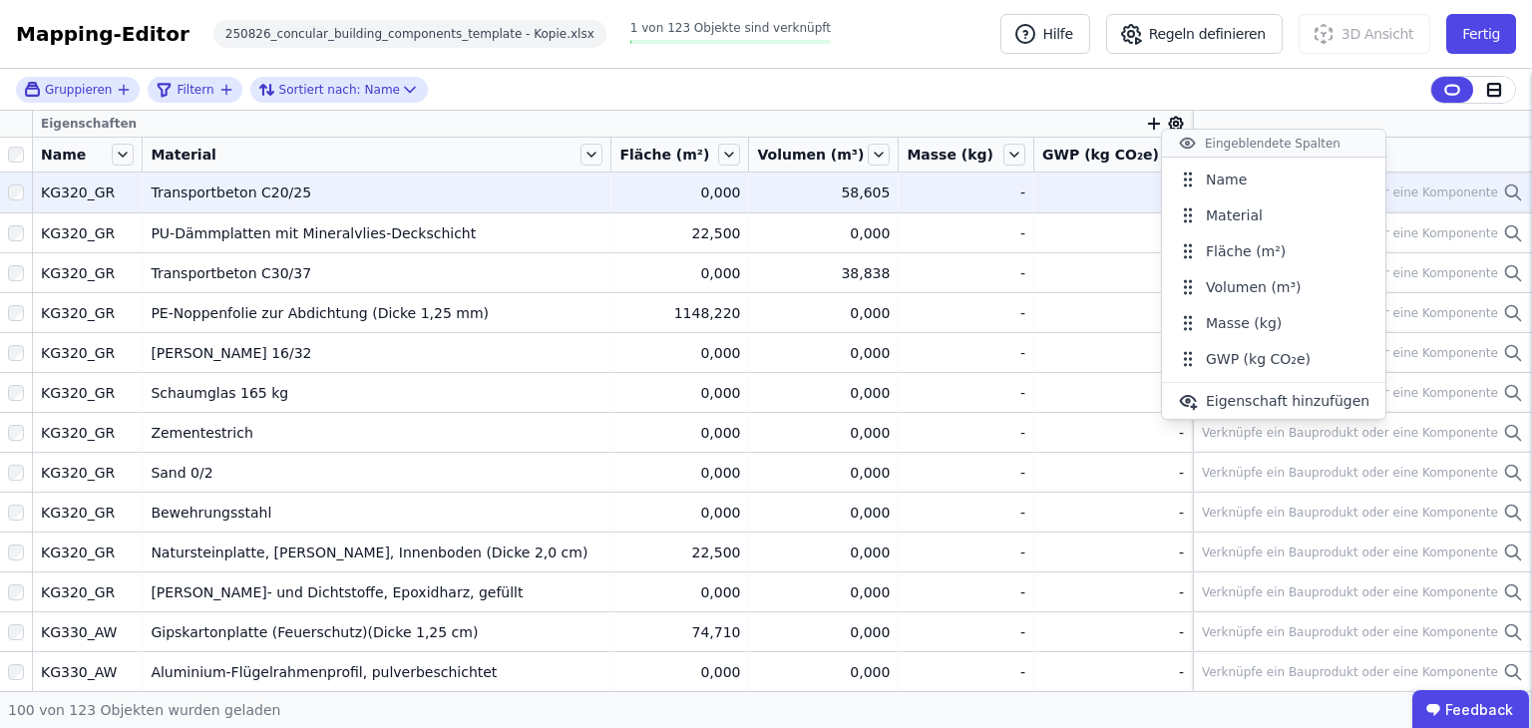
click at [1145, 127] on icon "button" at bounding box center [1154, 124] width 18 height 18
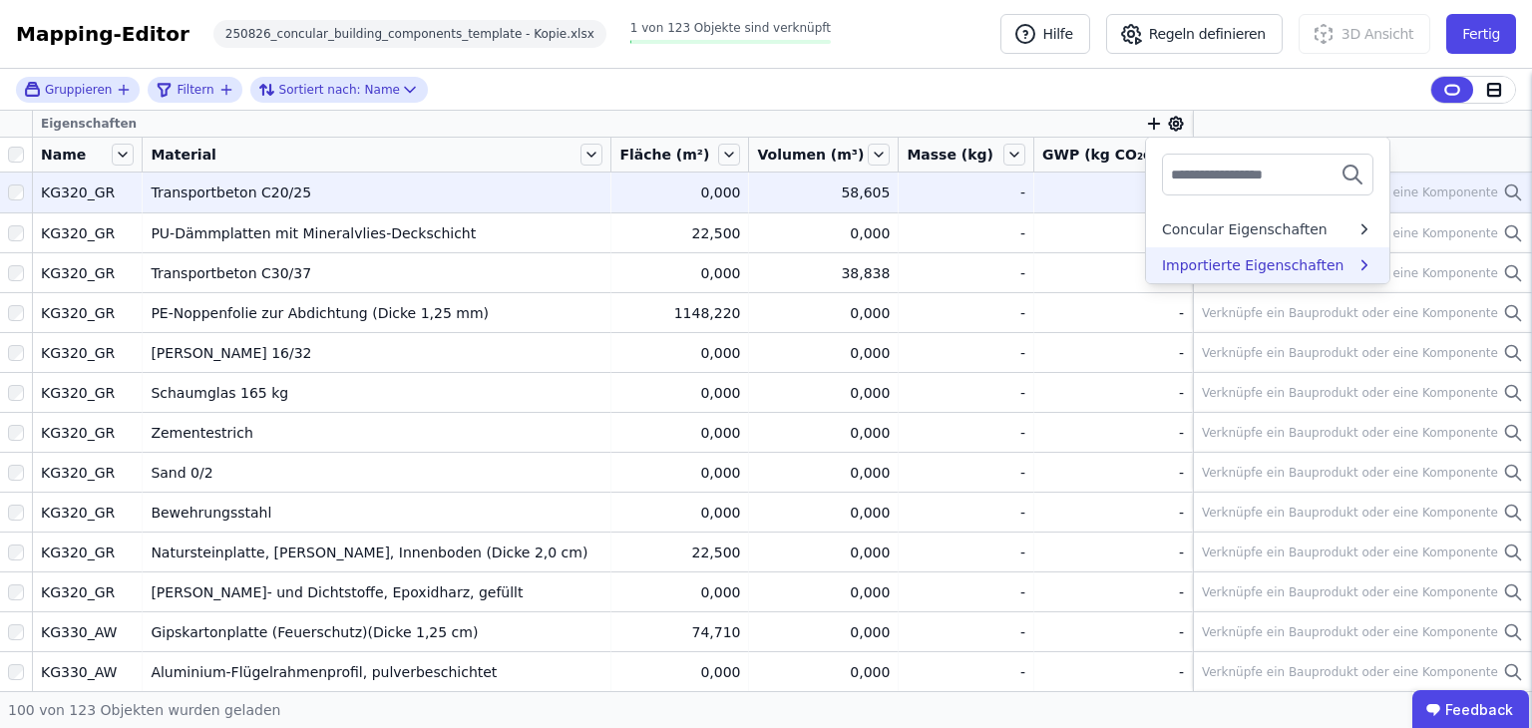
click at [1181, 262] on div "Importierte Eigenschaften" at bounding box center [1253, 265] width 183 height 20
click at [1215, 126] on div "Gruppieren Filtern Sortiert nach: Name Eigenschaften Importierte Eigenschaften …" at bounding box center [766, 380] width 1532 height 622
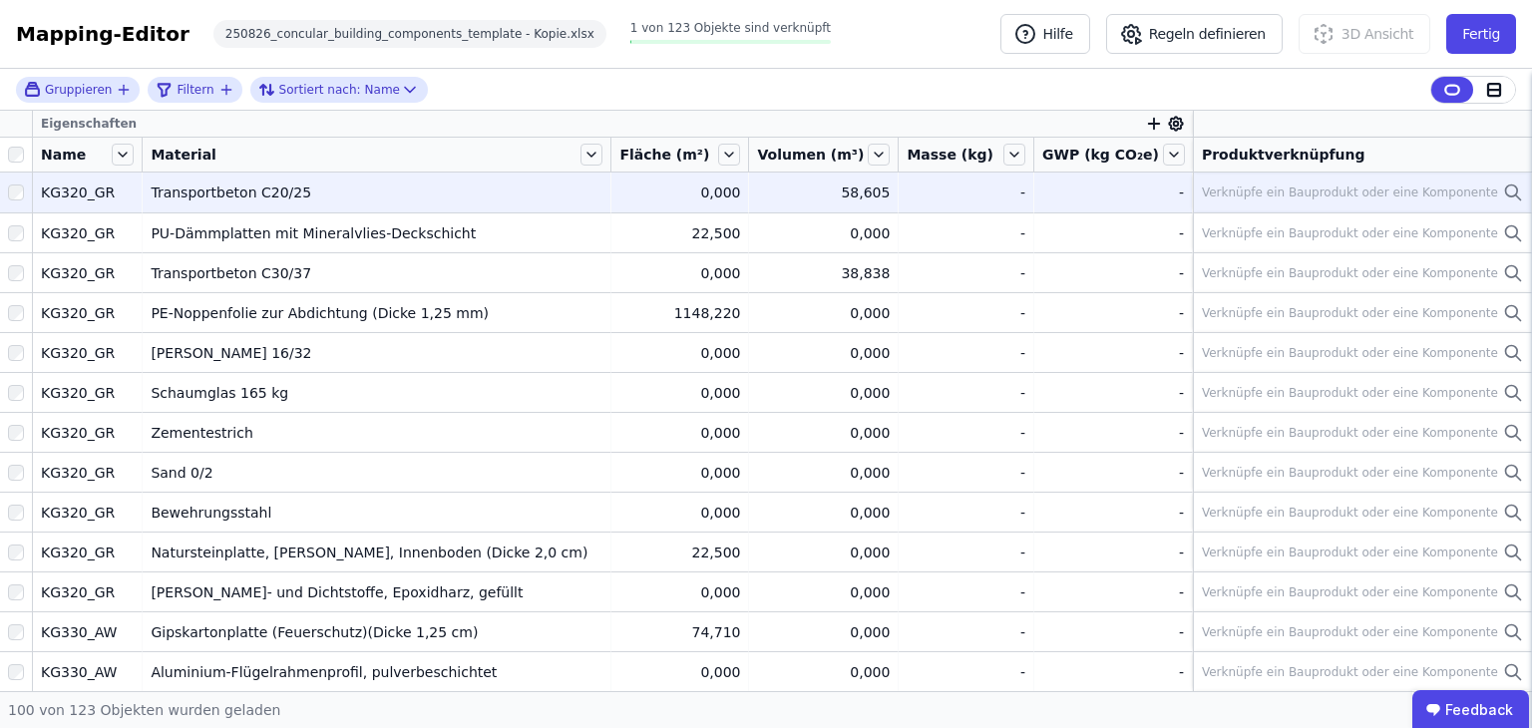
click at [1342, 197] on div "Verknüpfe ein Bauprodukt oder eine Komponente" at bounding box center [1350, 193] width 296 height 16
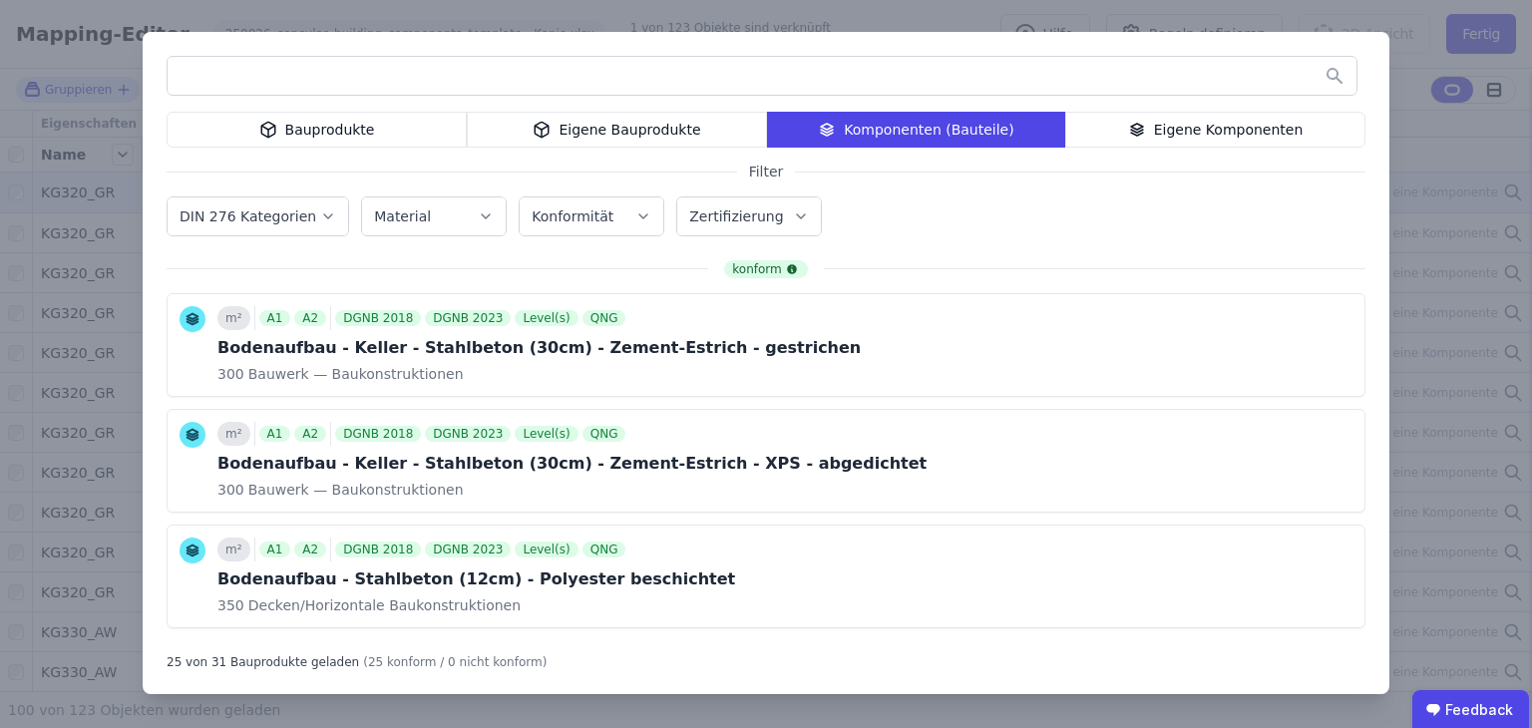
click at [283, 218] on label "DIN 276 Kategorien" at bounding box center [250, 216] width 141 height 16
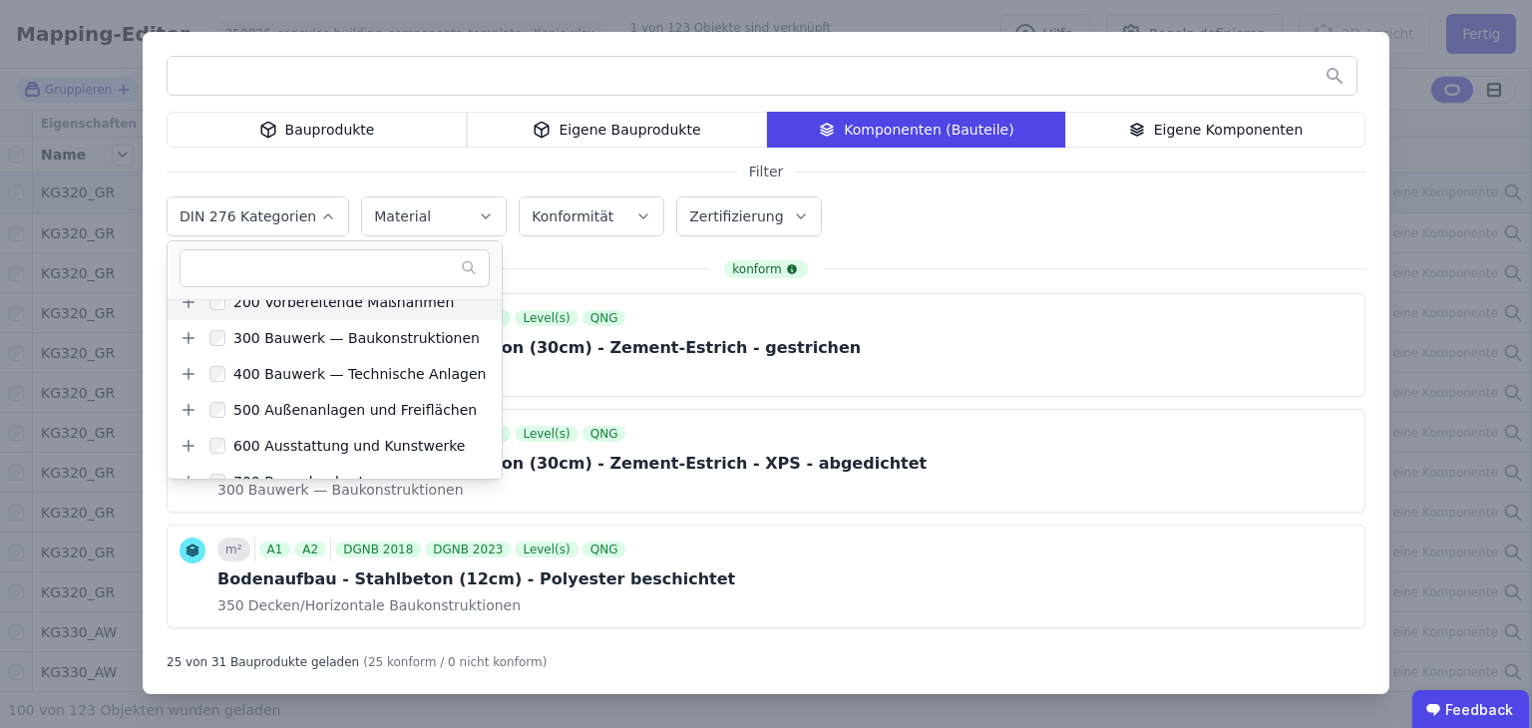
scroll to position [0, 0]
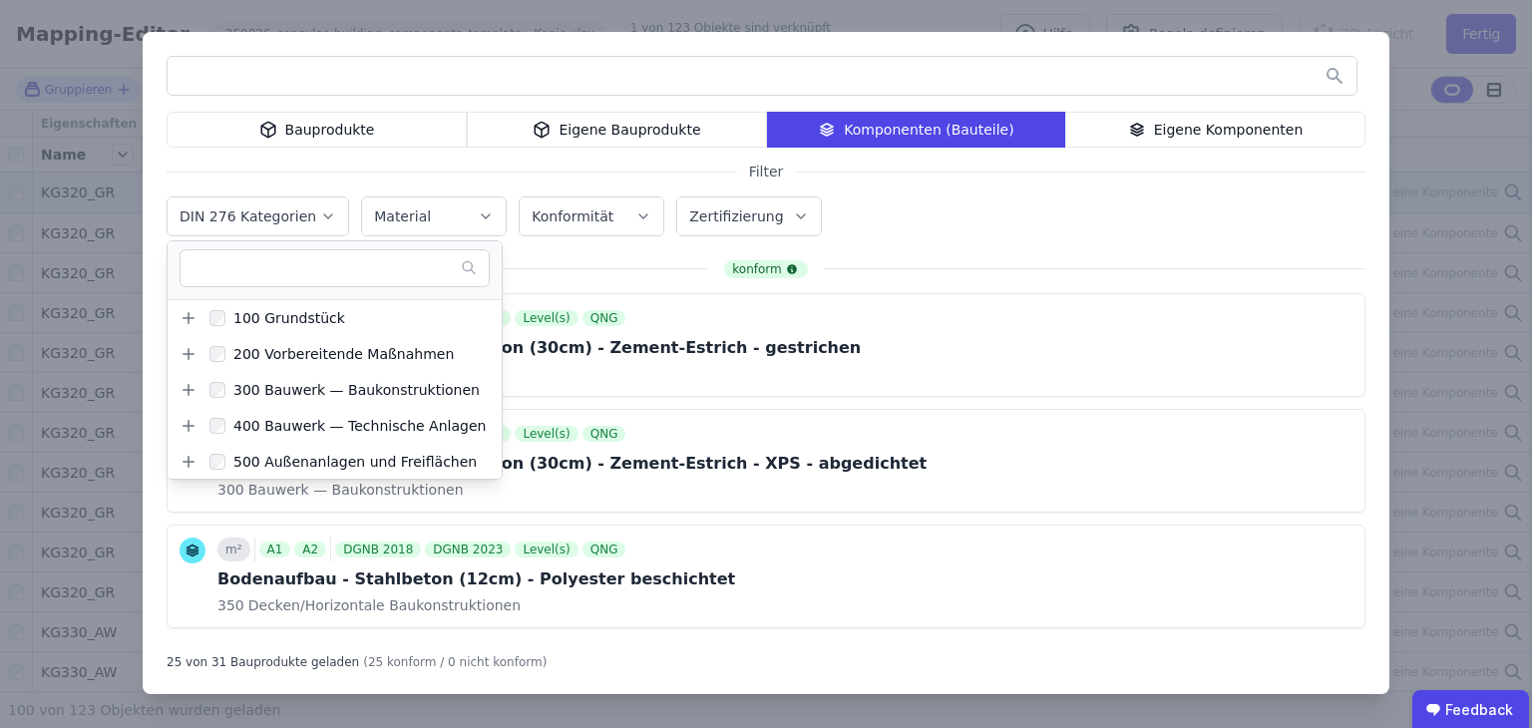
click at [426, 181] on div "Bauprodukte Eigene Bauprodukte Komponenten (Bauteile) Eigene Komponenten Filter…" at bounding box center [766, 363] width 1247 height 662
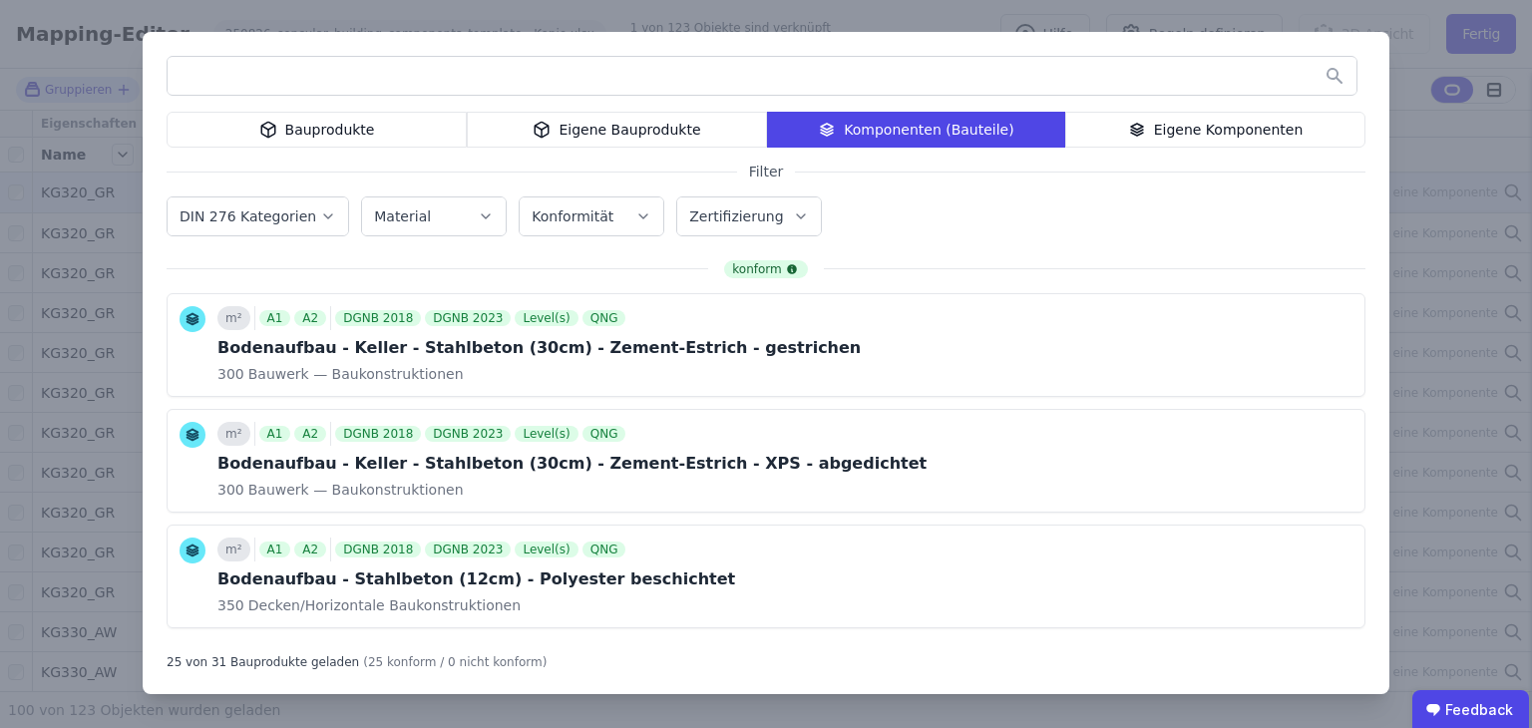
click at [938, 77] on input "text" at bounding box center [762, 76] width 1189 height 36
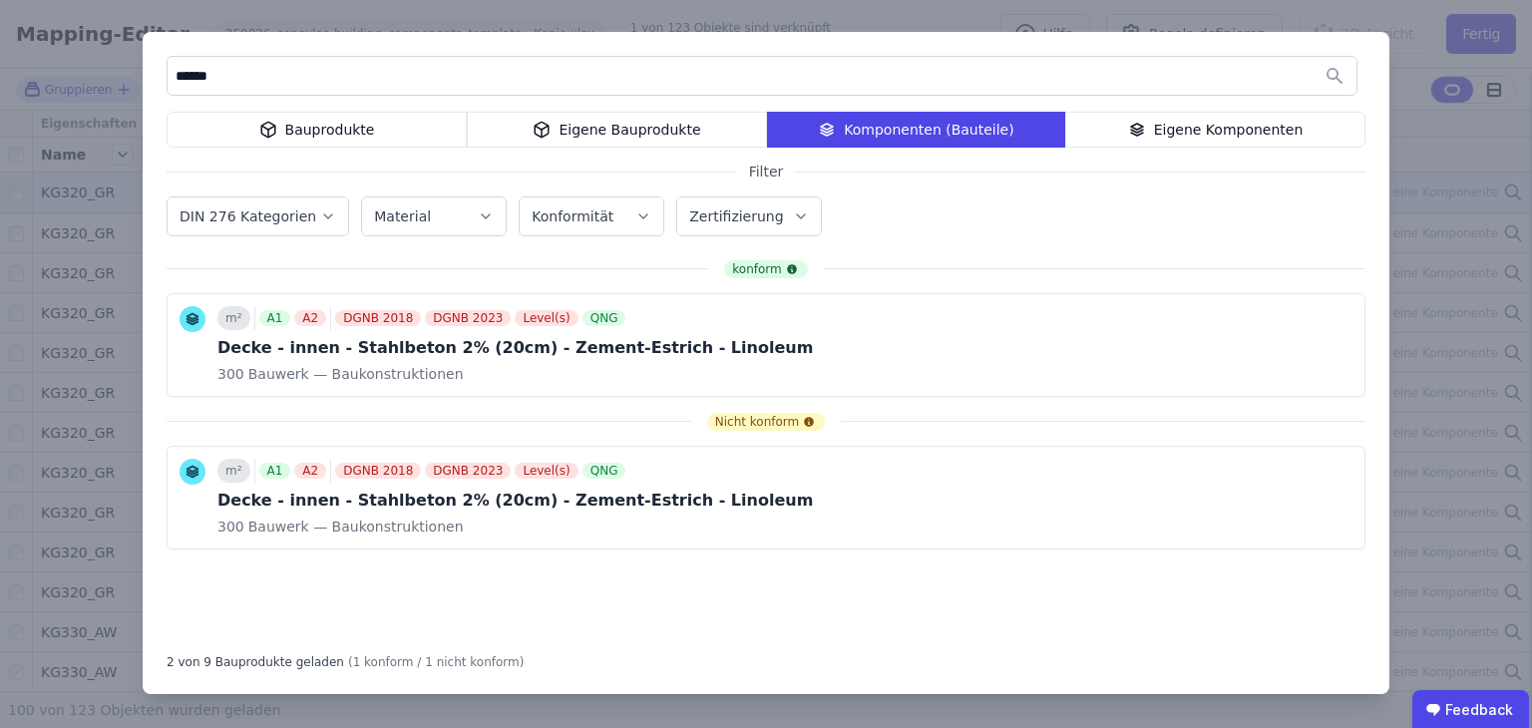
click at [1198, 130] on div "Eigene Komponenten" at bounding box center [1215, 130] width 300 height 36
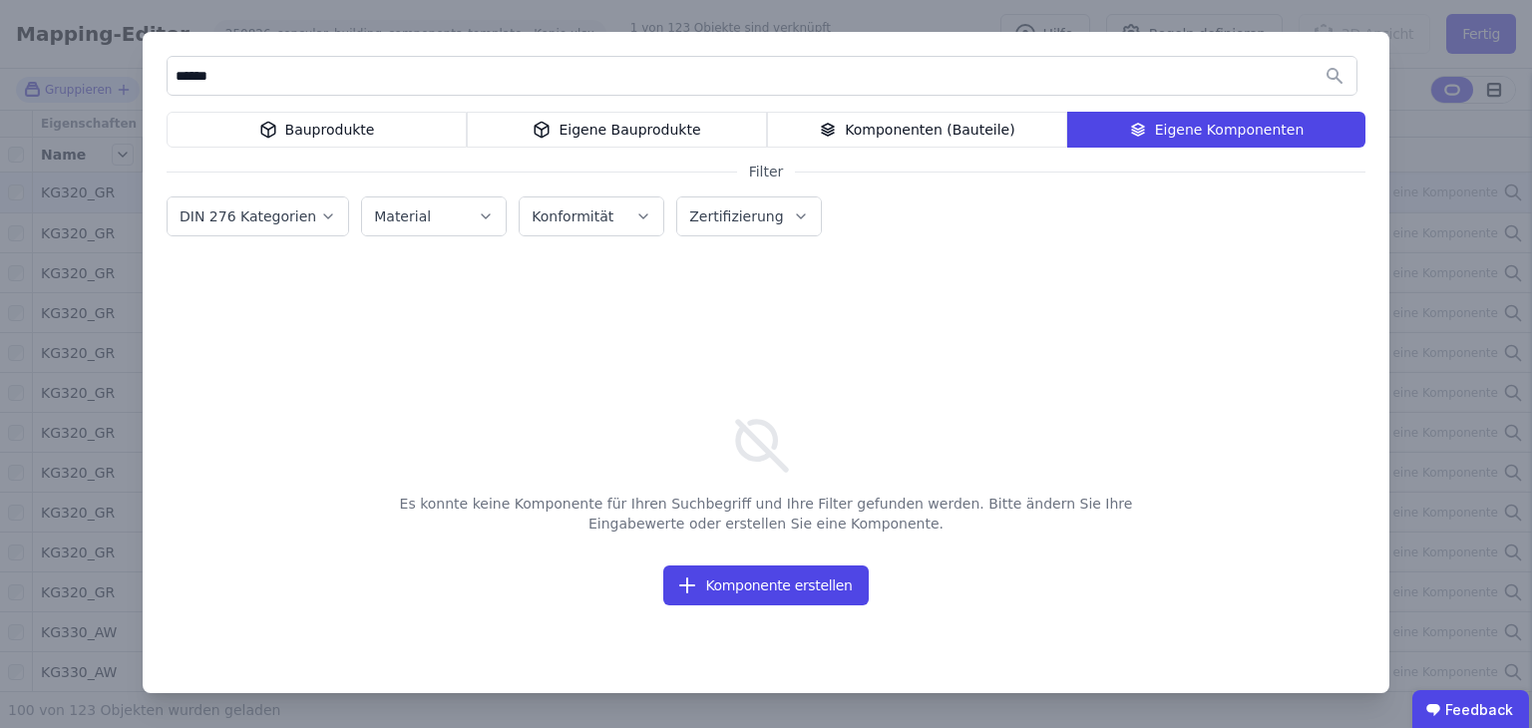
click at [691, 141] on div "Eigene Bauprodukte" at bounding box center [617, 130] width 300 height 36
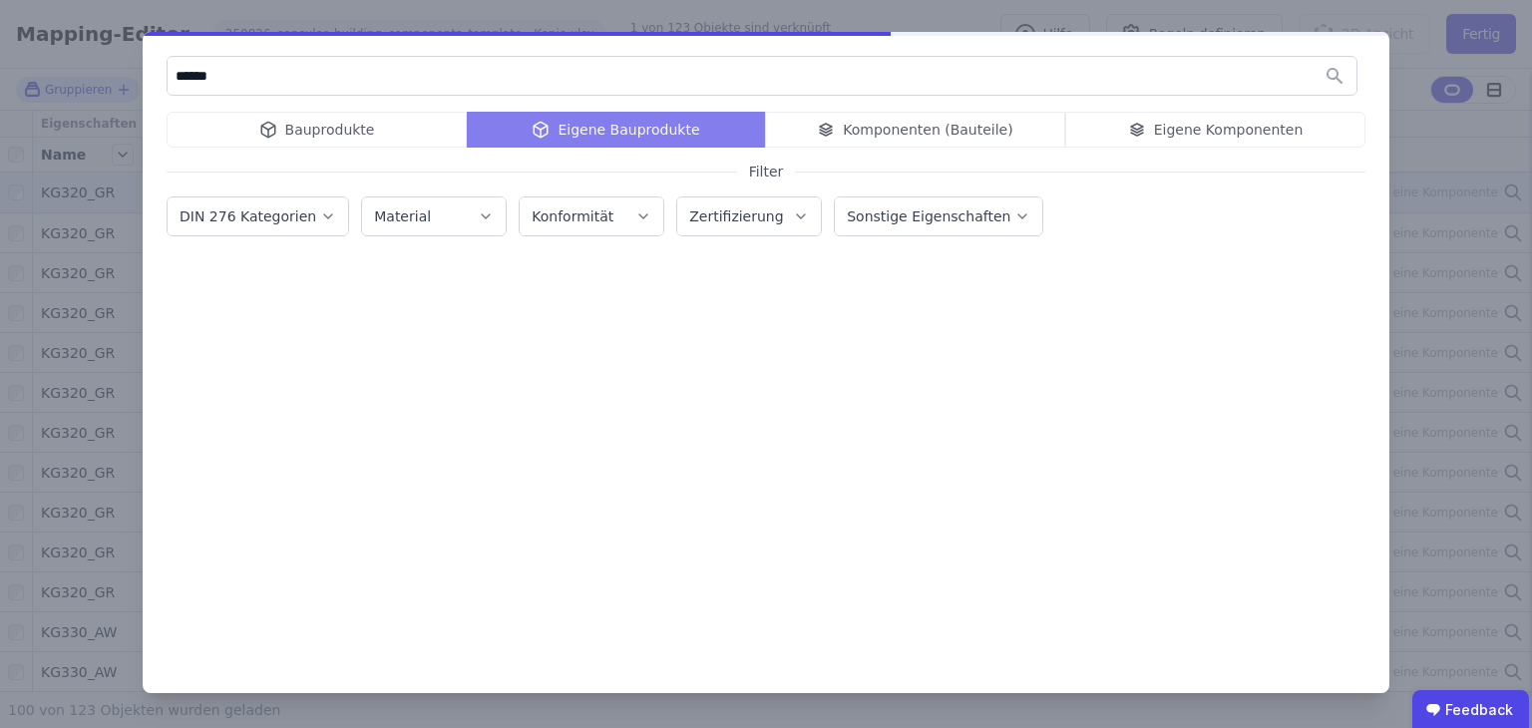
click at [330, 139] on div "Bauprodukte" at bounding box center [317, 130] width 300 height 36
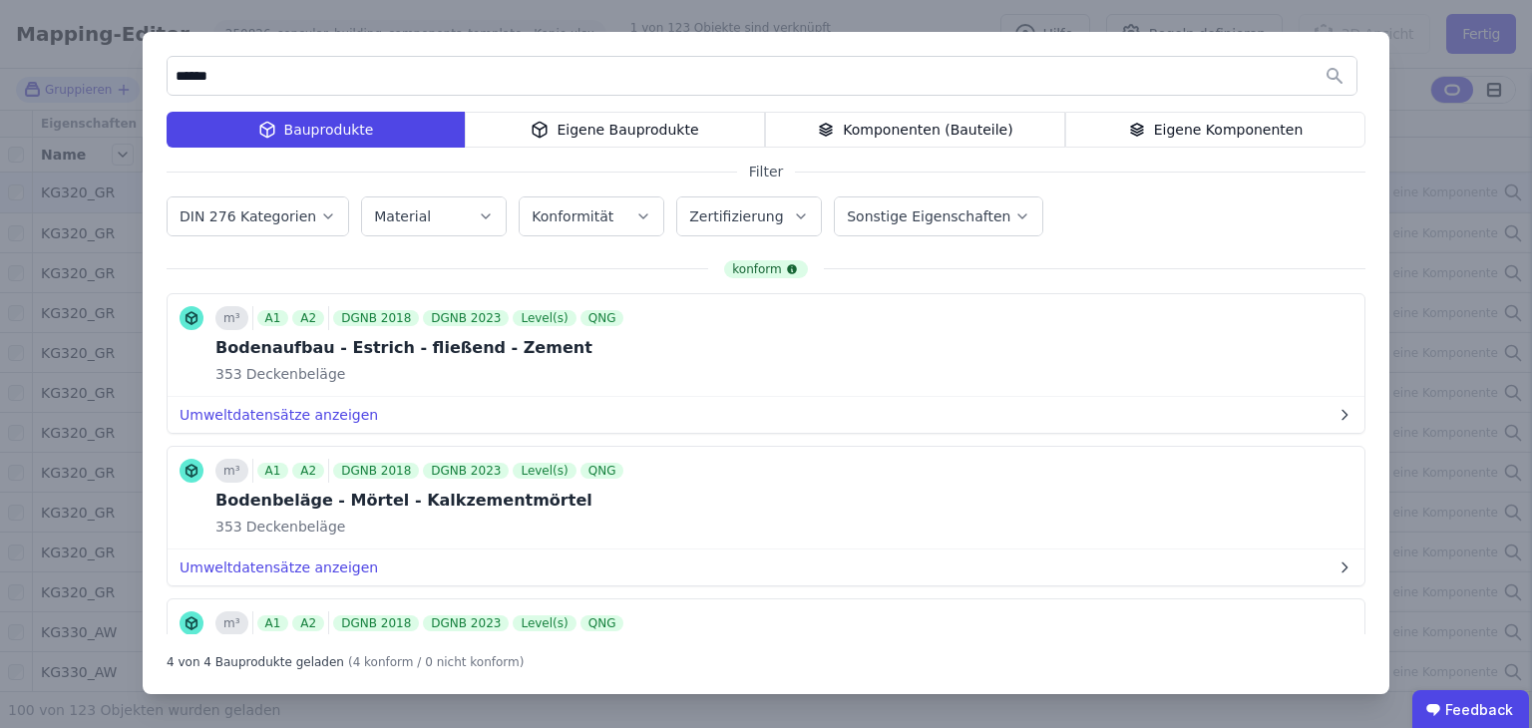
click at [757, 225] on div "Zertifizierung" at bounding box center [738, 216] width 98 height 20
click at [907, 215] on label "Sonstige Eigenschaften" at bounding box center [931, 216] width 168 height 16
click at [1174, 191] on div "****** Bauprodukte Eigene Bauprodukte Komponenten (Bauteile) Eigene Komponenten…" at bounding box center [766, 363] width 1247 height 662
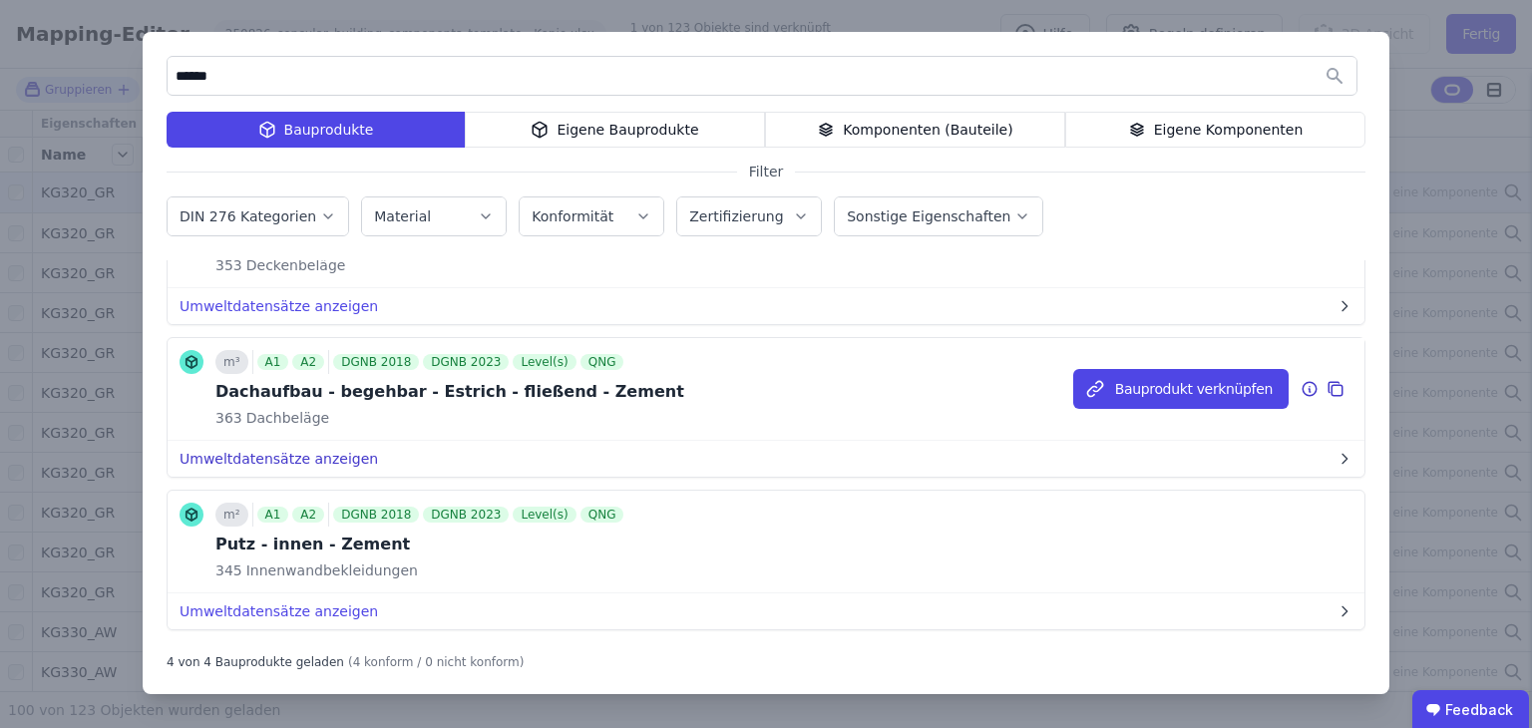
scroll to position [295, 0]
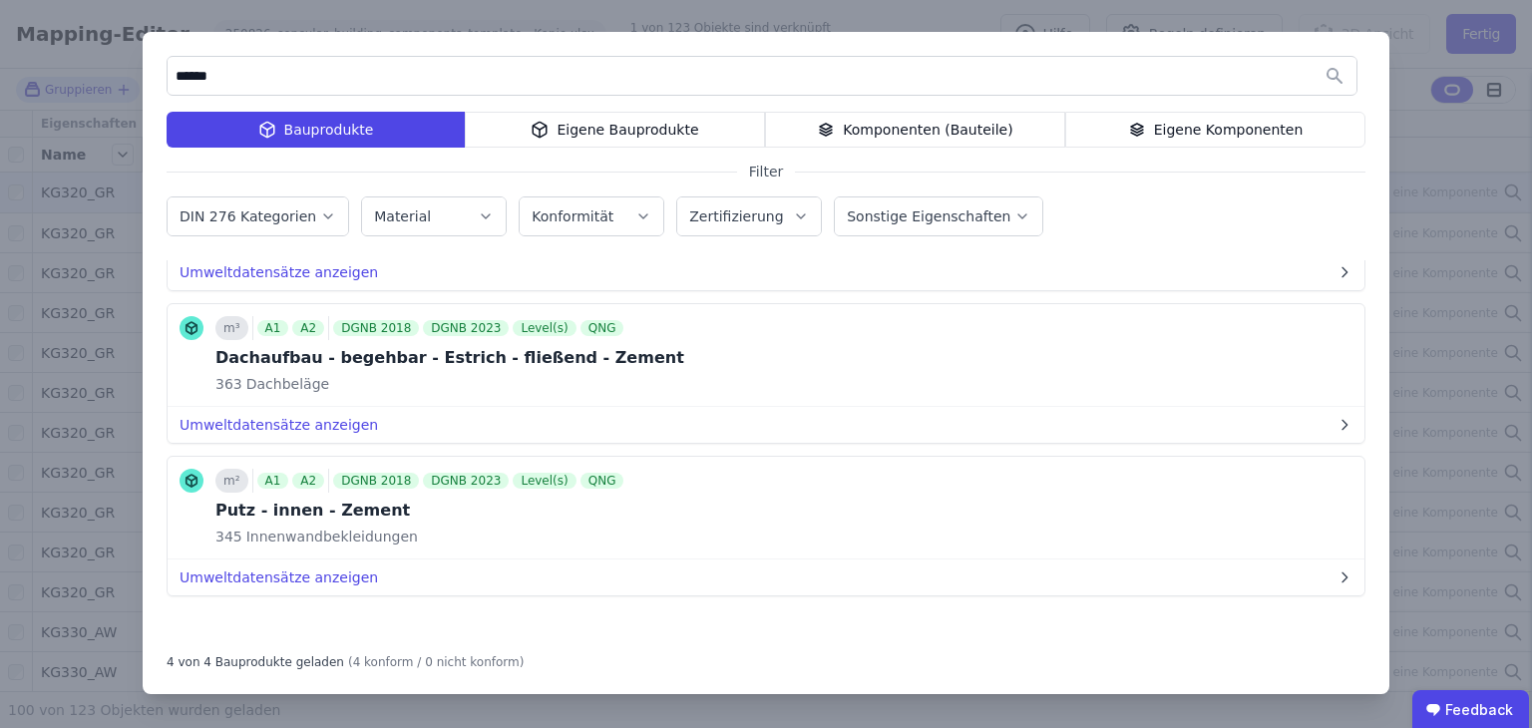
click at [325, 227] on button "DIN 276 Kategorien" at bounding box center [258, 217] width 181 height 38
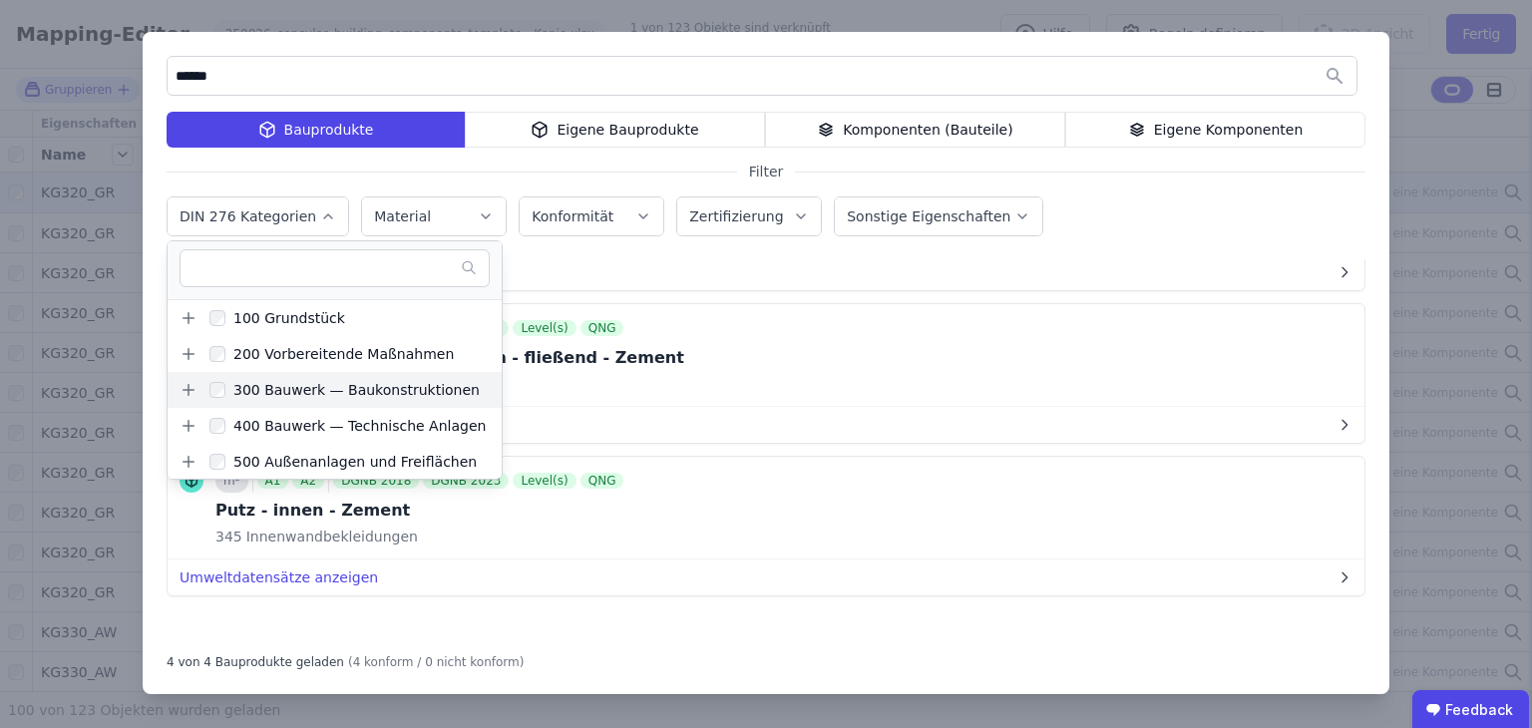
click at [193, 390] on icon at bounding box center [189, 390] width 11 height 0
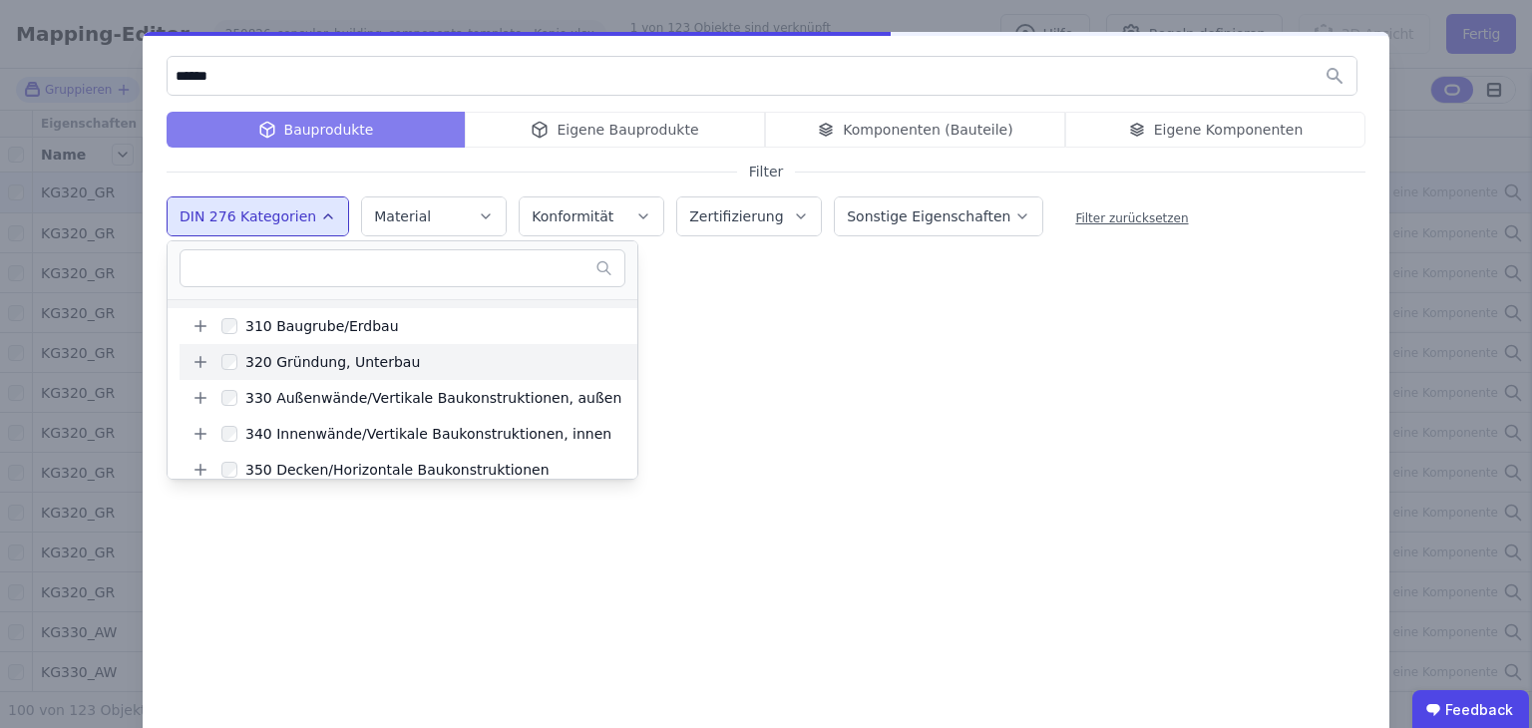
scroll to position [0, 0]
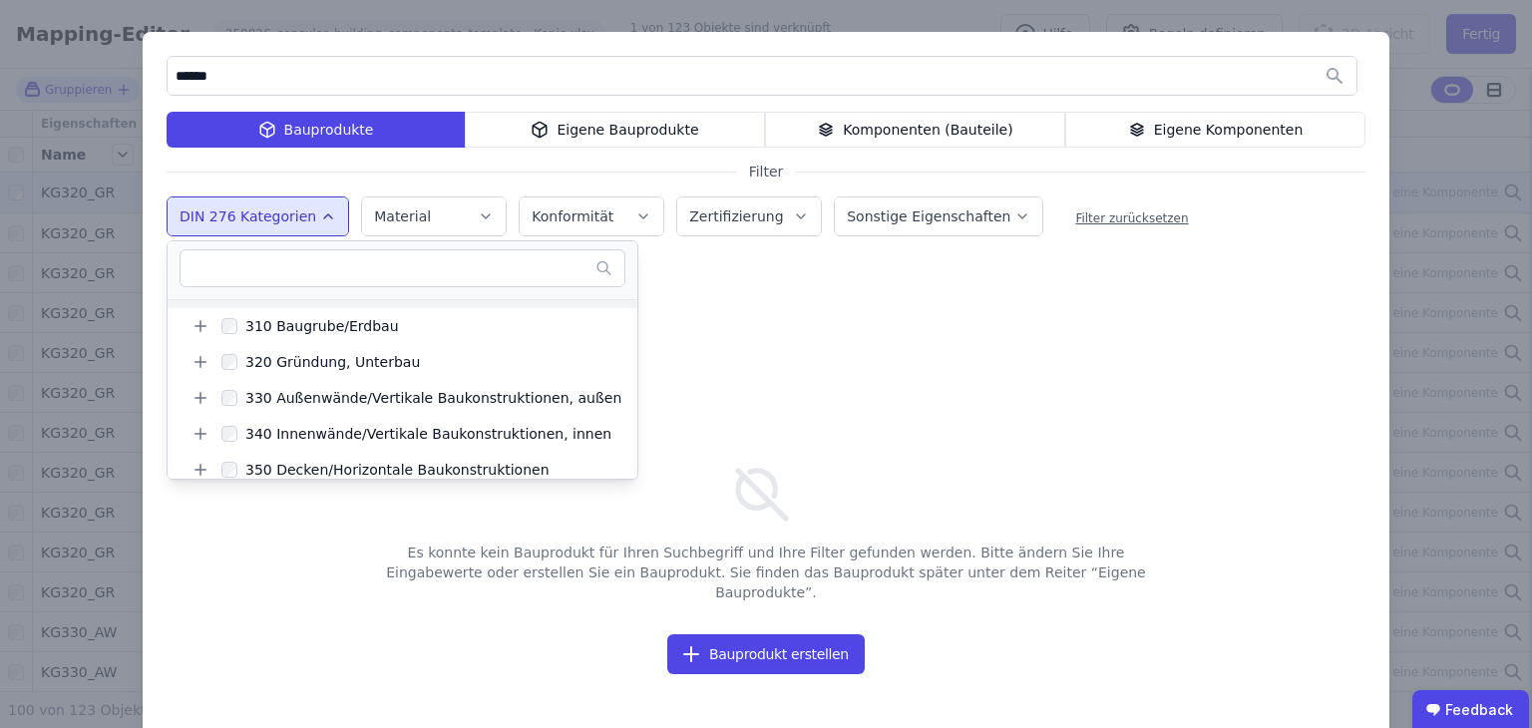
click at [735, 353] on div "Es konnte kein Bauprodukt für Ihren Suchbegriff und Ihre Filter gefunden werden…" at bounding box center [766, 495] width 1199 height 374
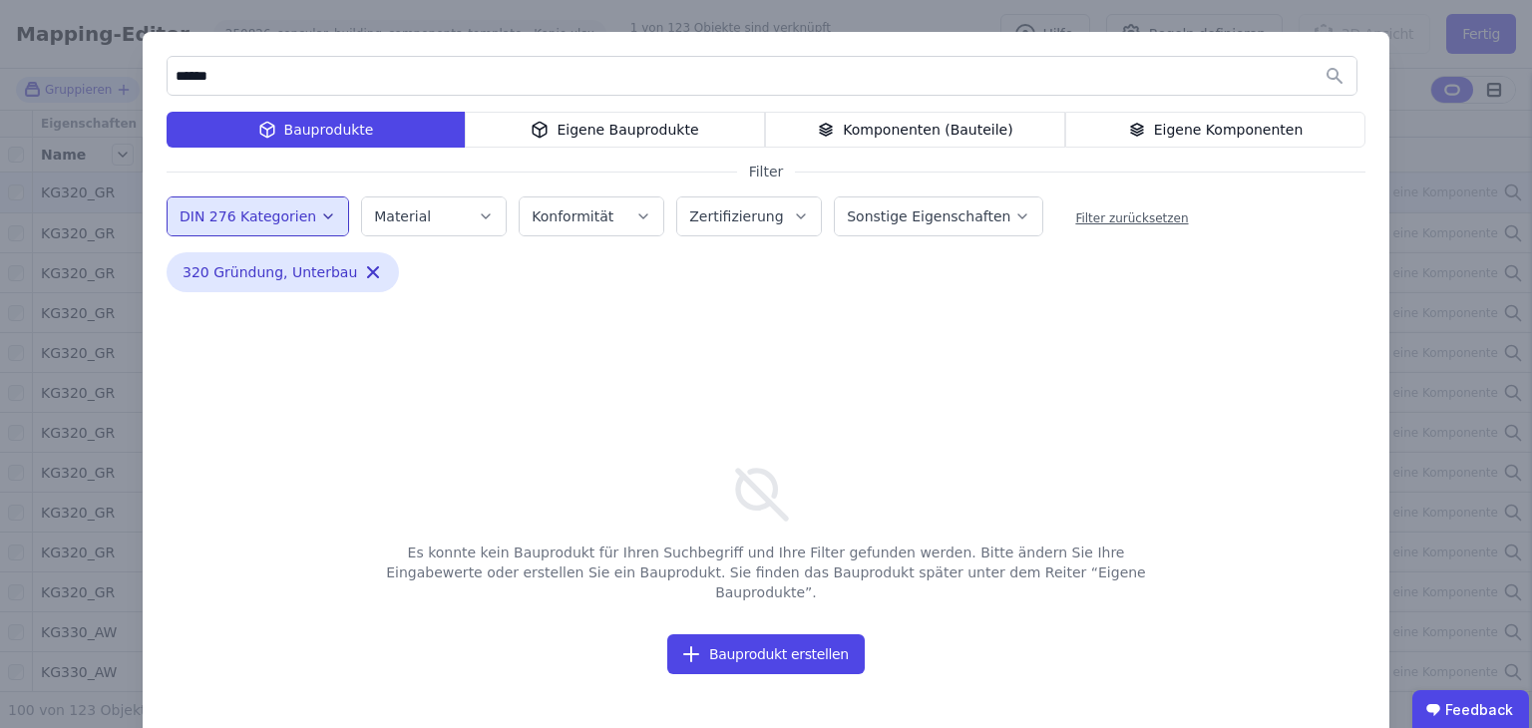
click at [243, 84] on input "******" at bounding box center [762, 76] width 1189 height 36
type input "*"
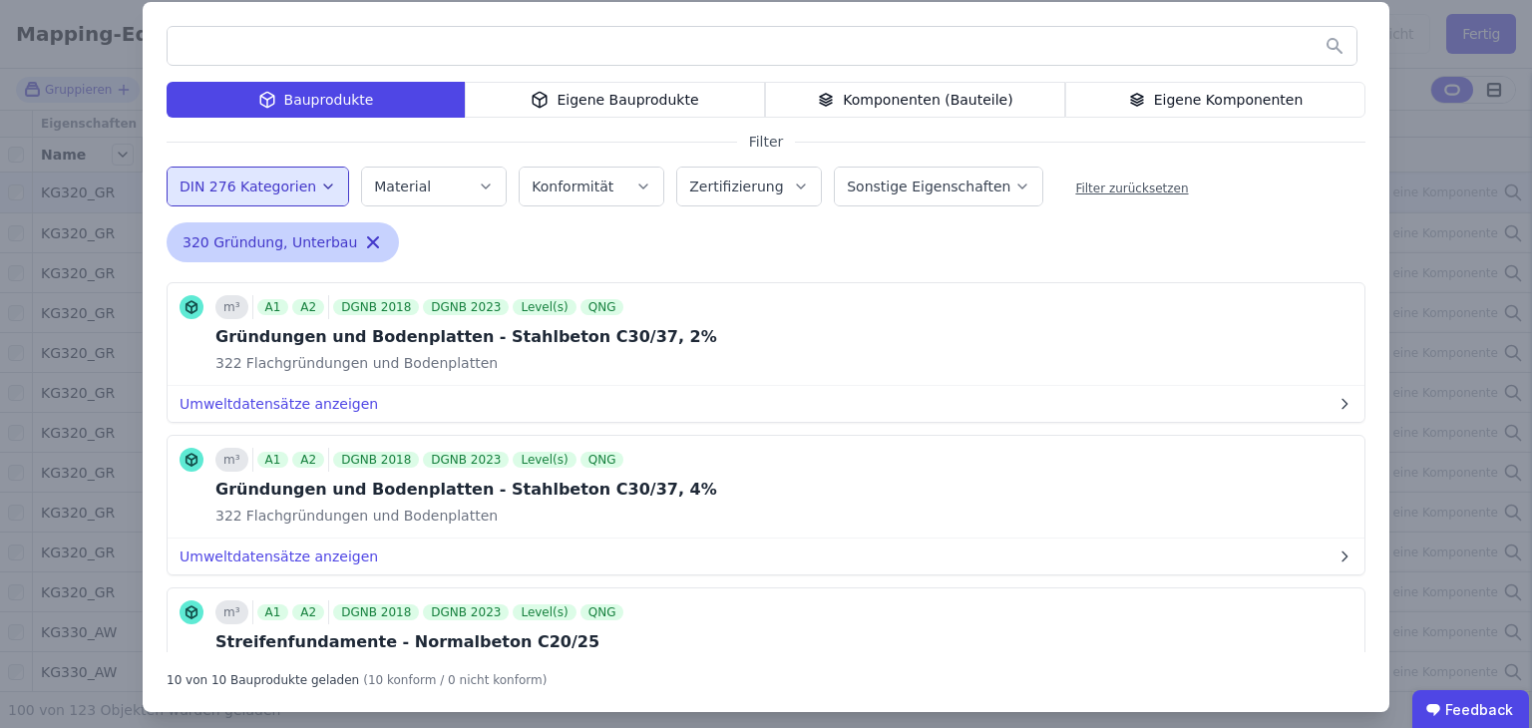
scroll to position [45, 0]
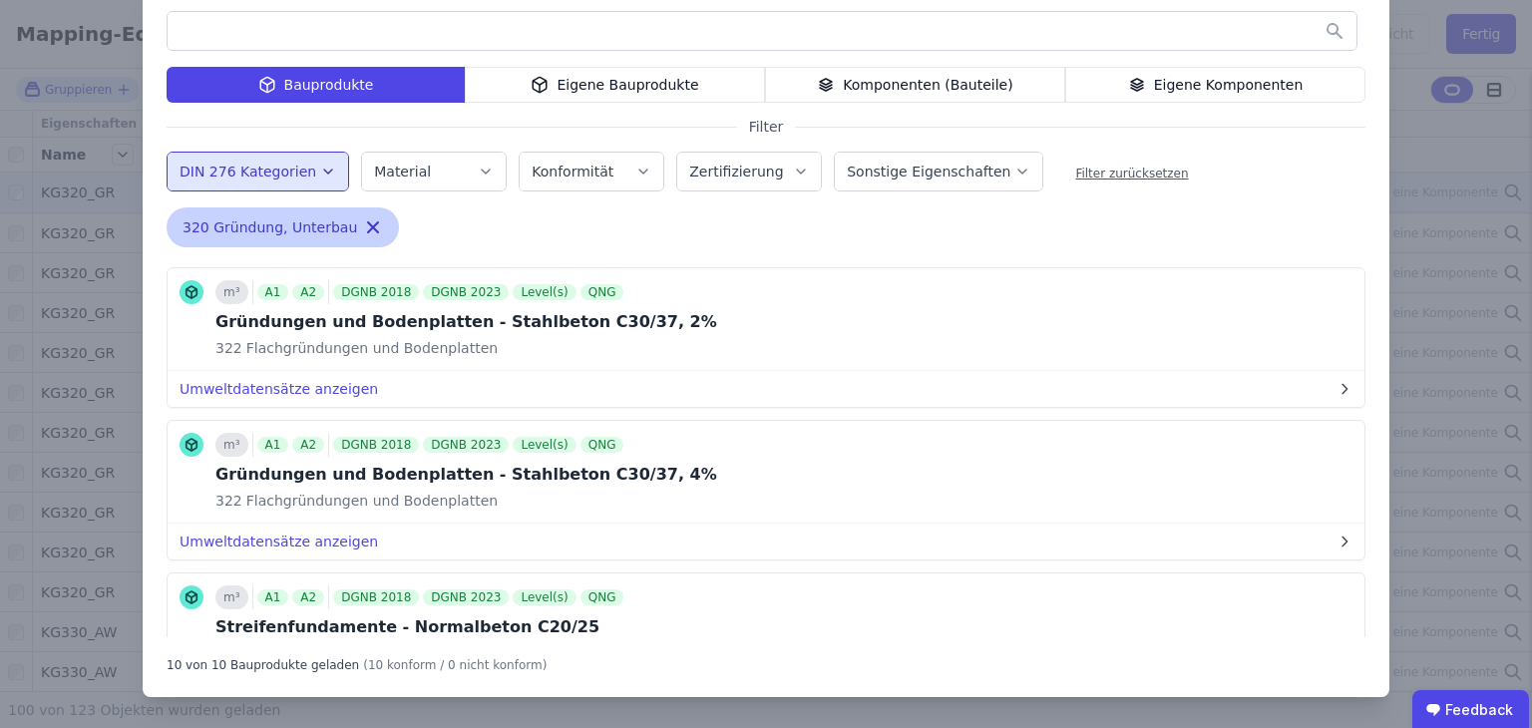
click at [363, 225] on icon "button" at bounding box center [373, 227] width 20 height 20
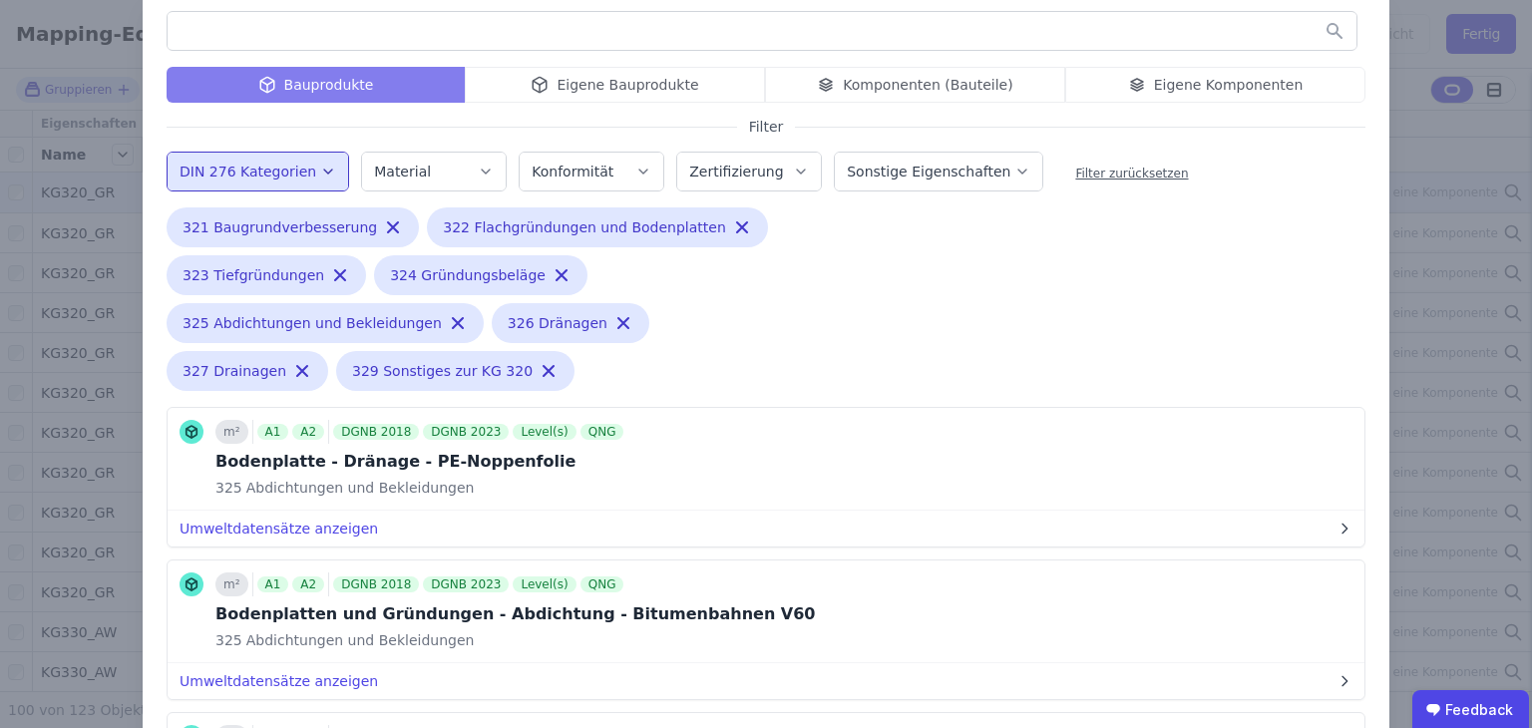
click at [264, 155] on button "DIN 276 Kategorien" at bounding box center [258, 172] width 181 height 38
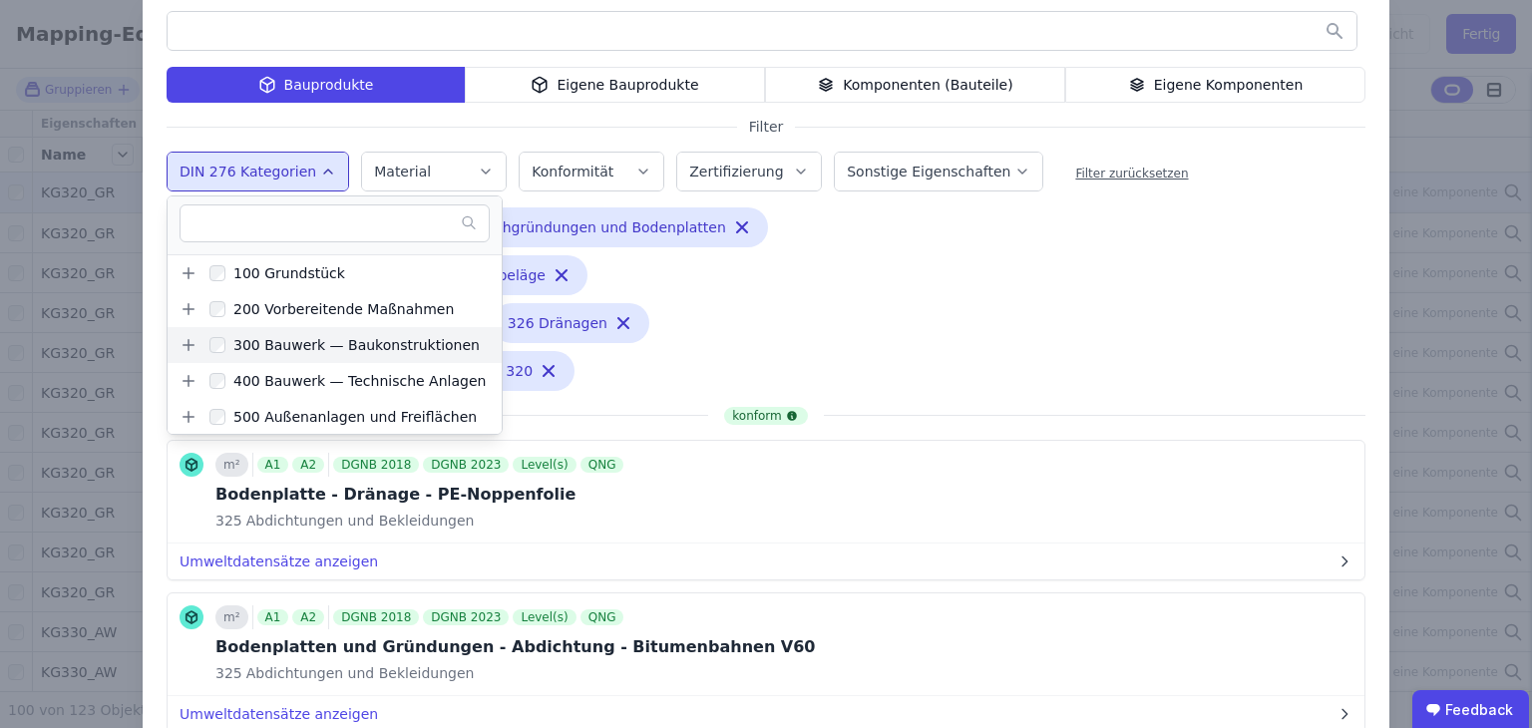
click at [180, 344] on icon at bounding box center [189, 345] width 18 height 18
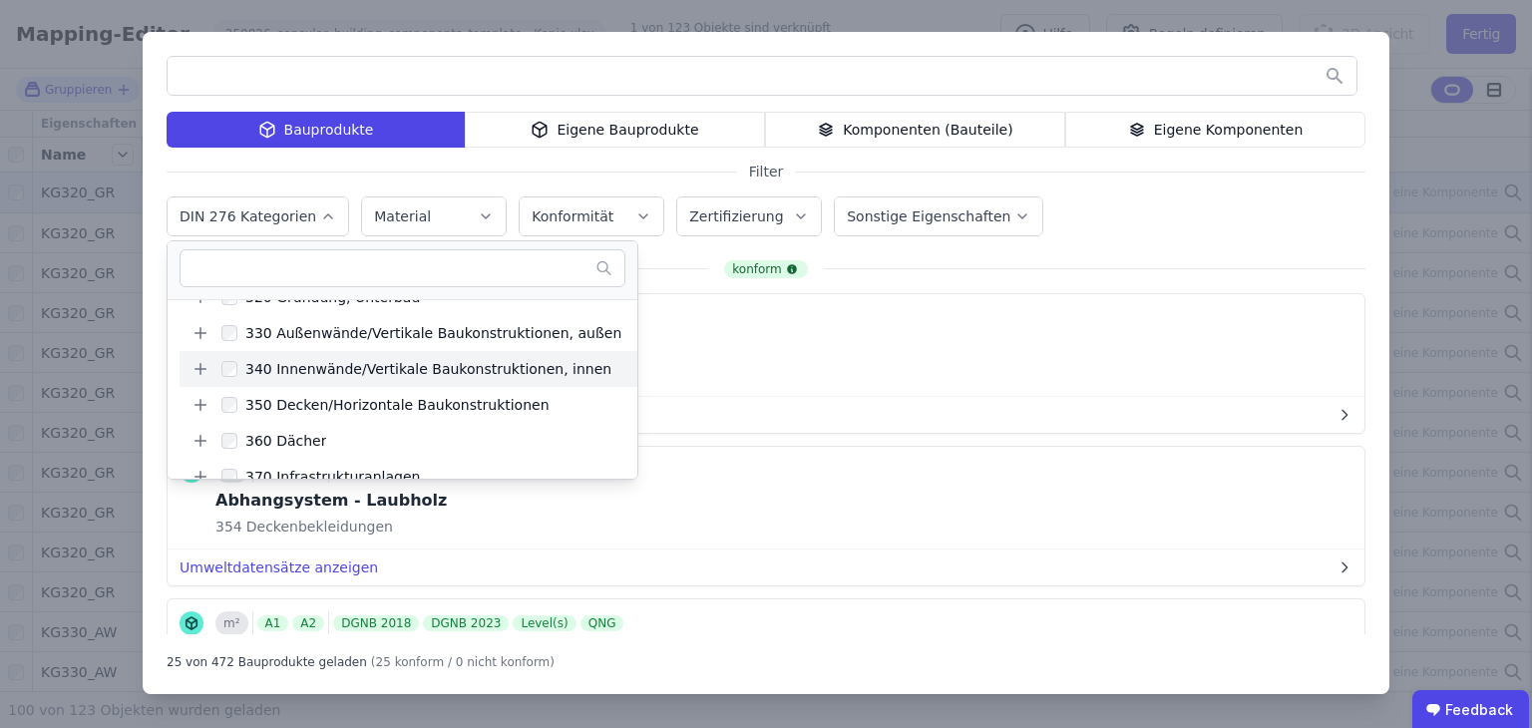
scroll to position [200, 0]
click at [224, 378] on div at bounding box center [229, 370] width 16 height 32
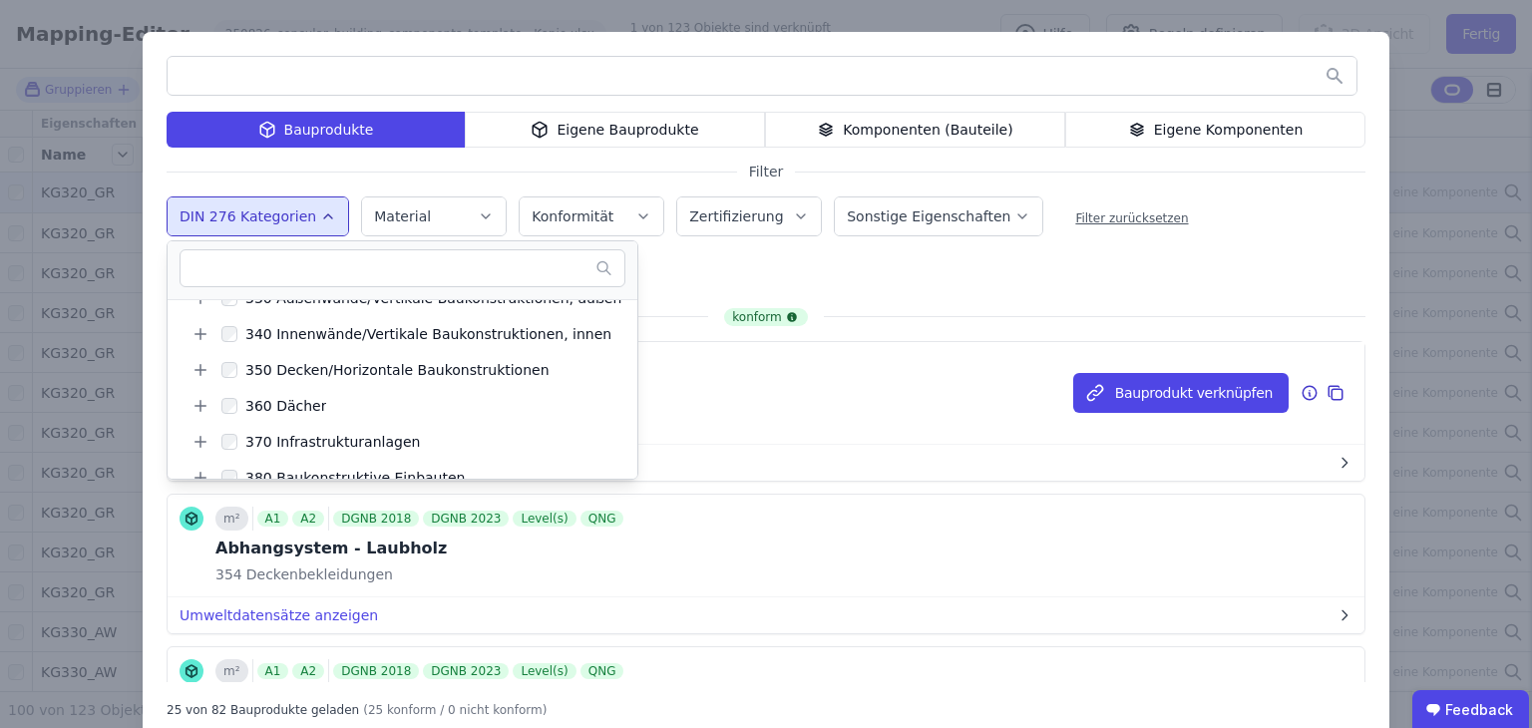
click at [797, 421] on div "m² A1 A2 DGNB 2018 DGNB 2023 Level(s) QNG Abhangsystem - [PERSON_NAME] allgemei…" at bounding box center [766, 393] width 1197 height 103
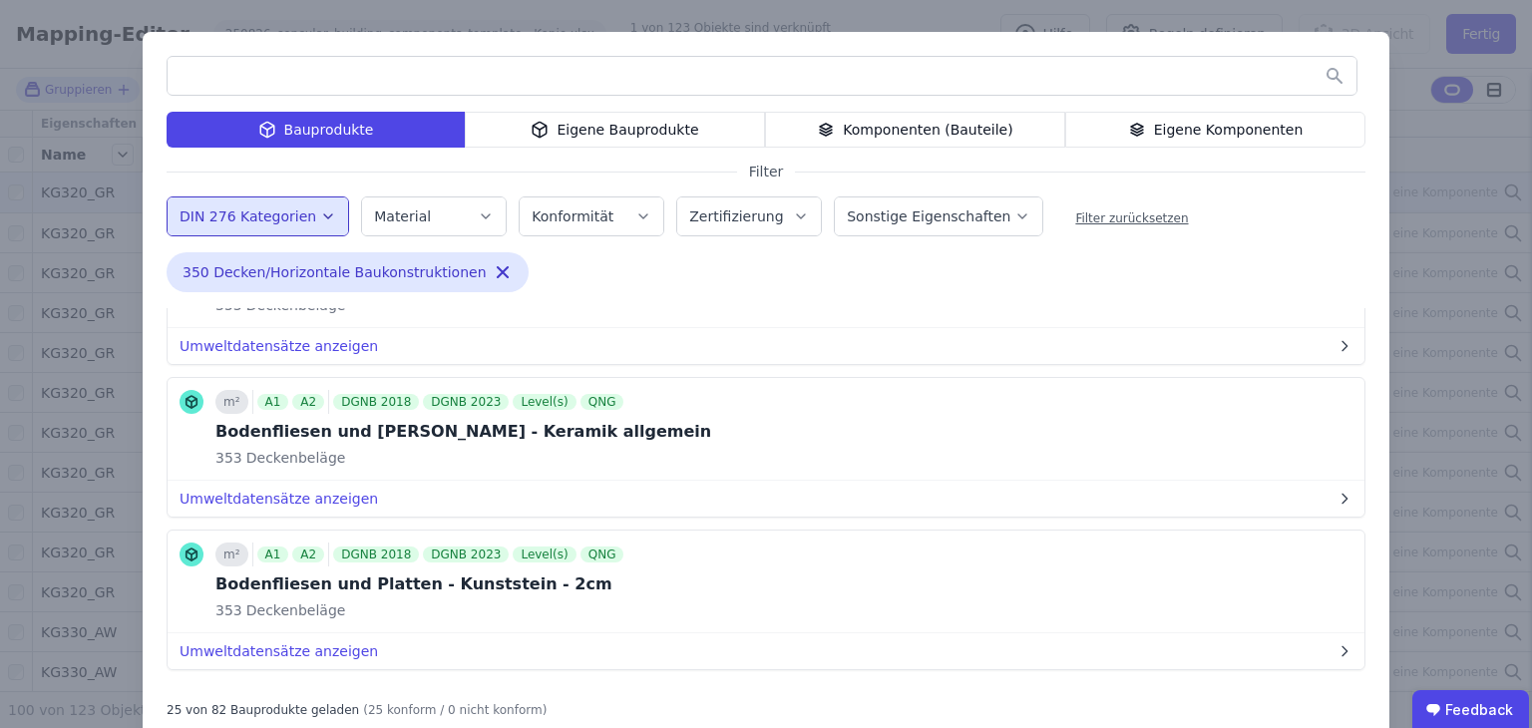
scroll to position [1895, 0]
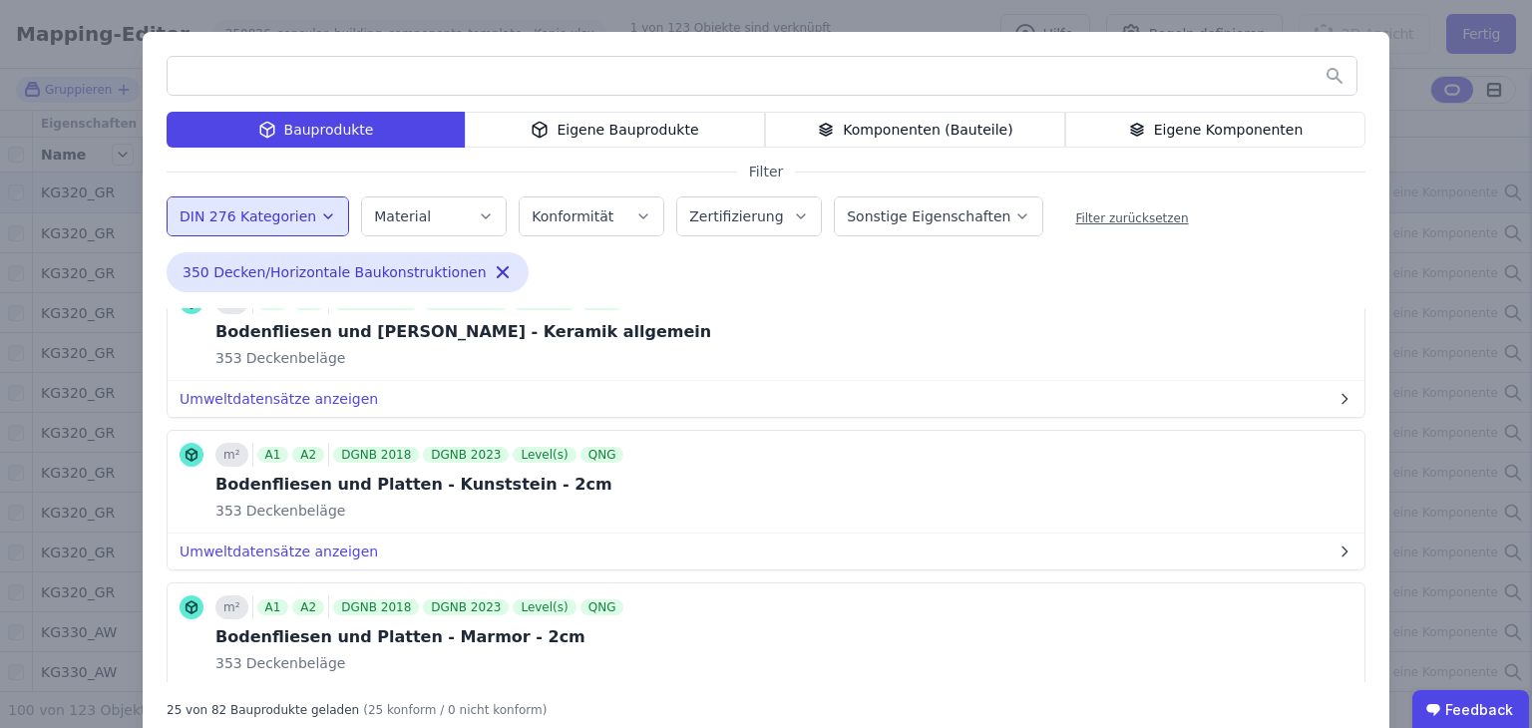
click at [400, 84] on input "text" at bounding box center [762, 76] width 1189 height 36
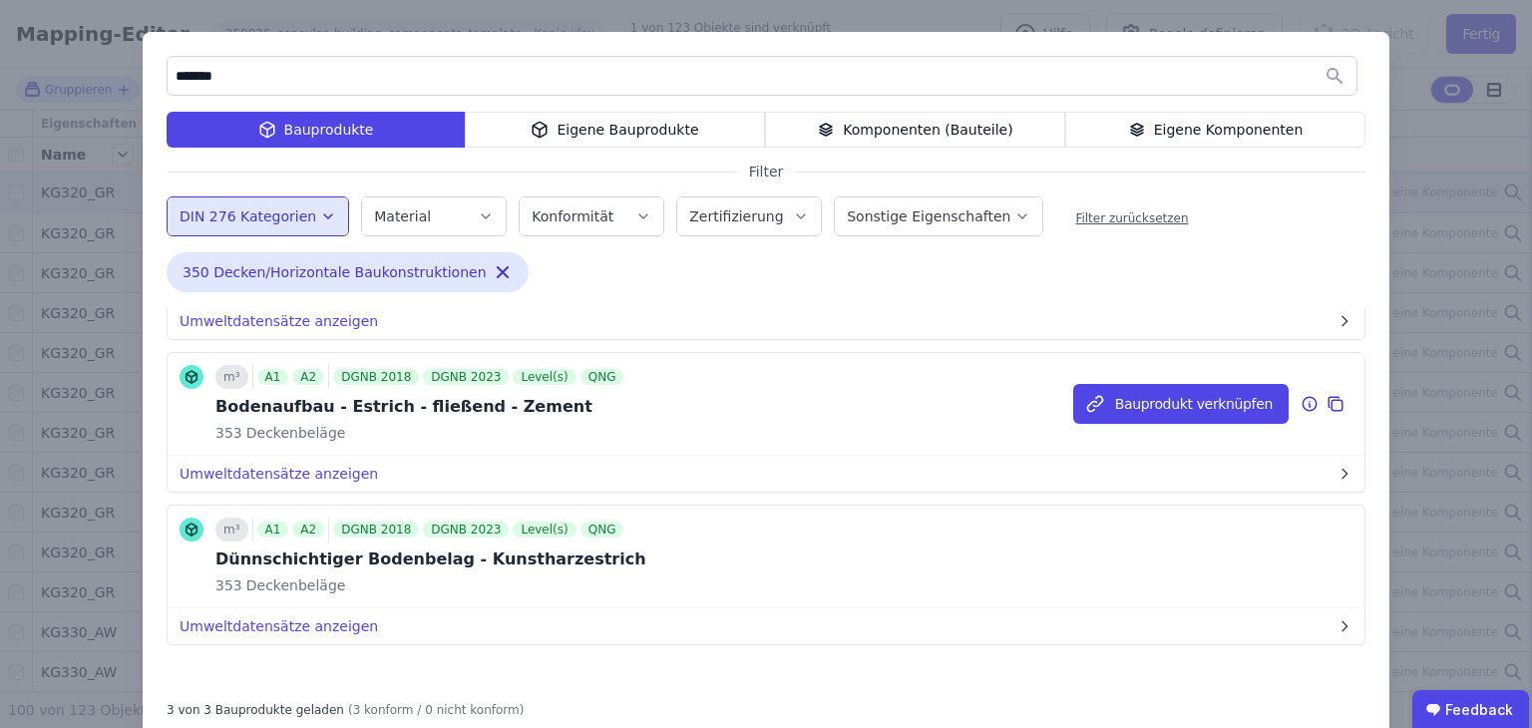
scroll to position [144, 0]
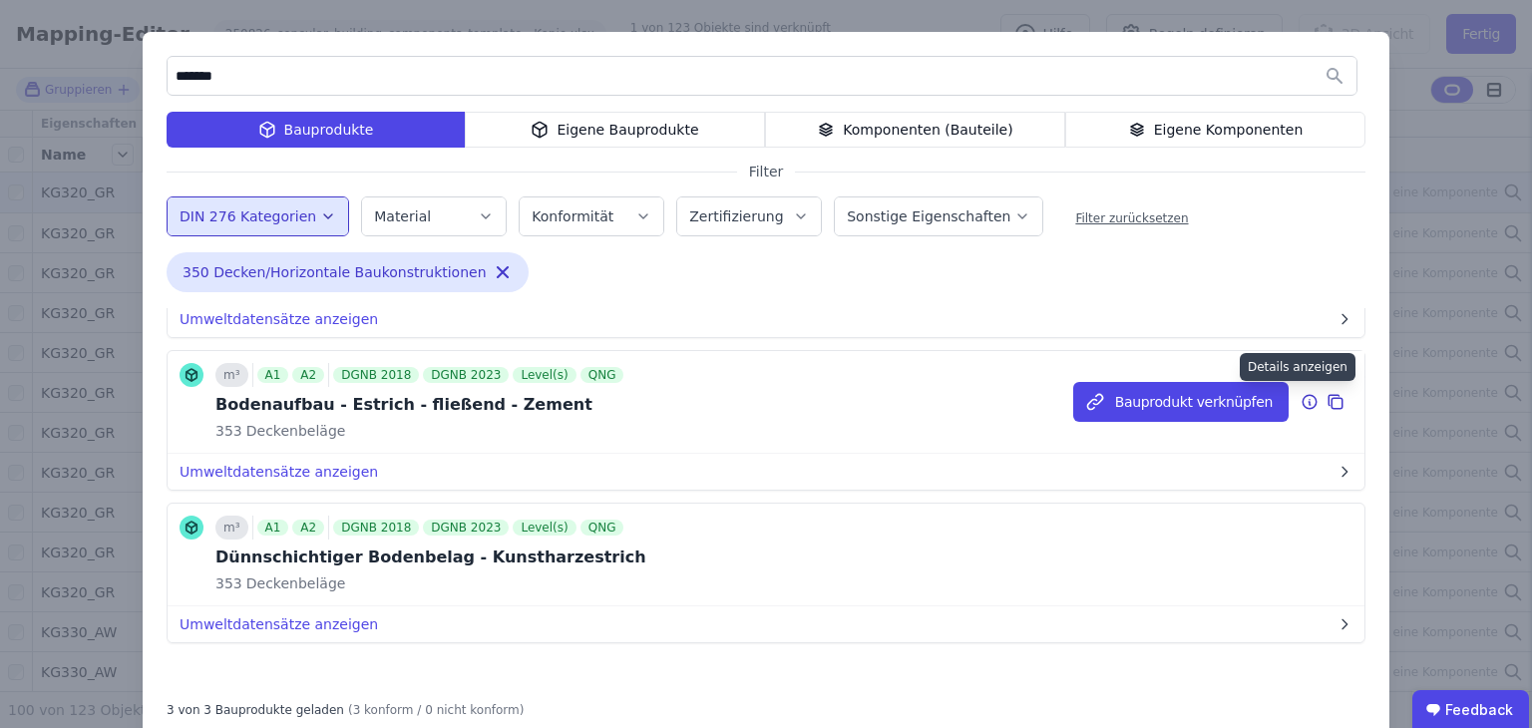
type input "*******"
click at [1301, 408] on icon at bounding box center [1310, 402] width 18 height 24
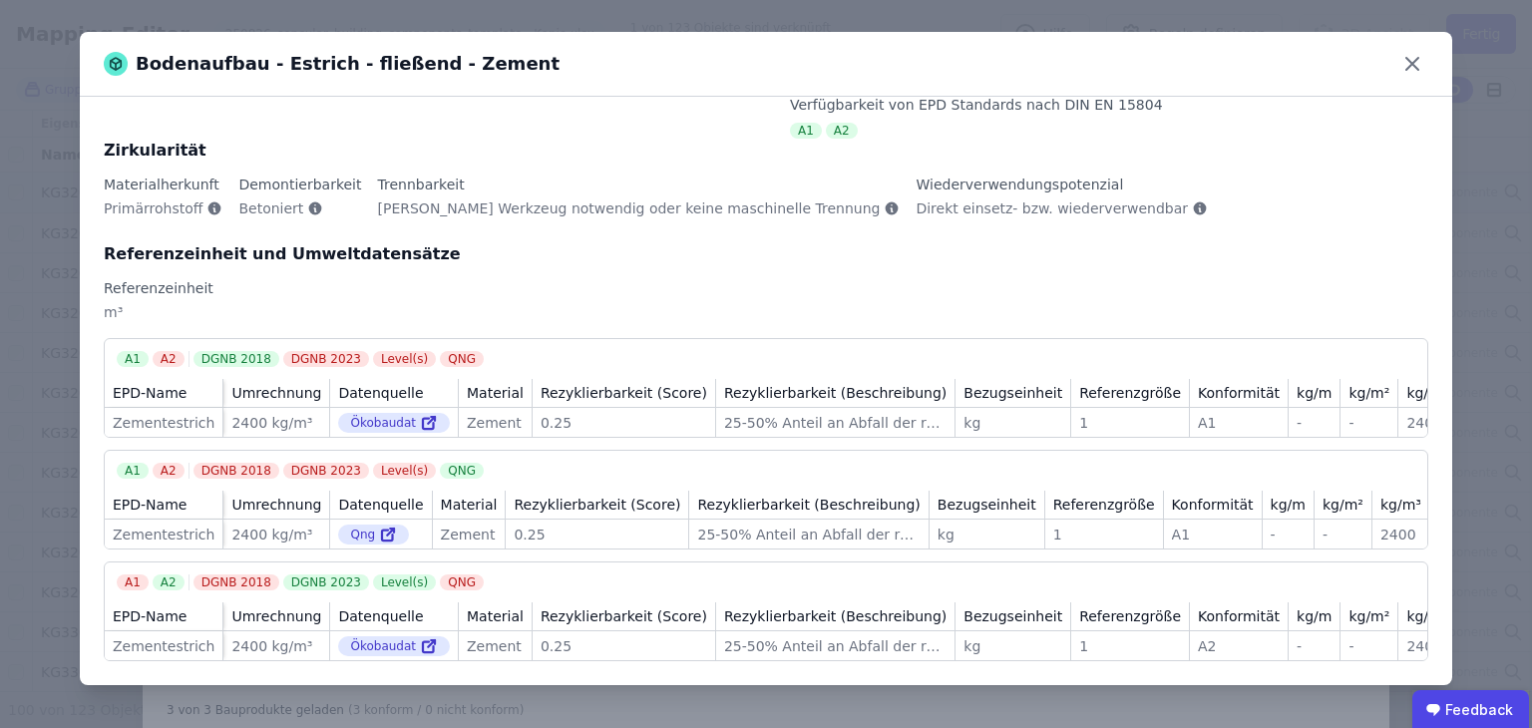
scroll to position [141, 0]
click at [133, 525] on div "Zementestrich" at bounding box center [164, 535] width 102 height 20
click at [139, 525] on div "Zementestrich" at bounding box center [164, 535] width 102 height 20
click at [140, 525] on div "Zementestrich" at bounding box center [164, 535] width 102 height 20
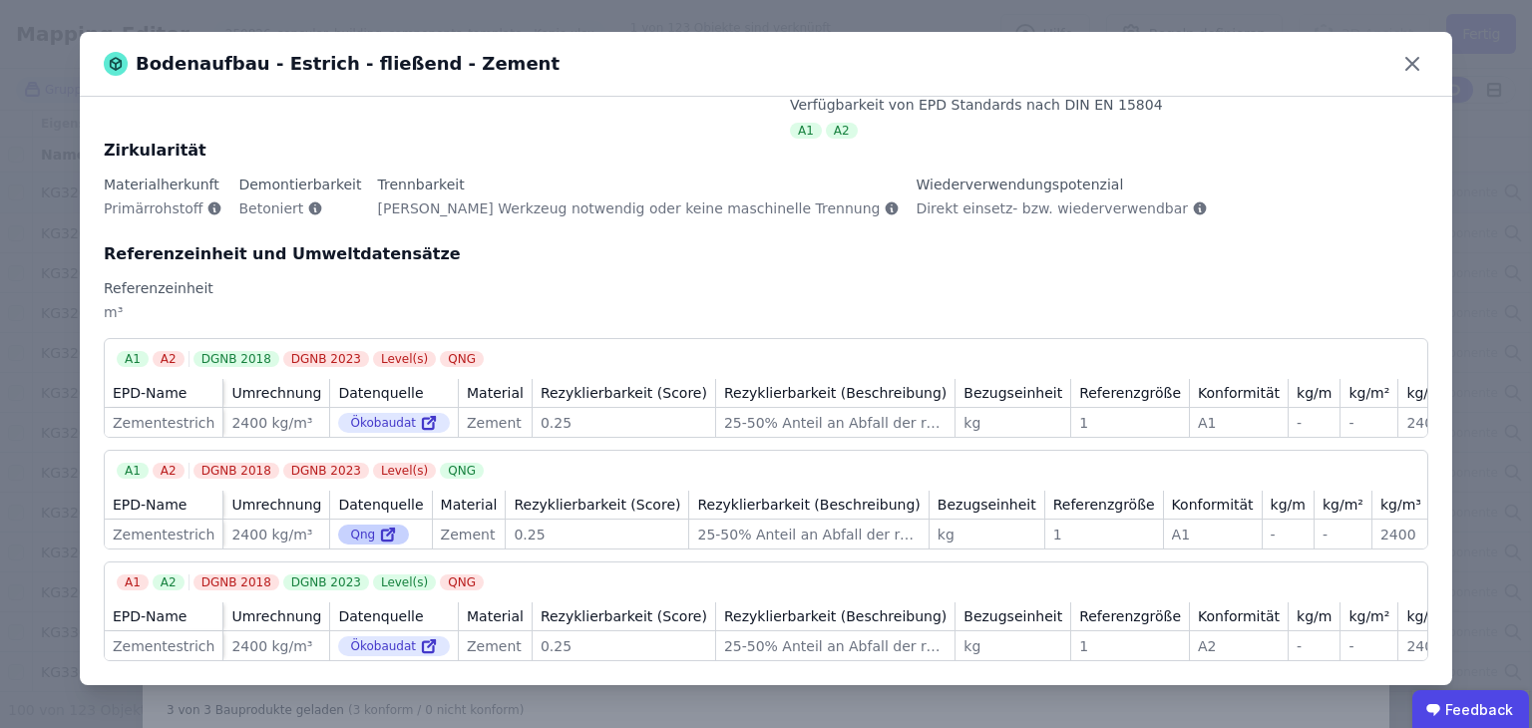
click at [397, 523] on icon at bounding box center [388, 535] width 18 height 24
drag, startPoint x: 1173, startPoint y: 518, endPoint x: 1187, endPoint y: 516, distance: 14.1
click at [1187, 525] on div "A1" at bounding box center [1213, 535] width 82 height 20
click at [139, 525] on div "Zementestrich" at bounding box center [164, 535] width 102 height 20
click at [1396, 525] on div "2400" at bounding box center [1401, 535] width 41 height 20
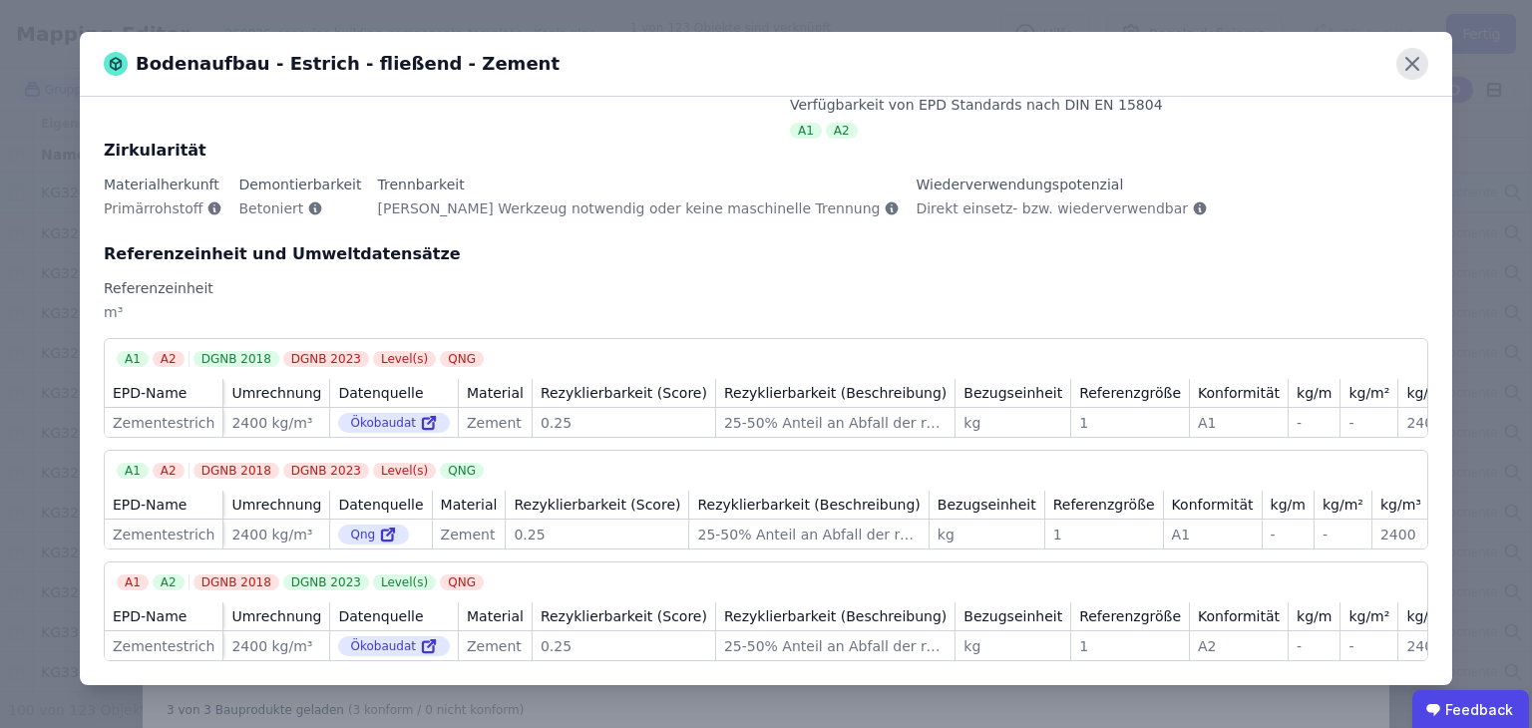
click at [1413, 58] on icon at bounding box center [1413, 64] width 32 height 32
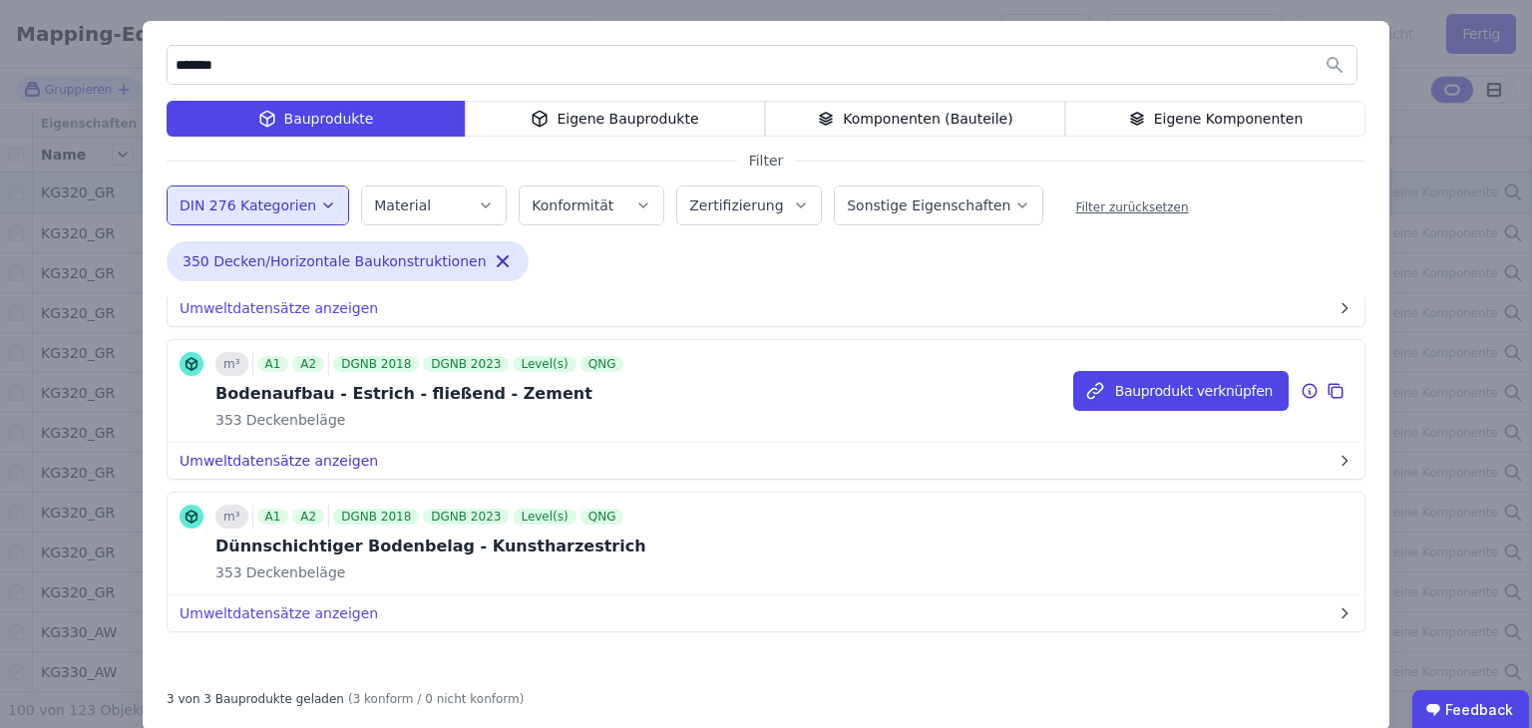
scroll to position [45, 0]
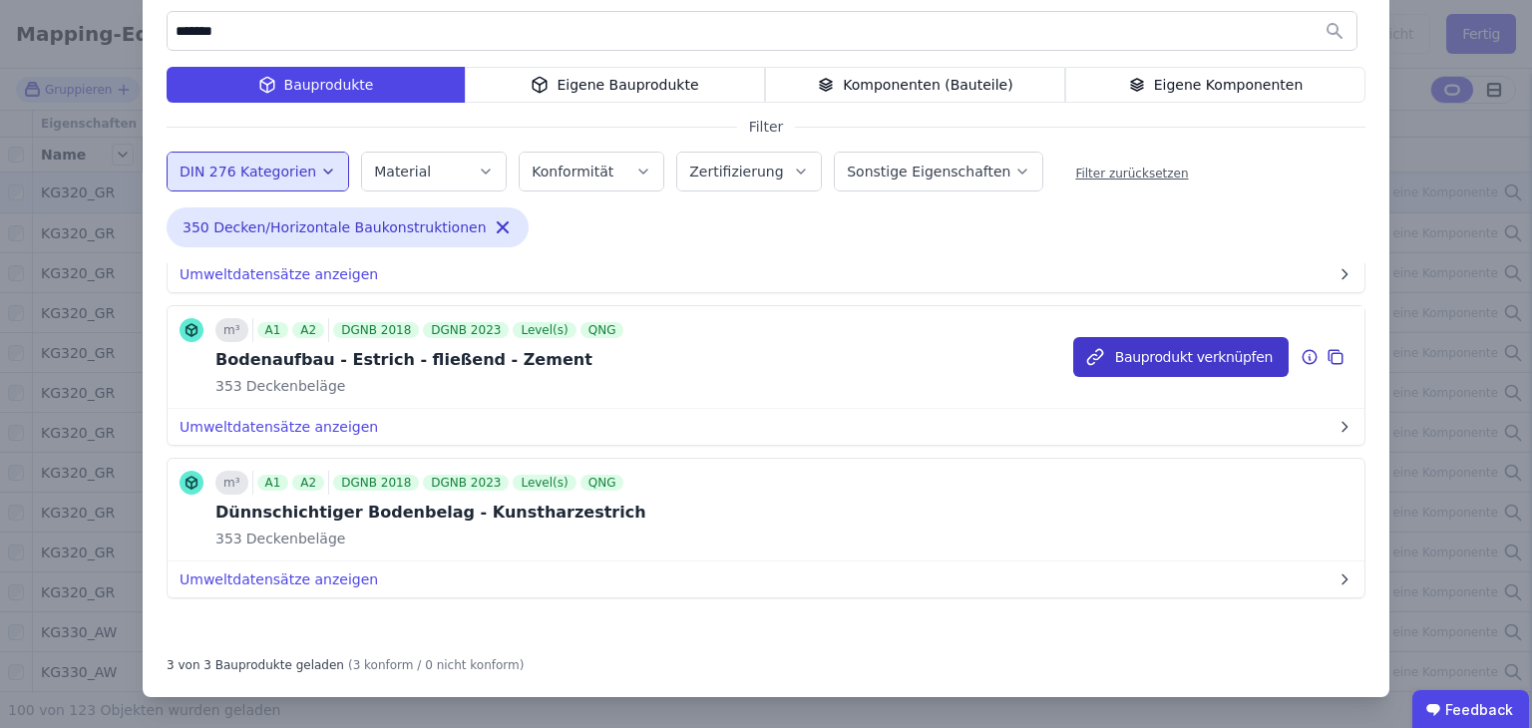
click at [1127, 354] on button "Bauprodukt verknüpfen" at bounding box center [1180, 357] width 215 height 40
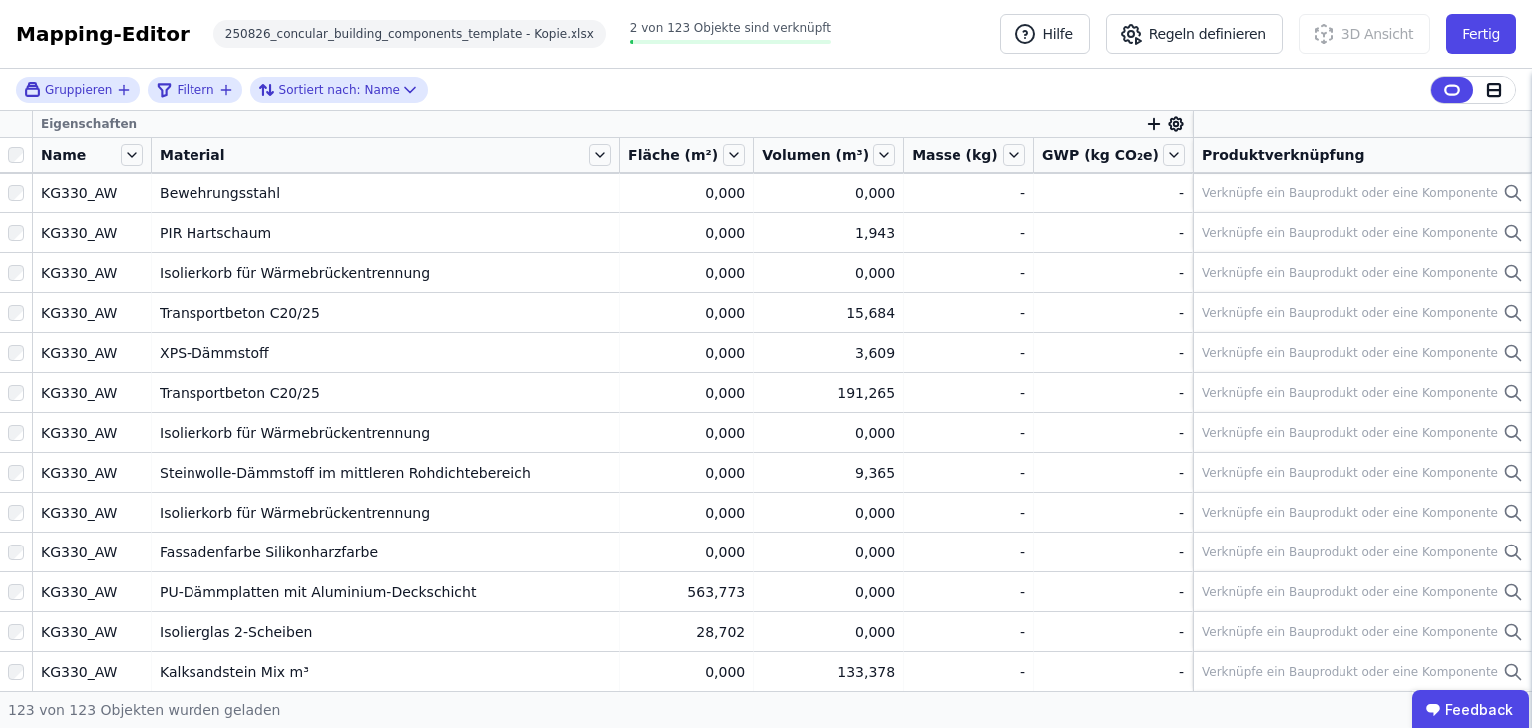
scroll to position [0, 0]
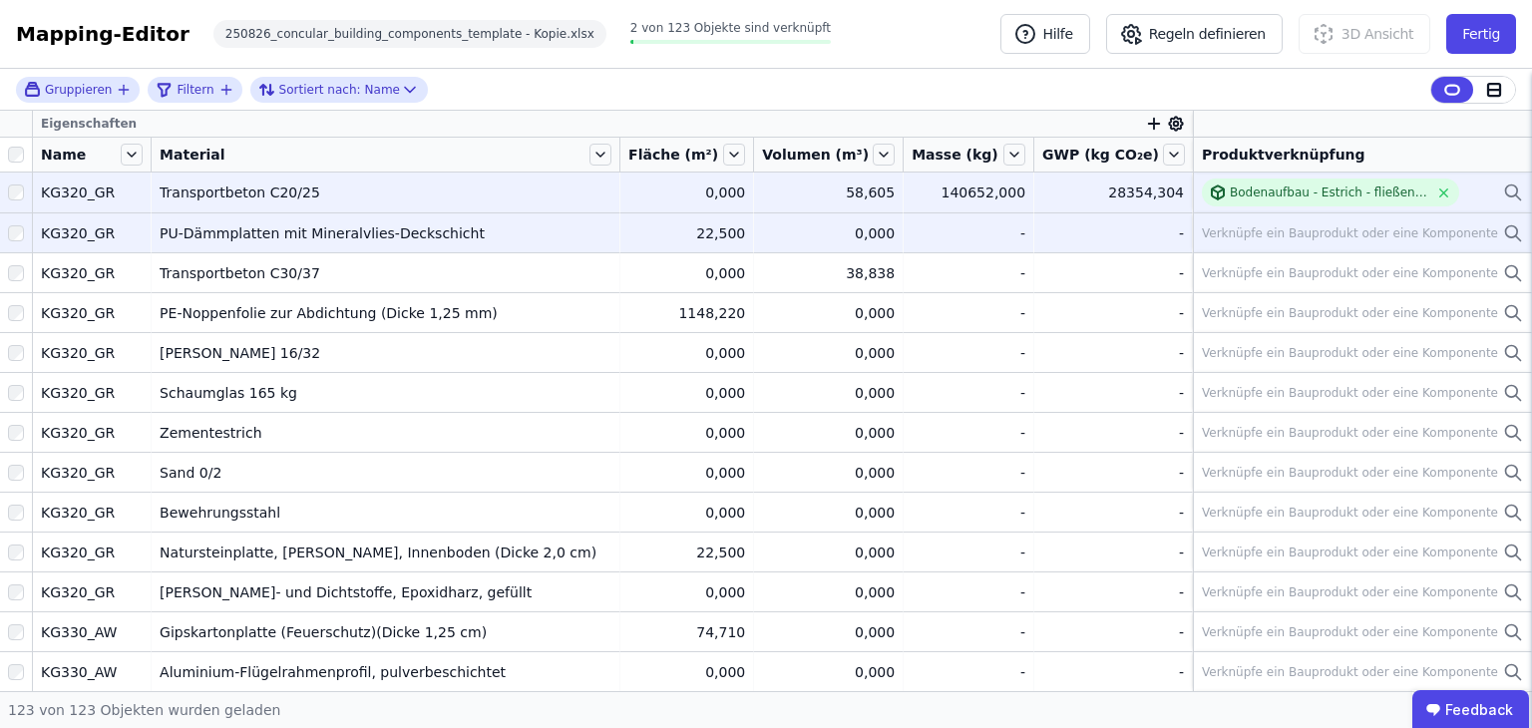
click at [1326, 229] on div "Verknüpfe ein Bauprodukt oder eine Komponente" at bounding box center [1350, 233] width 296 height 16
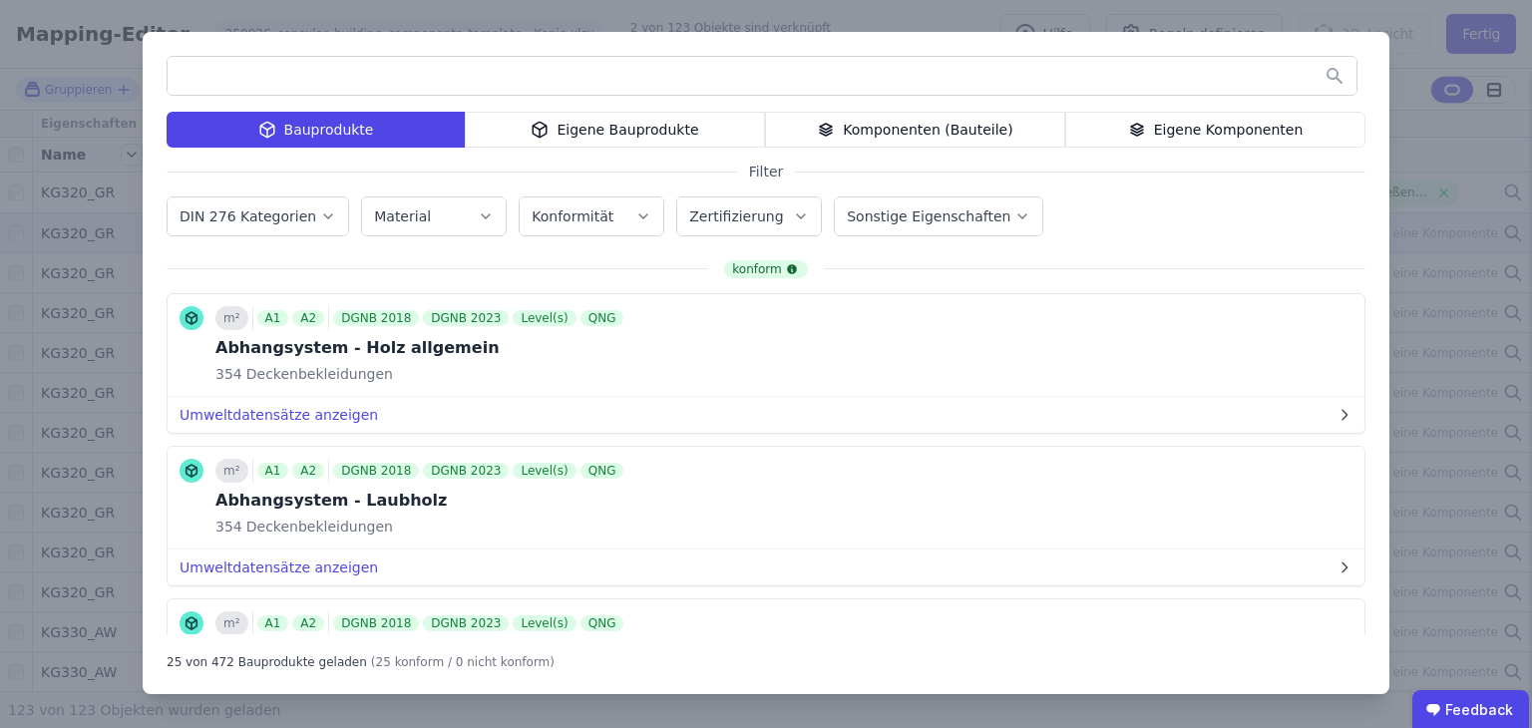
click at [1440, 176] on div "Bauprodukte Eigene Bauprodukte Komponenten (Bauteile) Eigene Komponenten Filter…" at bounding box center [766, 364] width 1532 height 728
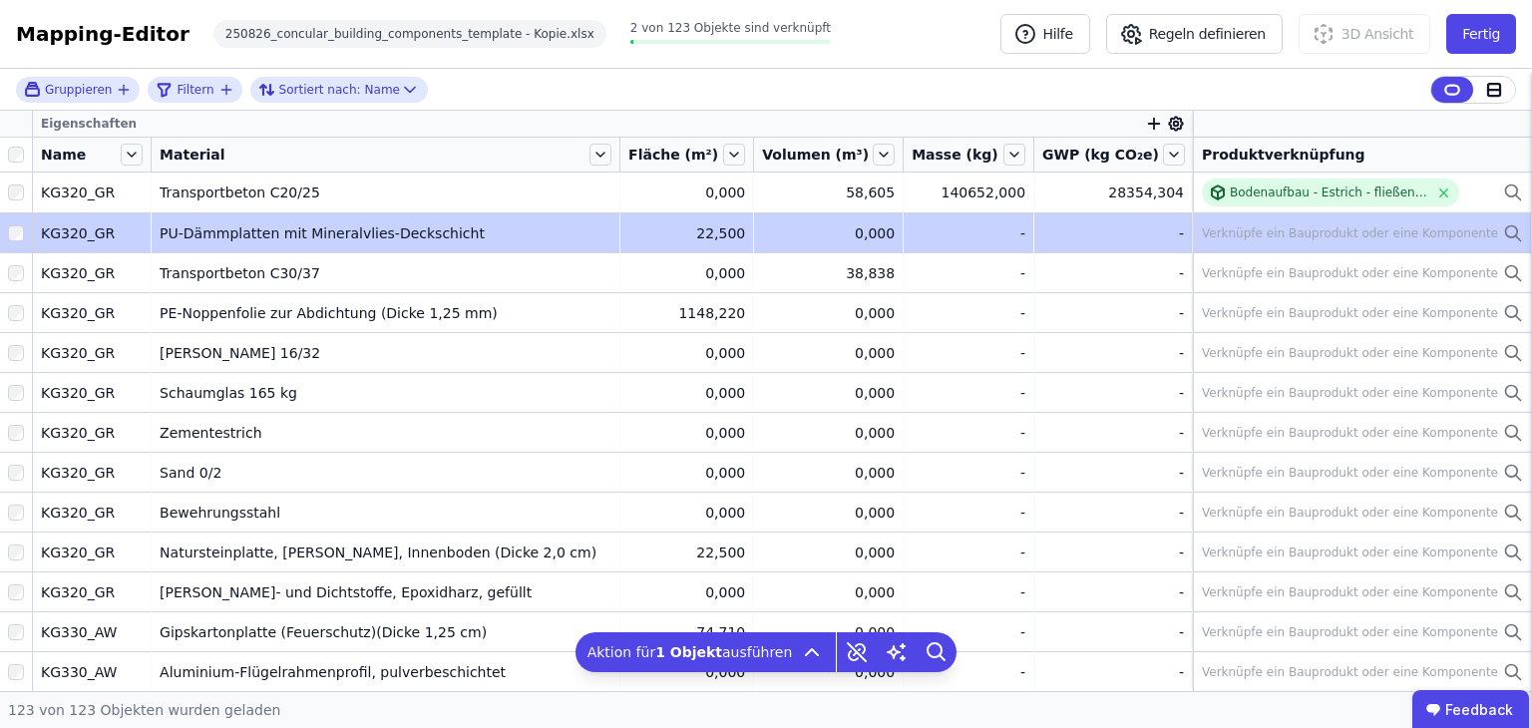
drag, startPoint x: 483, startPoint y: 235, endPoint x: 177, endPoint y: 238, distance: 306.3
click at [177, 238] on div "PU-Dämmplatten mit Mineralvlies-Deckschicht" at bounding box center [386, 233] width 452 height 20
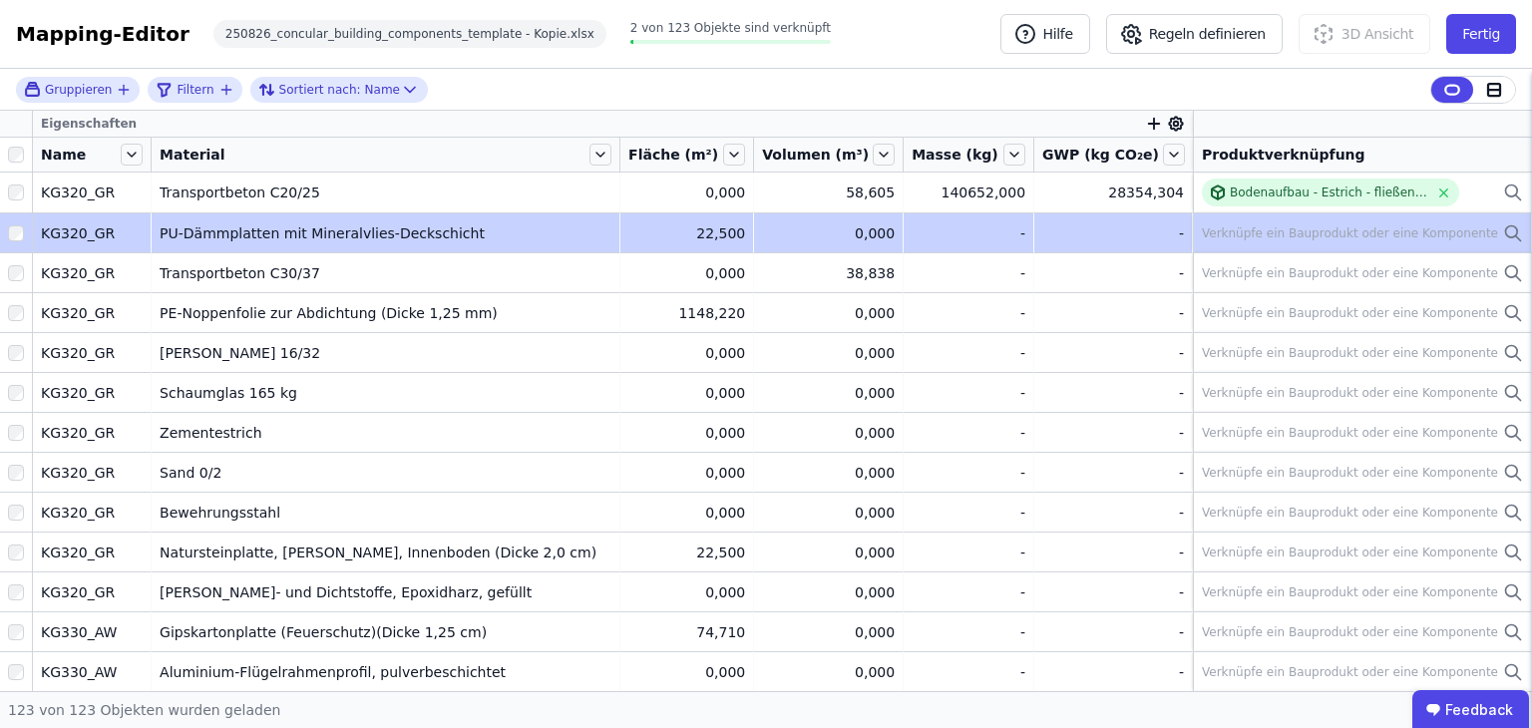
drag, startPoint x: 168, startPoint y: 235, endPoint x: 519, endPoint y: 227, distance: 351.2
click at [519, 227] on td "PU-Dämmplatten mit Mineralvlies-Deckschicht PU-Dämmplatten mit Mineralvlies-Dec…" at bounding box center [386, 232] width 469 height 40
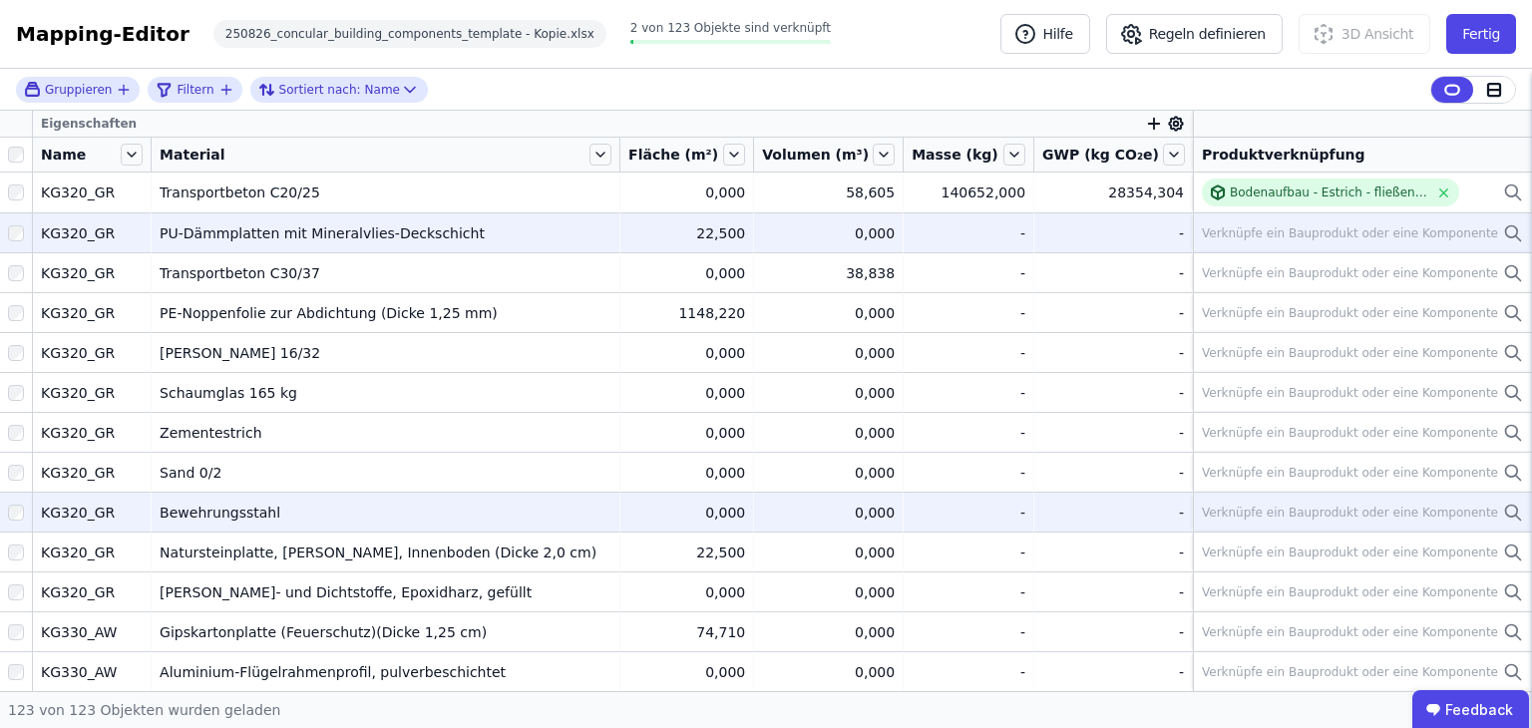
click at [265, 514] on div "Bewehrungsstahl" at bounding box center [386, 513] width 452 height 20
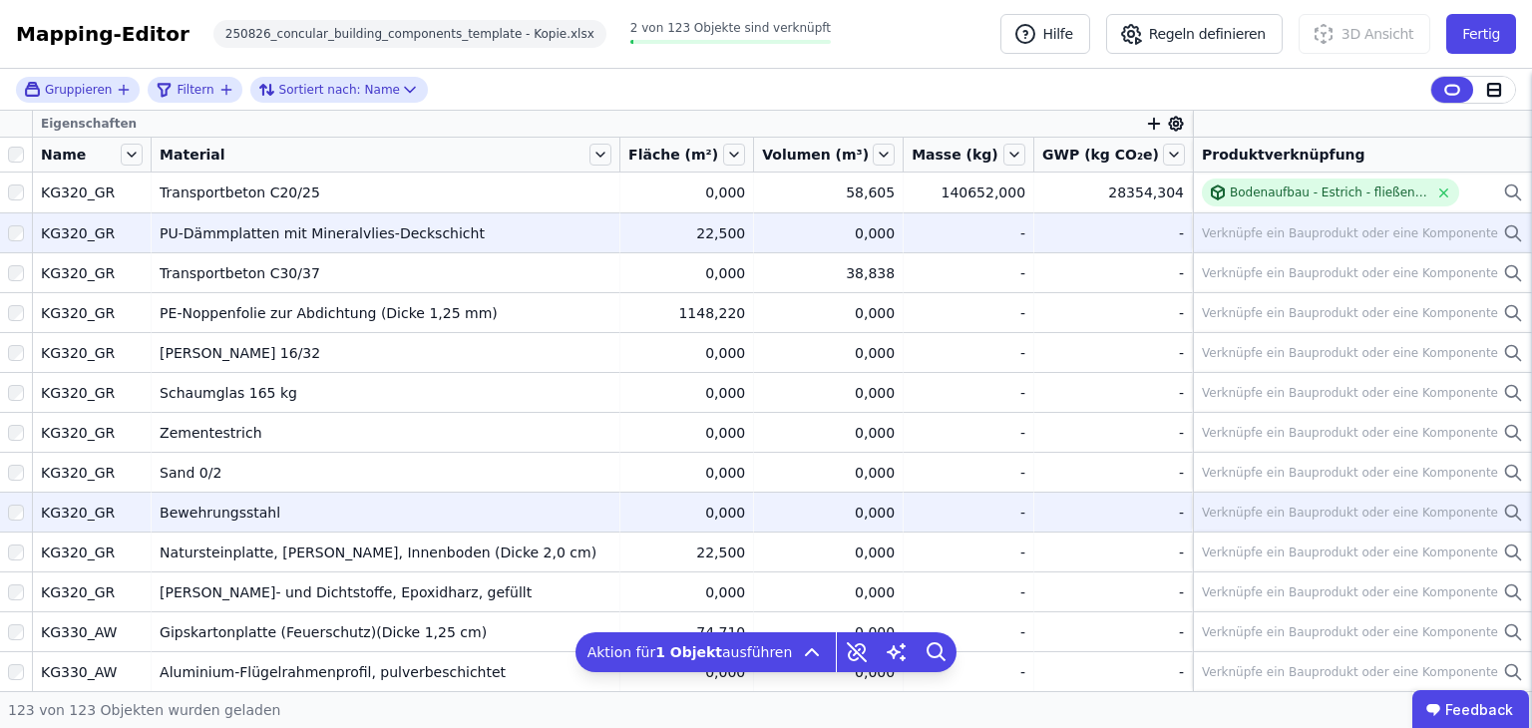
click at [1384, 511] on div "Verknüpfe ein Bauprodukt oder eine Komponente" at bounding box center [1350, 513] width 296 height 16
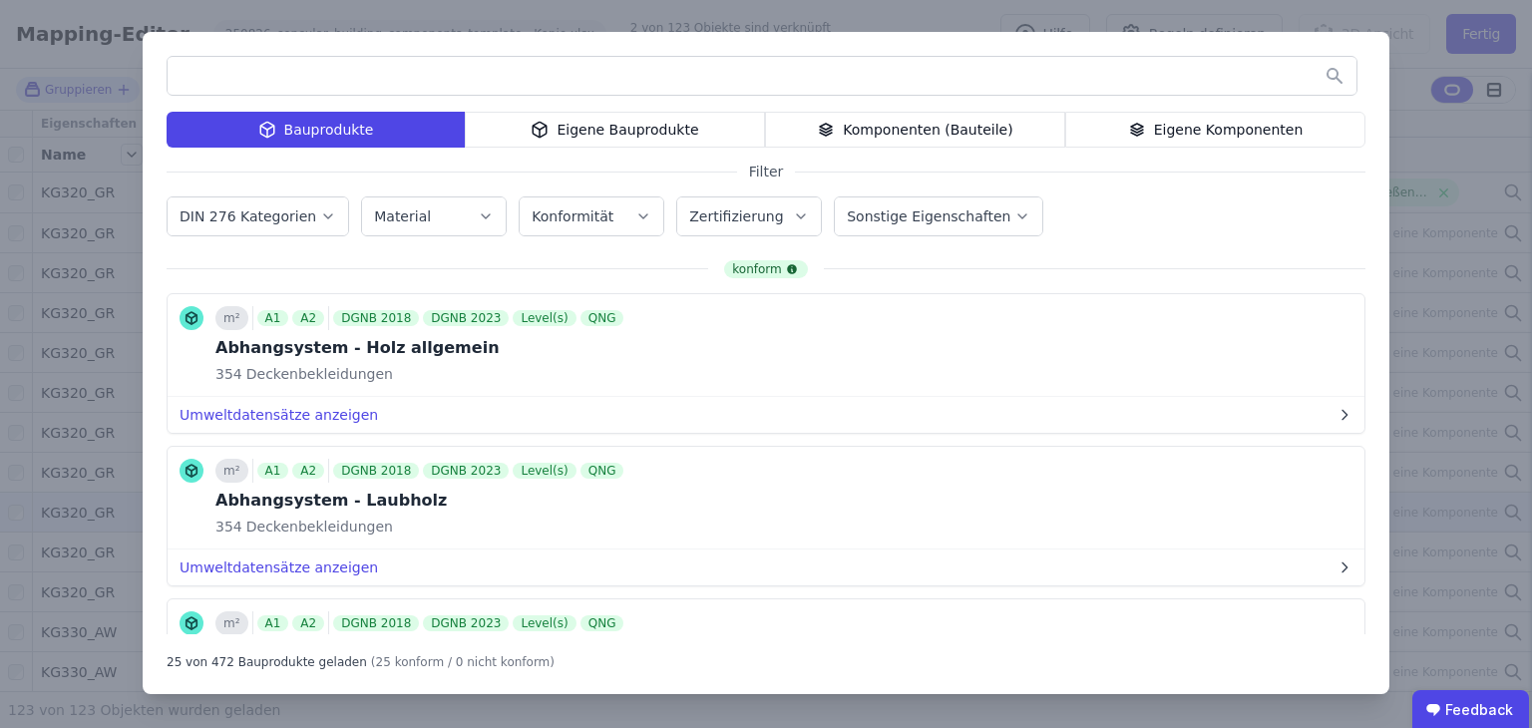
click at [275, 79] on input "text" at bounding box center [762, 76] width 1189 height 36
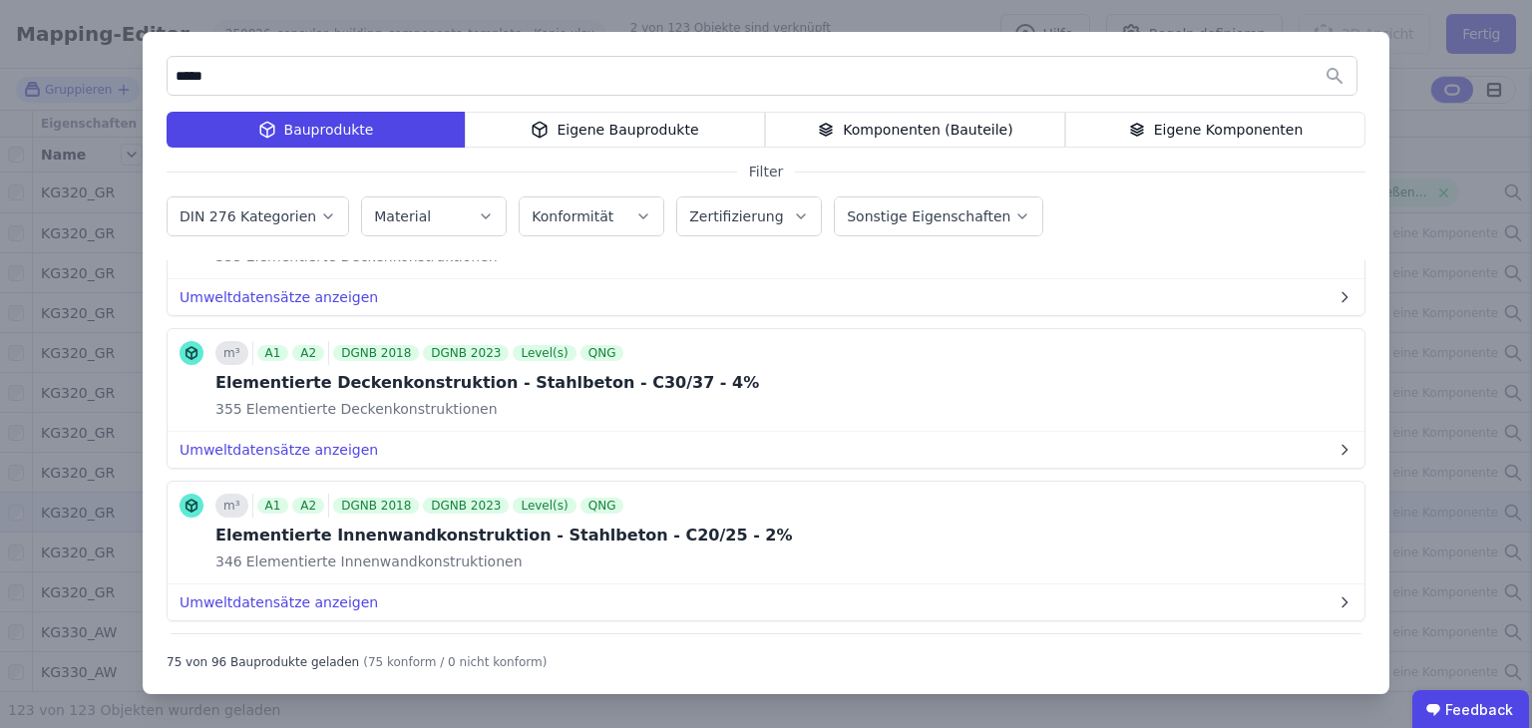
scroll to position [5493, 0]
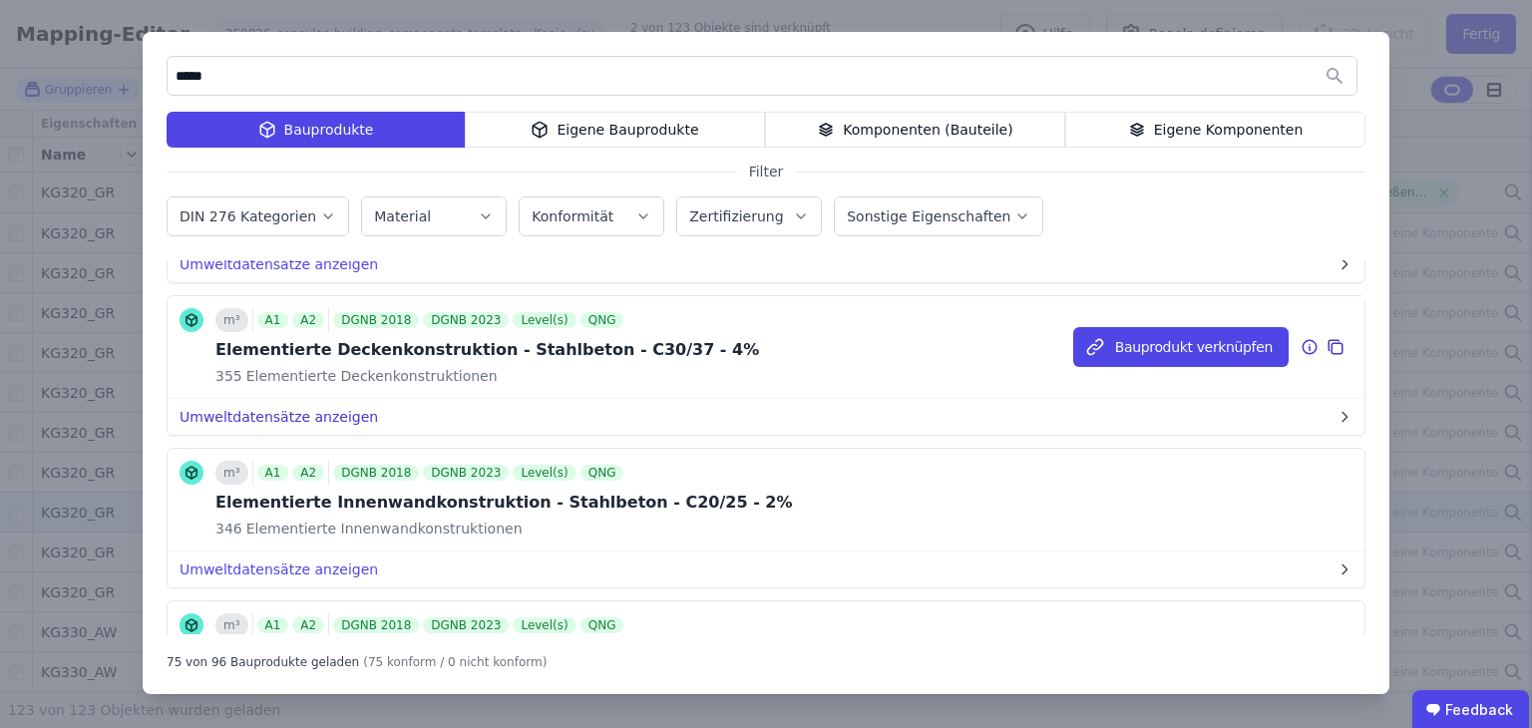
type input "*****"
click at [295, 399] on button "Umweltdatensätze anzeigen" at bounding box center [766, 417] width 1197 height 36
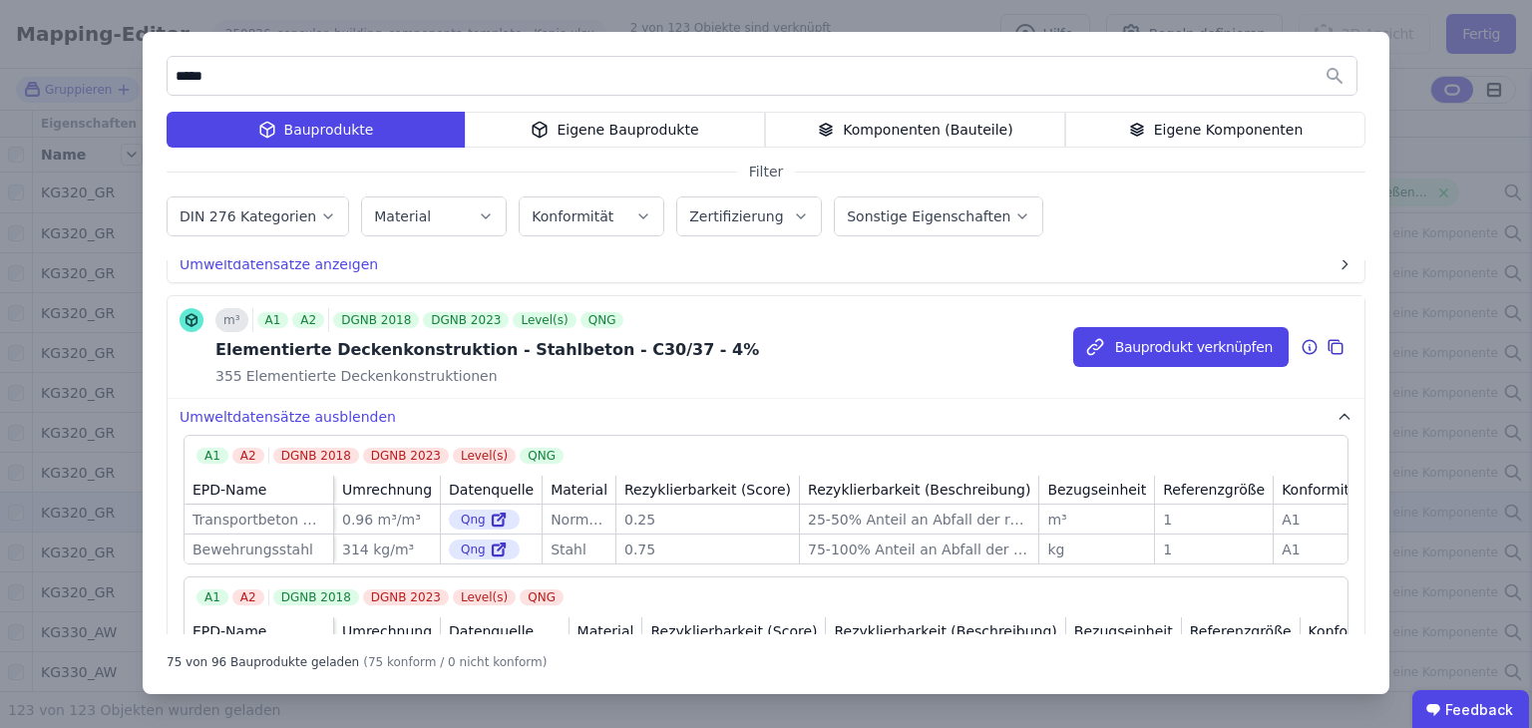
drag, startPoint x: 229, startPoint y: 529, endPoint x: 279, endPoint y: 531, distance: 49.9
click at [279, 540] on div "Bewehrungsstahl" at bounding box center [259, 550] width 133 height 20
click at [1435, 130] on div "***** Bauprodukte Eigene Bauprodukte Komponenten (Bauteile) Eigene Komponenten …" at bounding box center [766, 364] width 1532 height 728
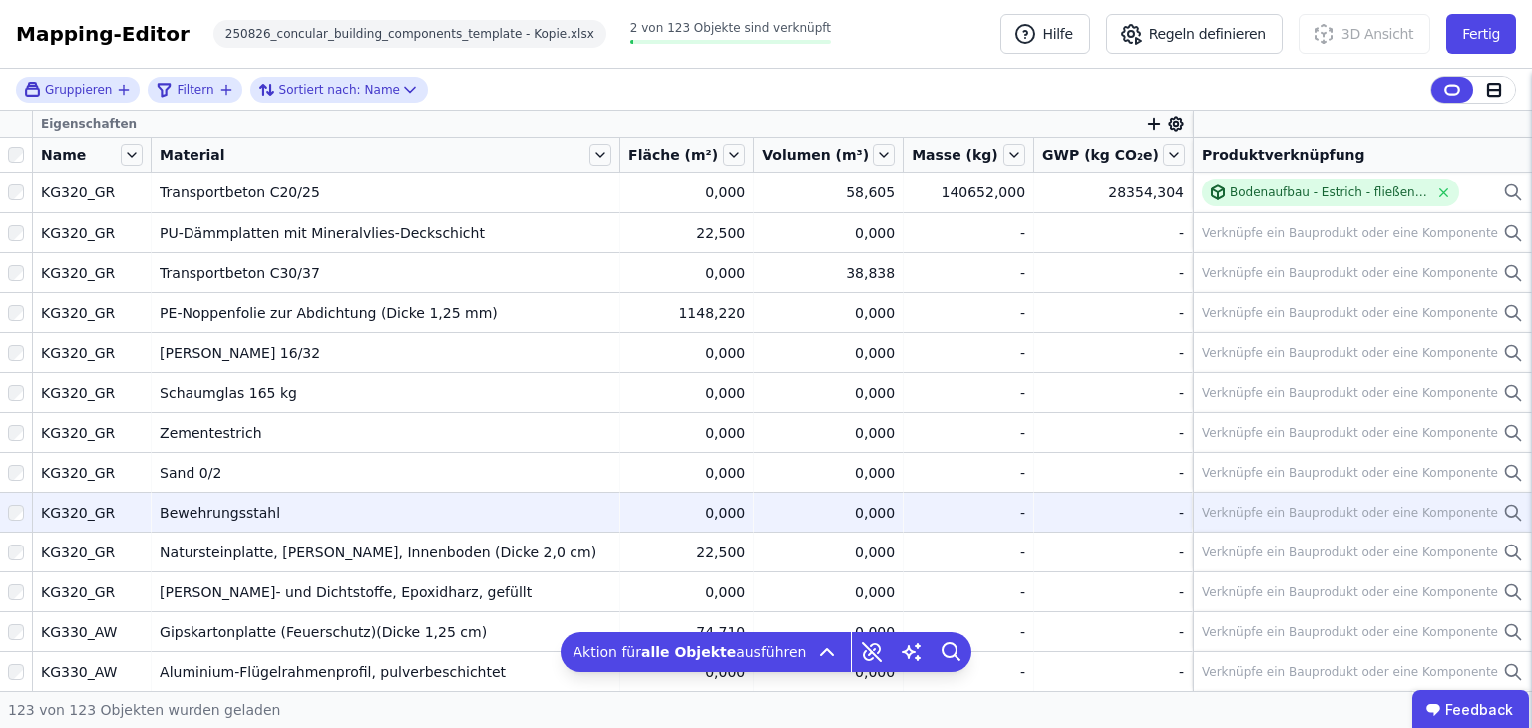
click at [376, 496] on td "Bewehrungsstahl Bewehrungsstahl" at bounding box center [386, 512] width 469 height 40
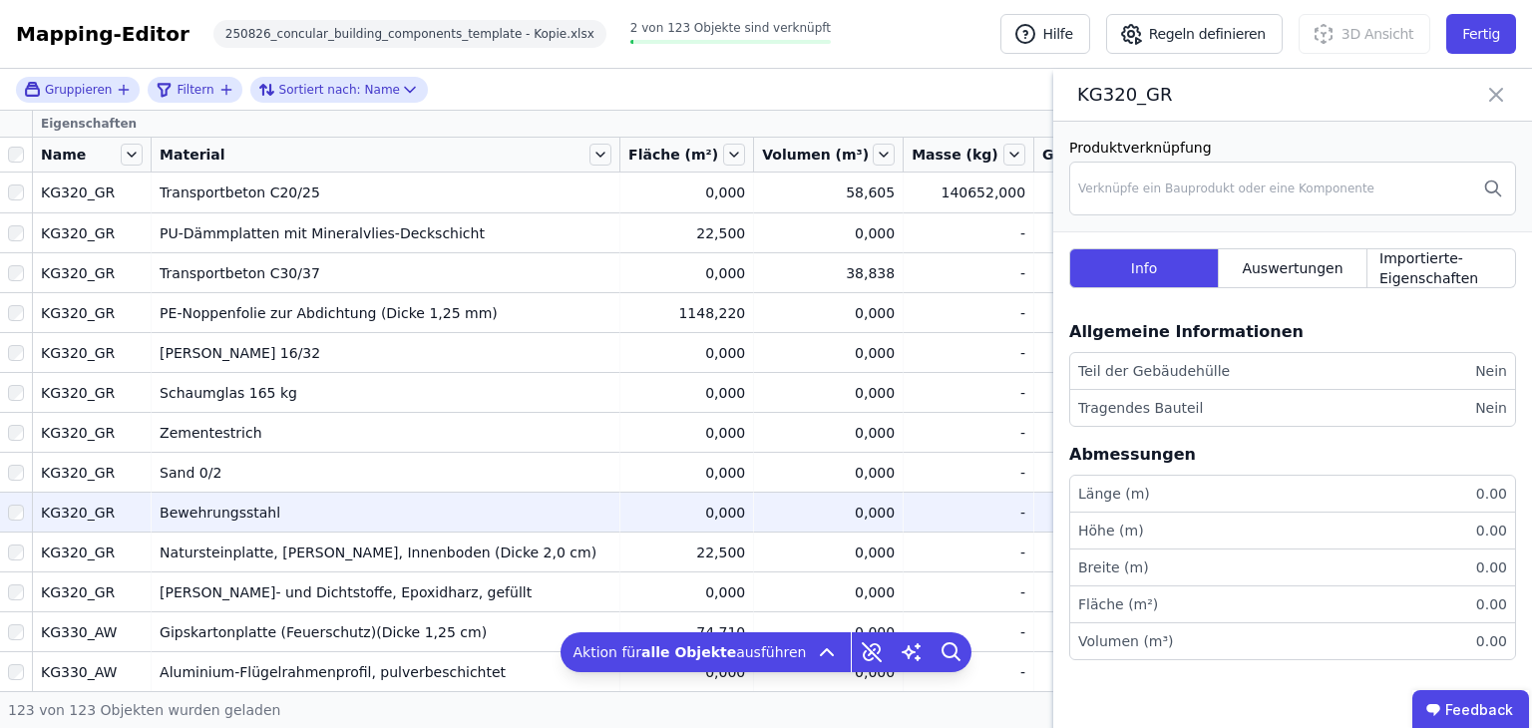
click at [1493, 93] on icon at bounding box center [1496, 95] width 12 height 12
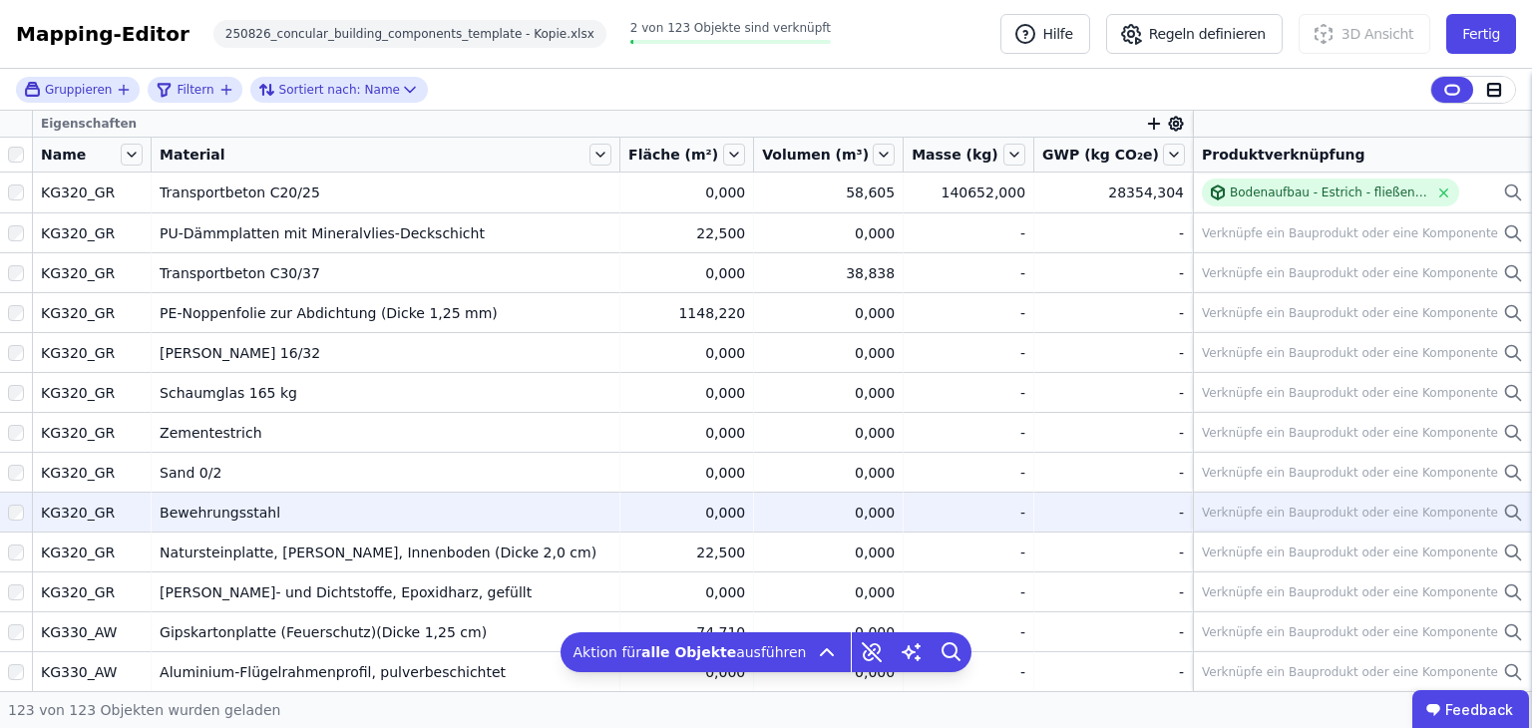
click at [612, 508] on div "Bewehrungsstahl" at bounding box center [386, 513] width 452 height 20
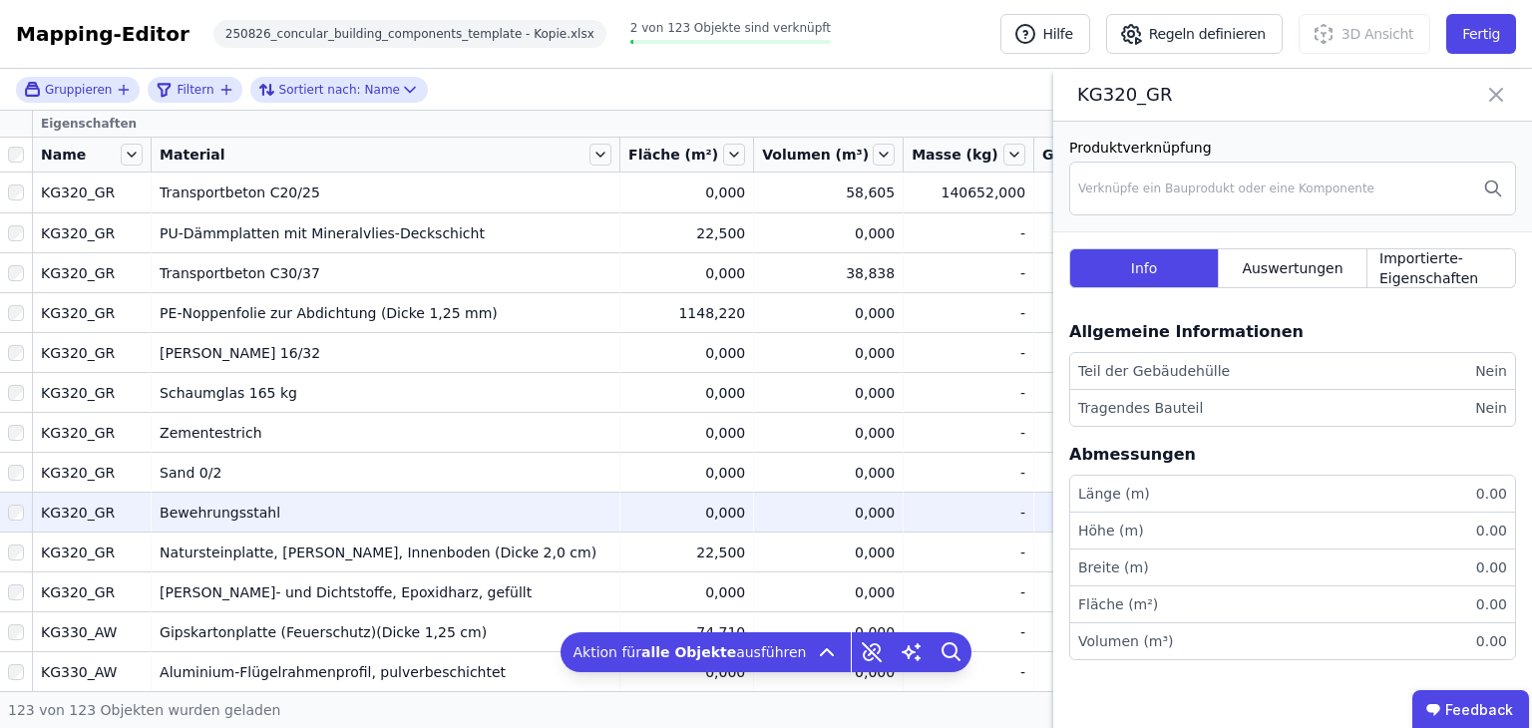
click at [1492, 89] on icon at bounding box center [1496, 95] width 24 height 28
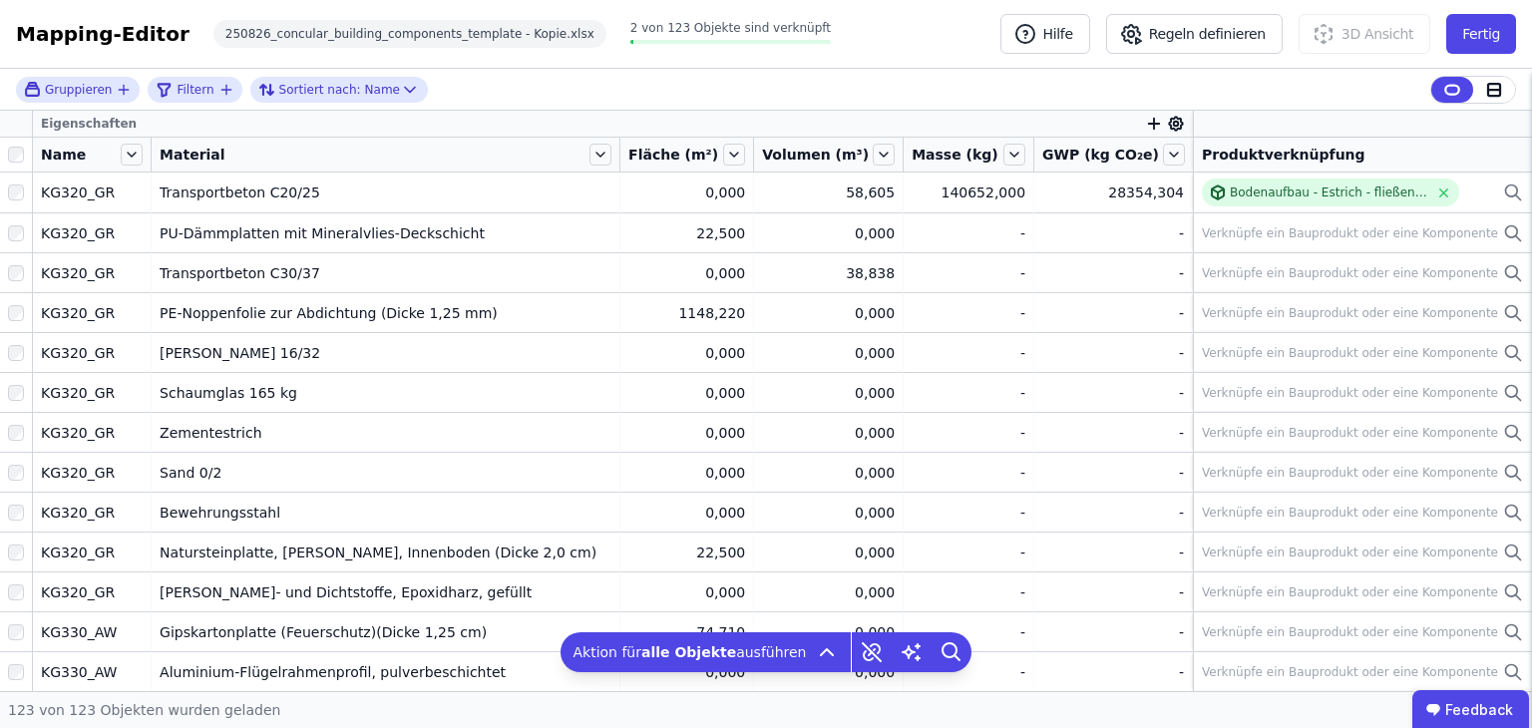
click at [1154, 122] on icon "button" at bounding box center [1154, 124] width 0 height 11
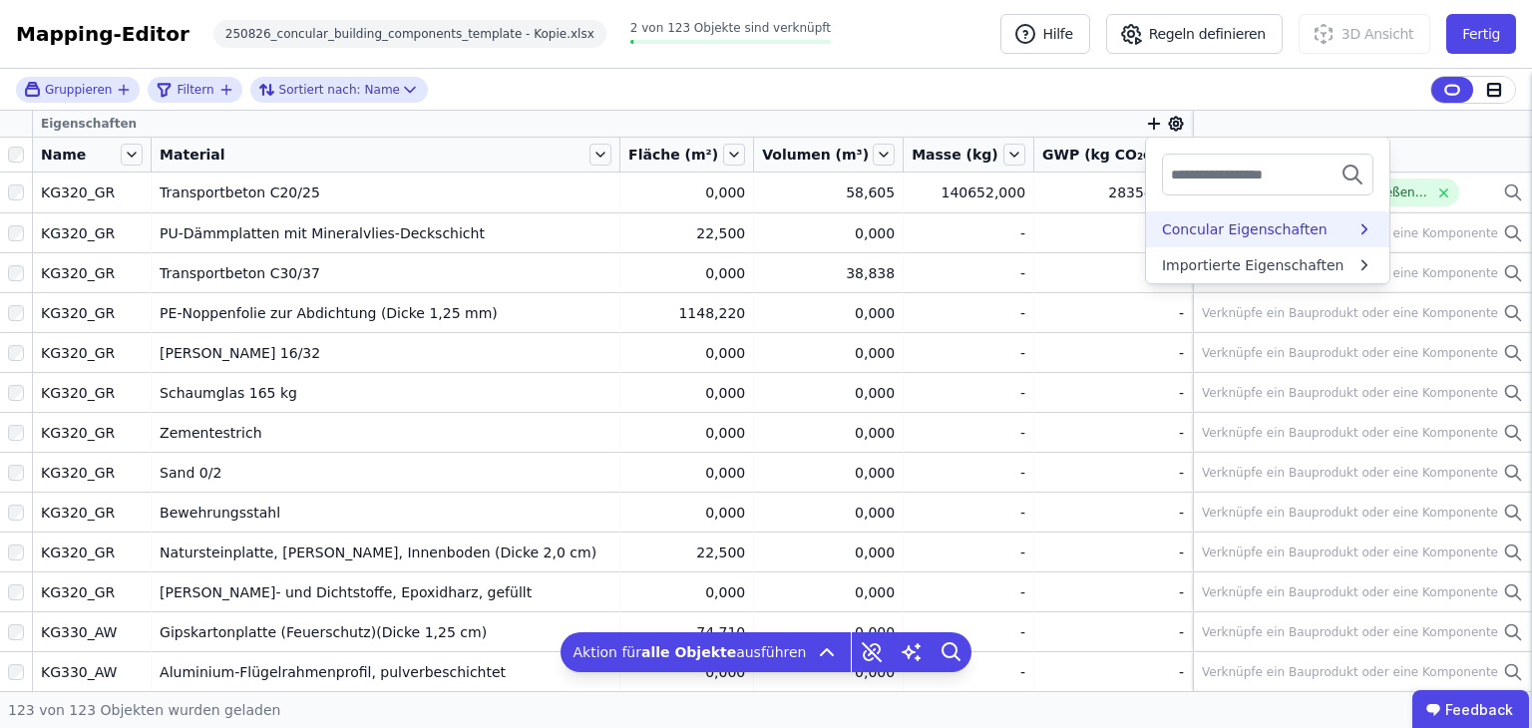
click at [1277, 228] on div "Concular Eigenschaften" at bounding box center [1245, 229] width 166 height 20
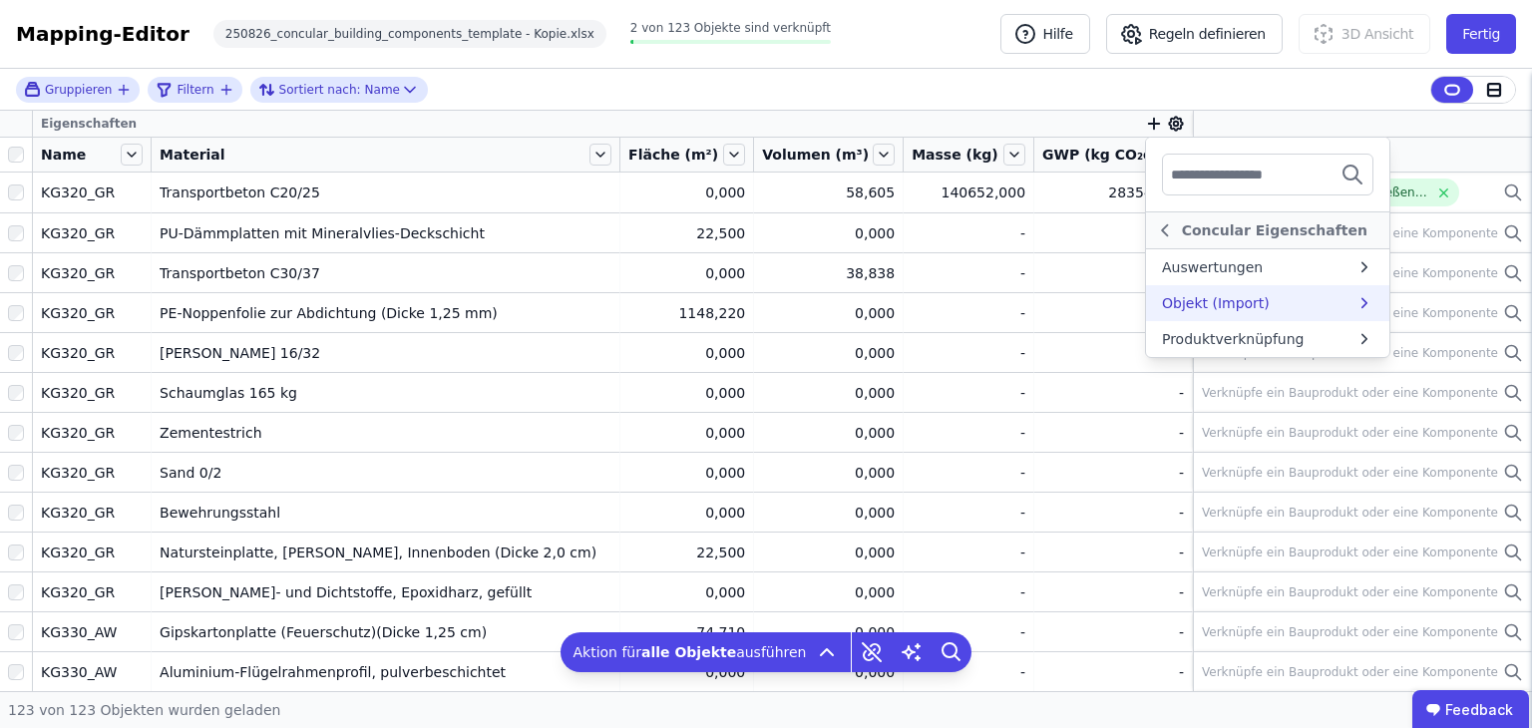
click at [1287, 302] on div "Objekt (Import)" at bounding box center [1259, 303] width 194 height 20
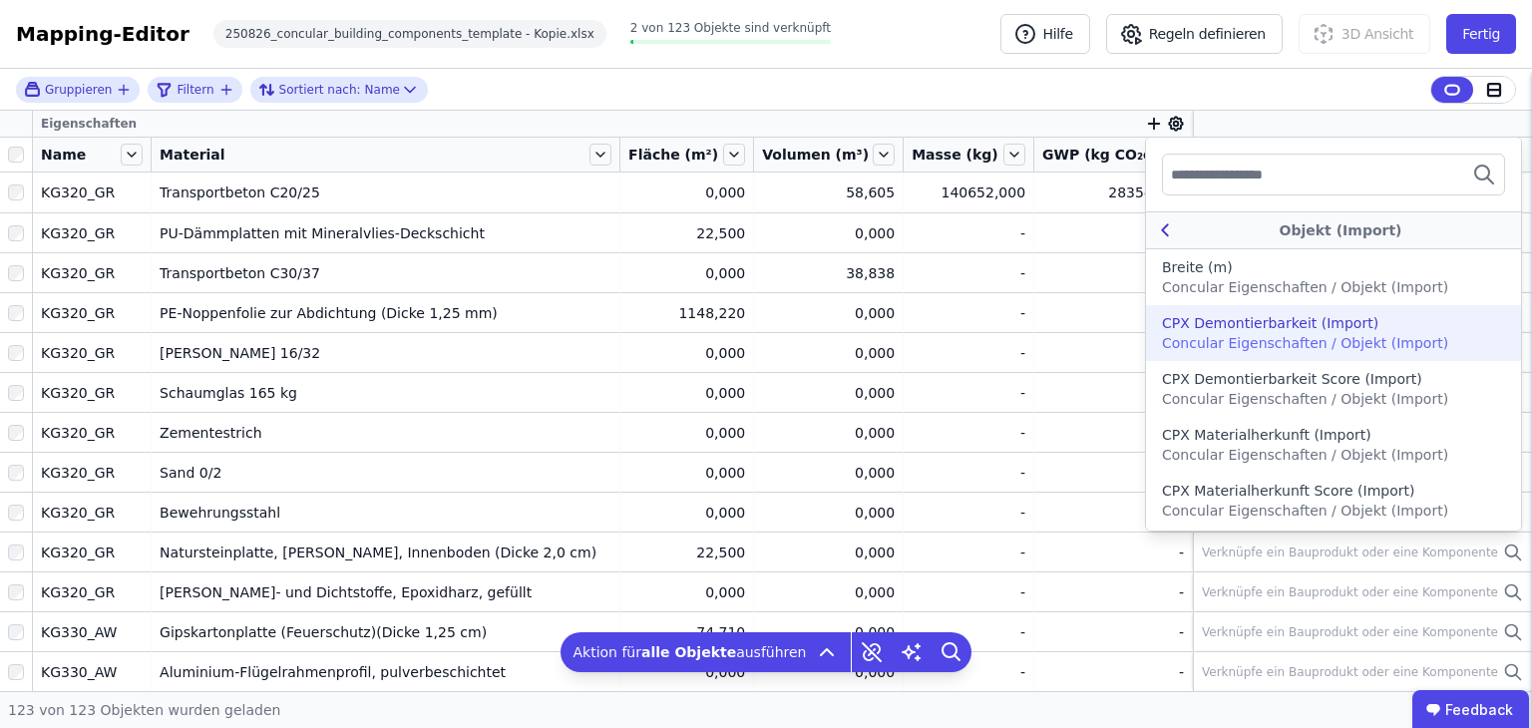
click at [1176, 231] on div "Objekt (Import)" at bounding box center [1340, 230] width 328 height 20
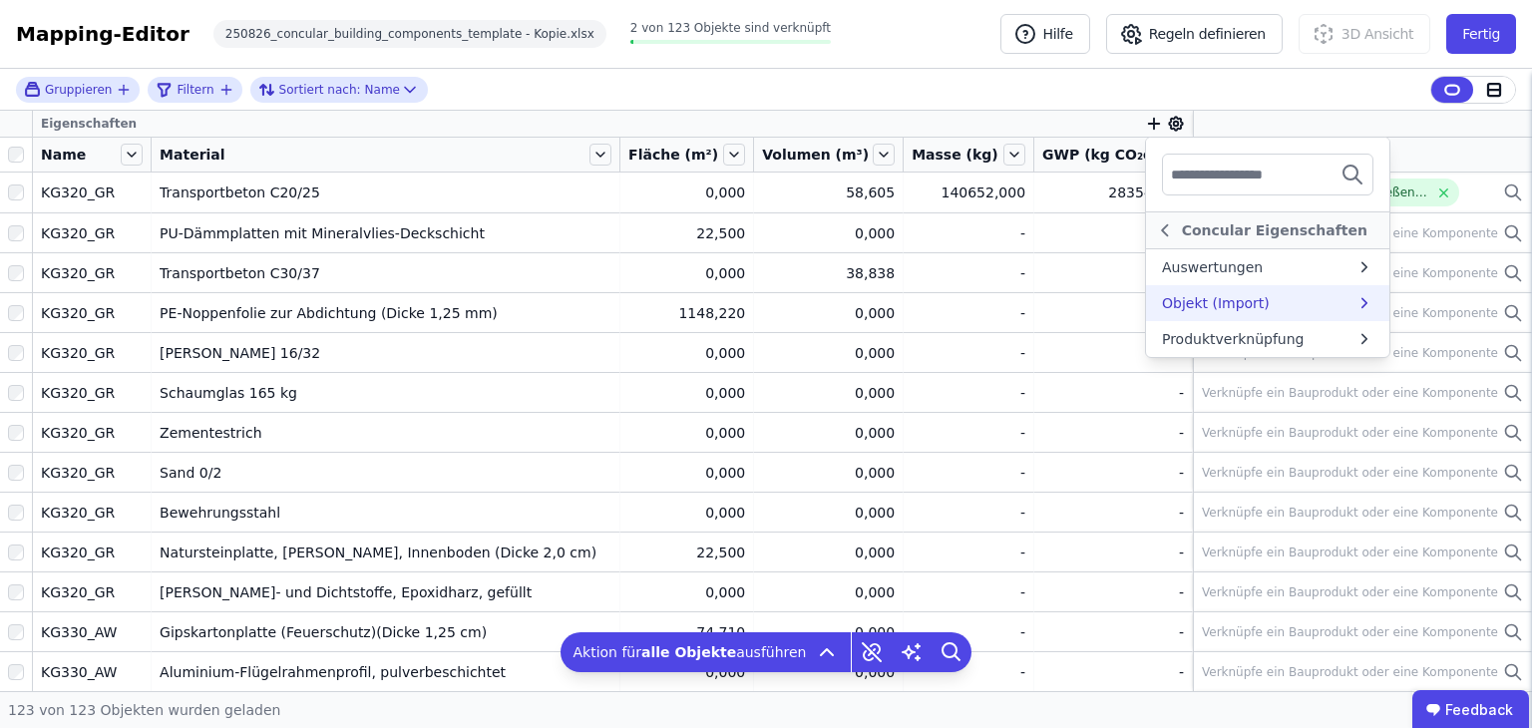
click at [642, 159] on div "Gruppieren Filtern Sortiert nach: Name Eigenschaften Concular Eigenschaften Aus…" at bounding box center [766, 380] width 1532 height 622
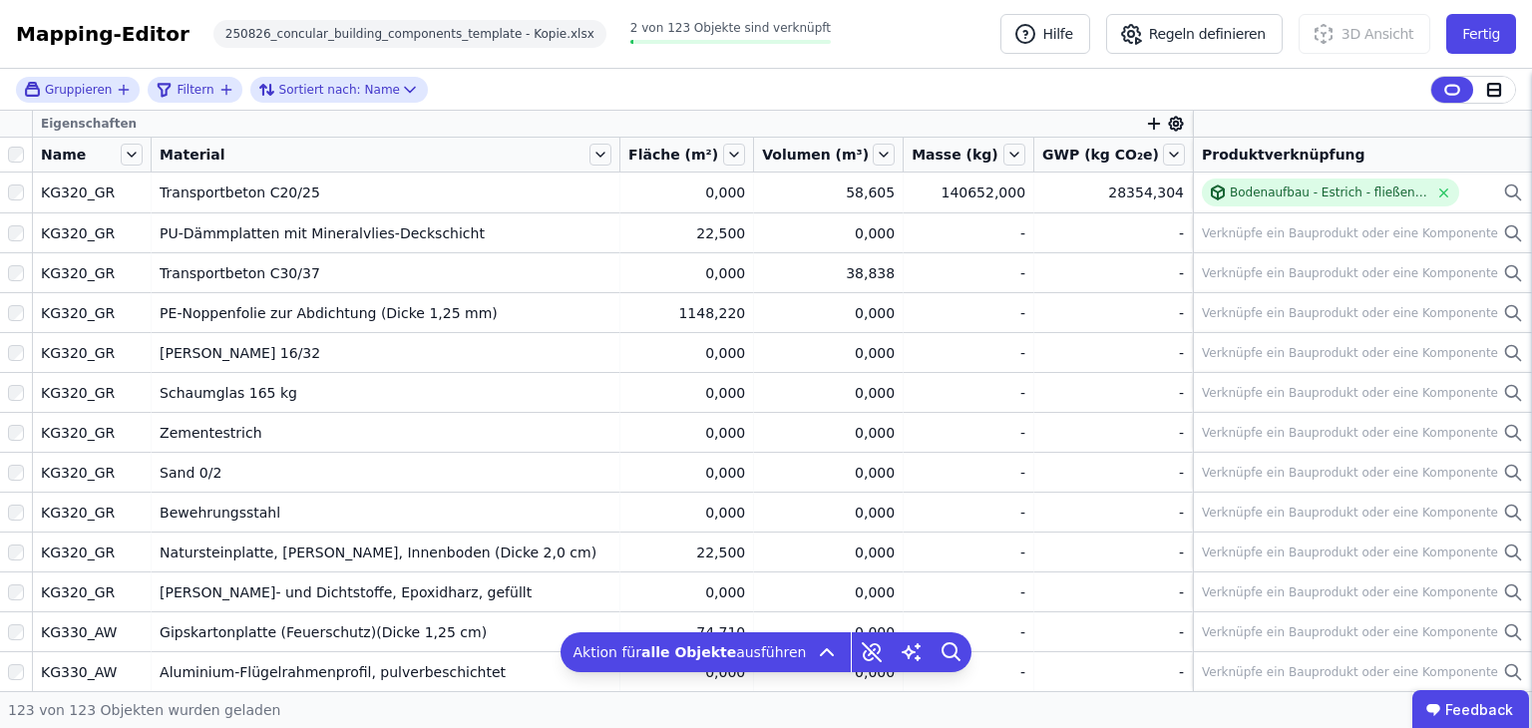
click at [682, 159] on span "Fläche (m²)" at bounding box center [673, 155] width 90 height 20
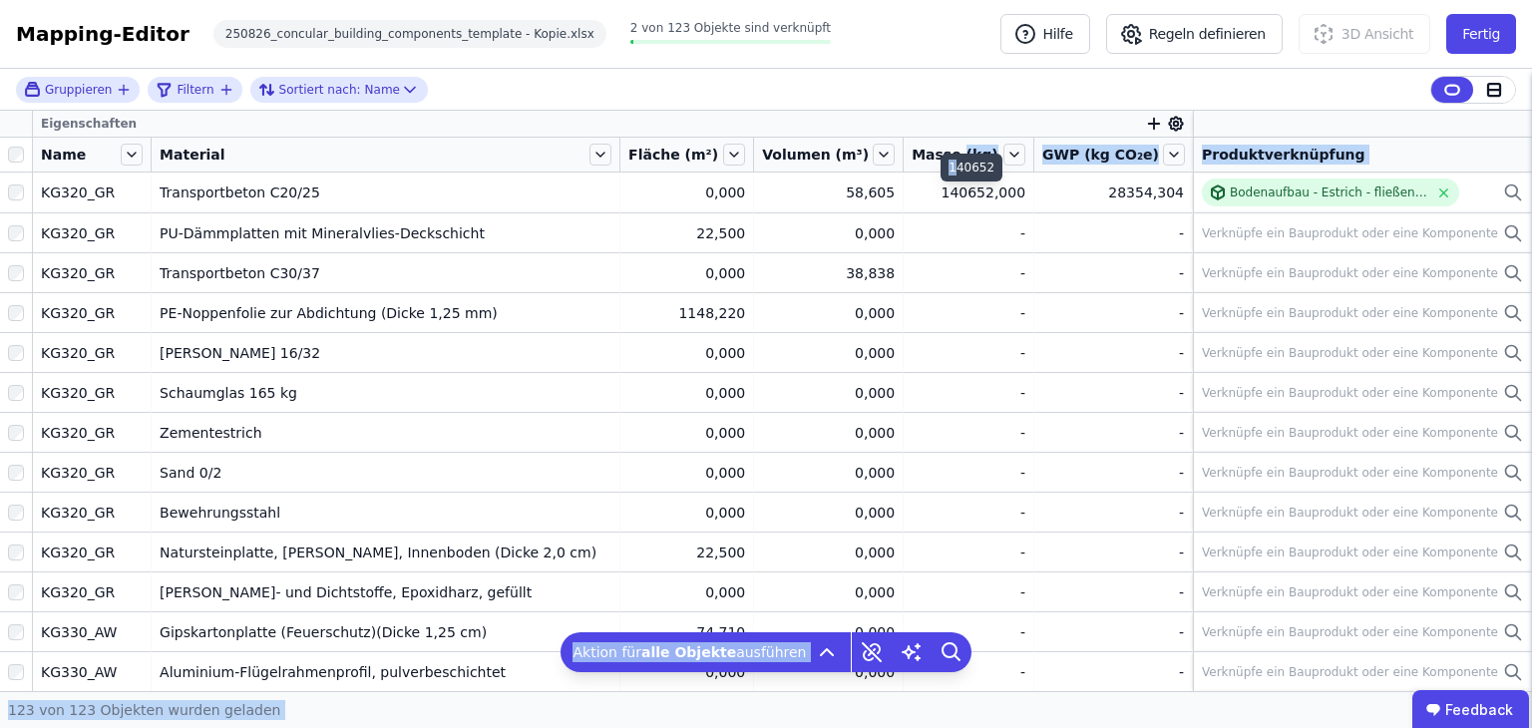
click at [955, 153] on span "Masse (kg)" at bounding box center [955, 155] width 87 height 20
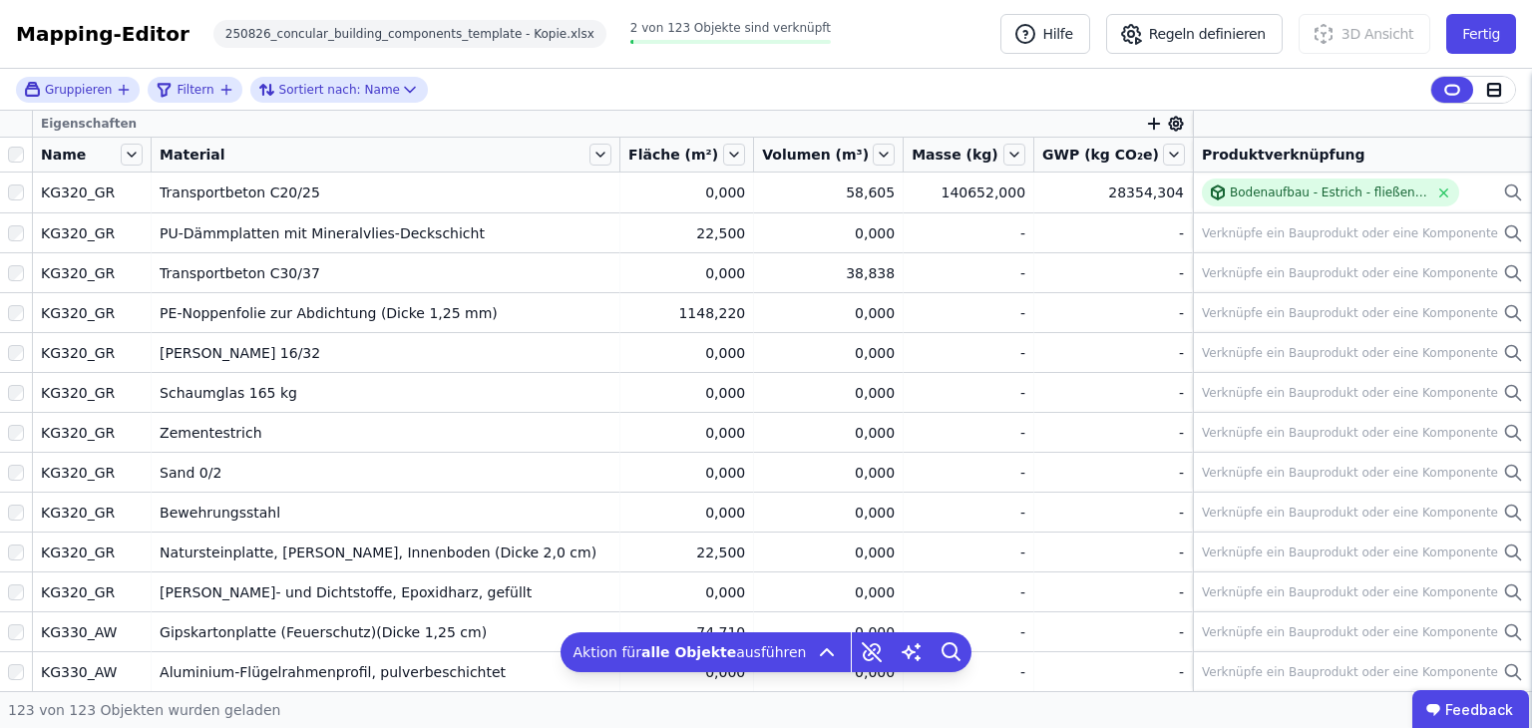
click at [936, 152] on span "Masse (kg)" at bounding box center [955, 155] width 87 height 20
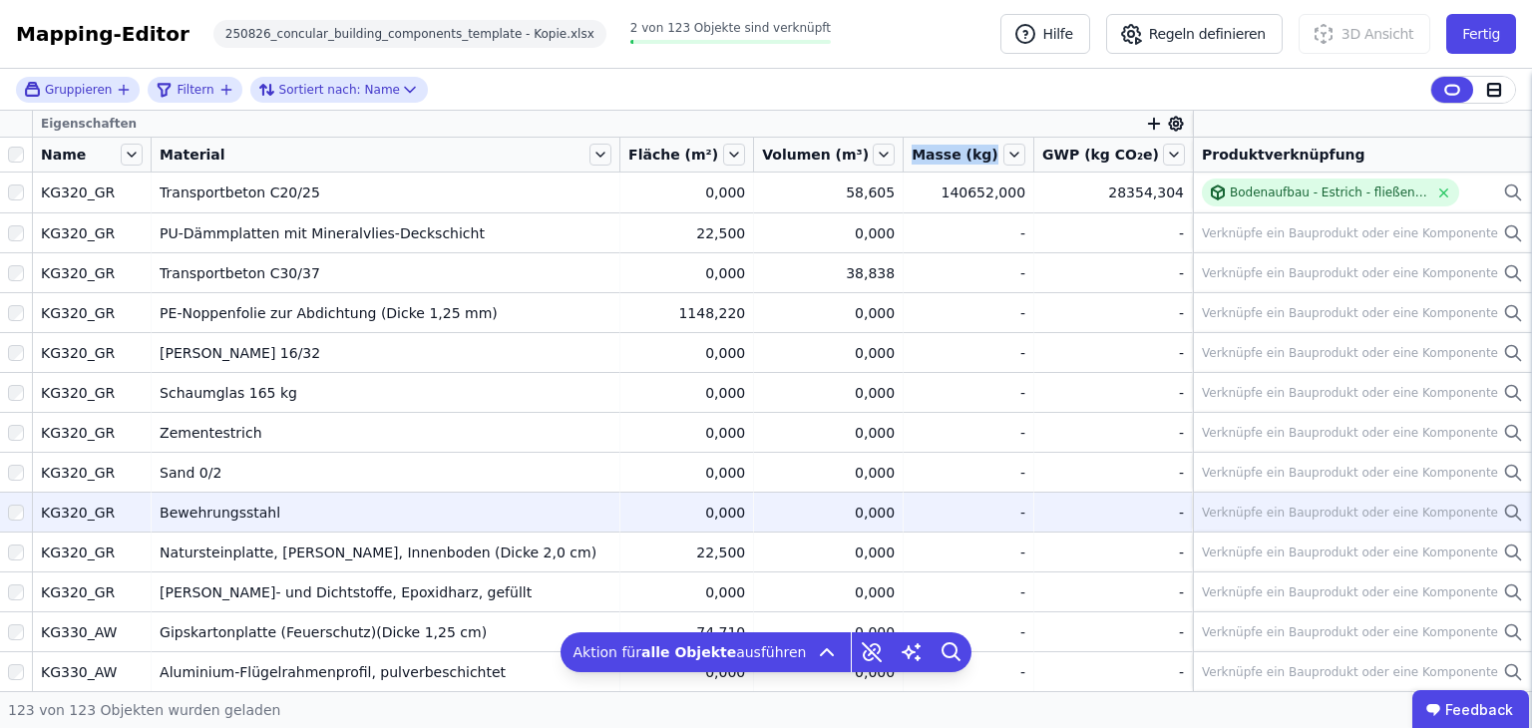
click at [937, 508] on div "-" at bounding box center [969, 513] width 114 height 20
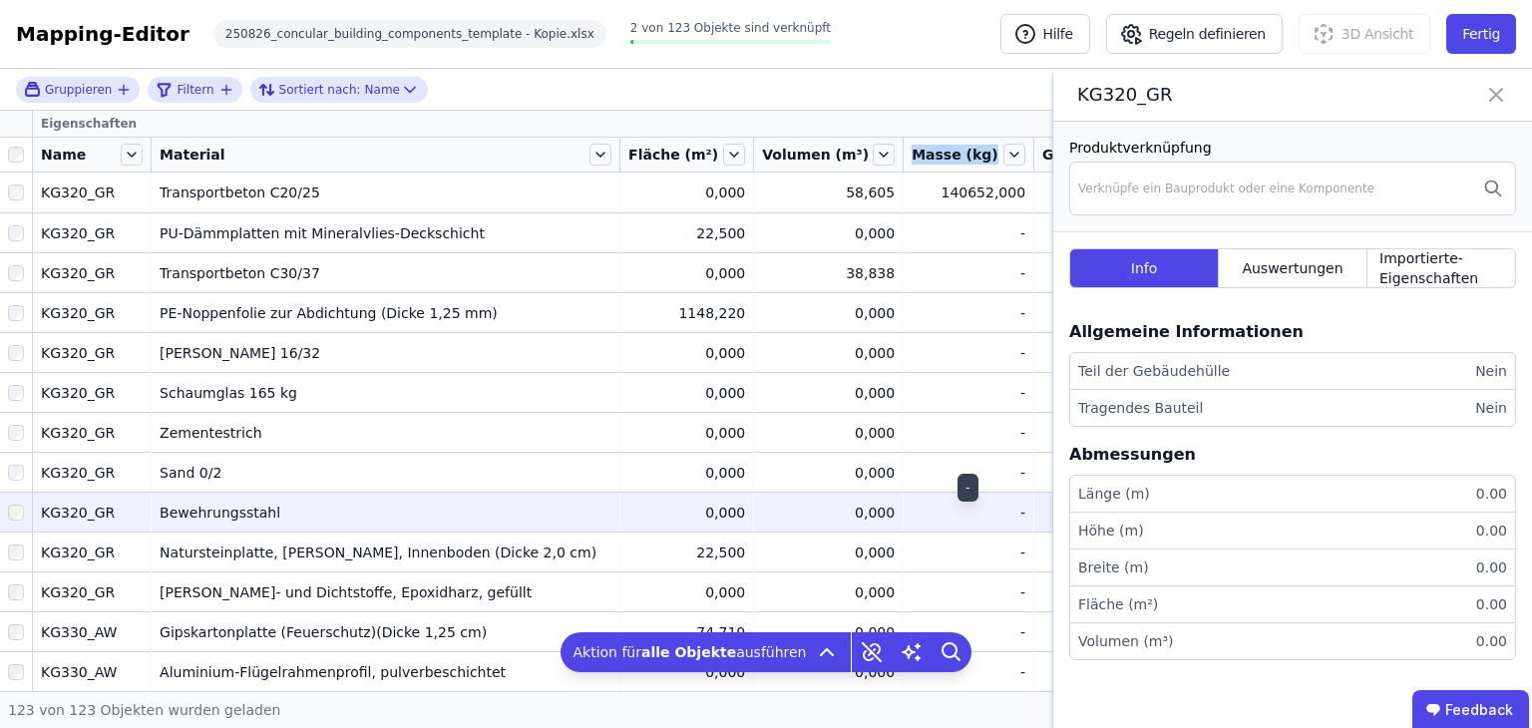
click at [960, 504] on div "-" at bounding box center [969, 513] width 114 height 20
click at [929, 93] on div "Gruppieren Filtern Sortiert nach: Name" at bounding box center [766, 90] width 1532 height 42
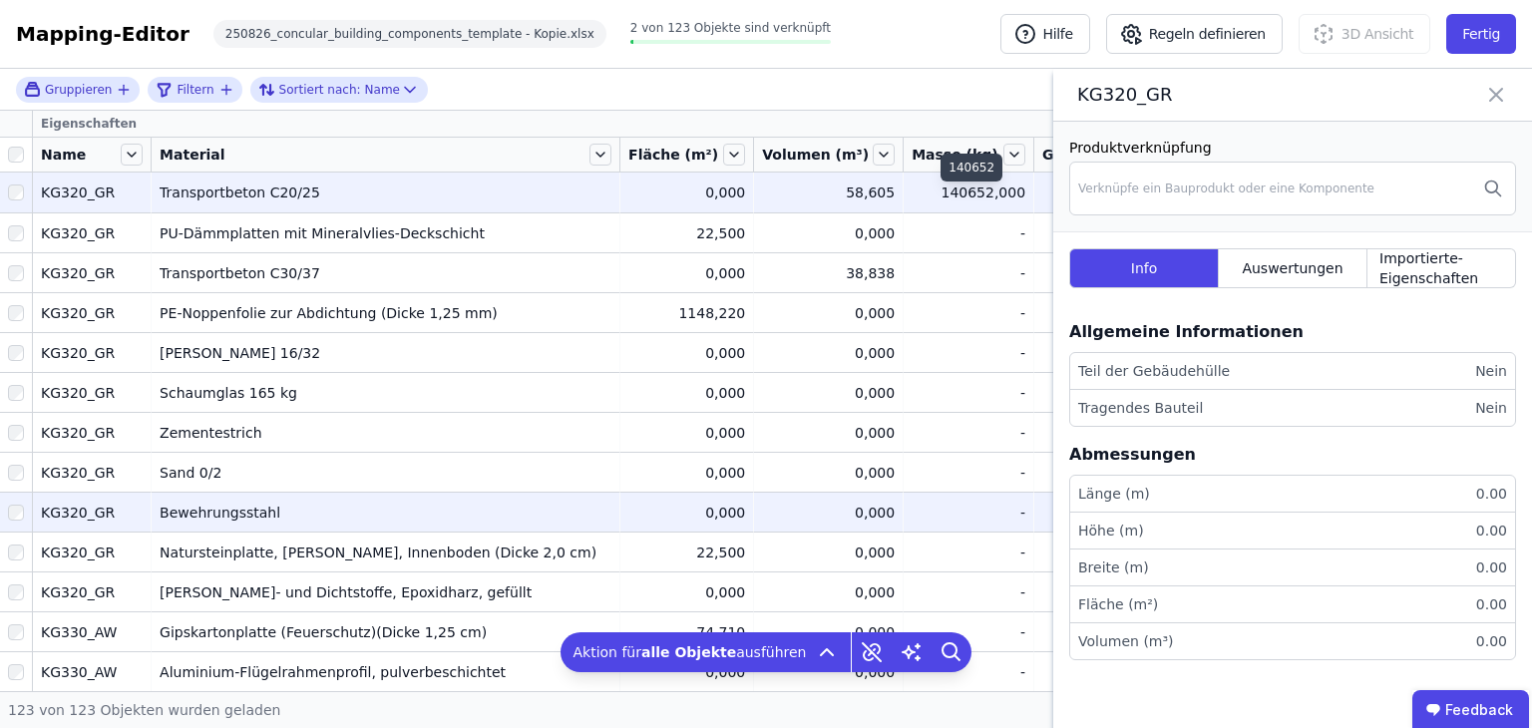
click at [925, 197] on div "140652,000" at bounding box center [969, 193] width 114 height 20
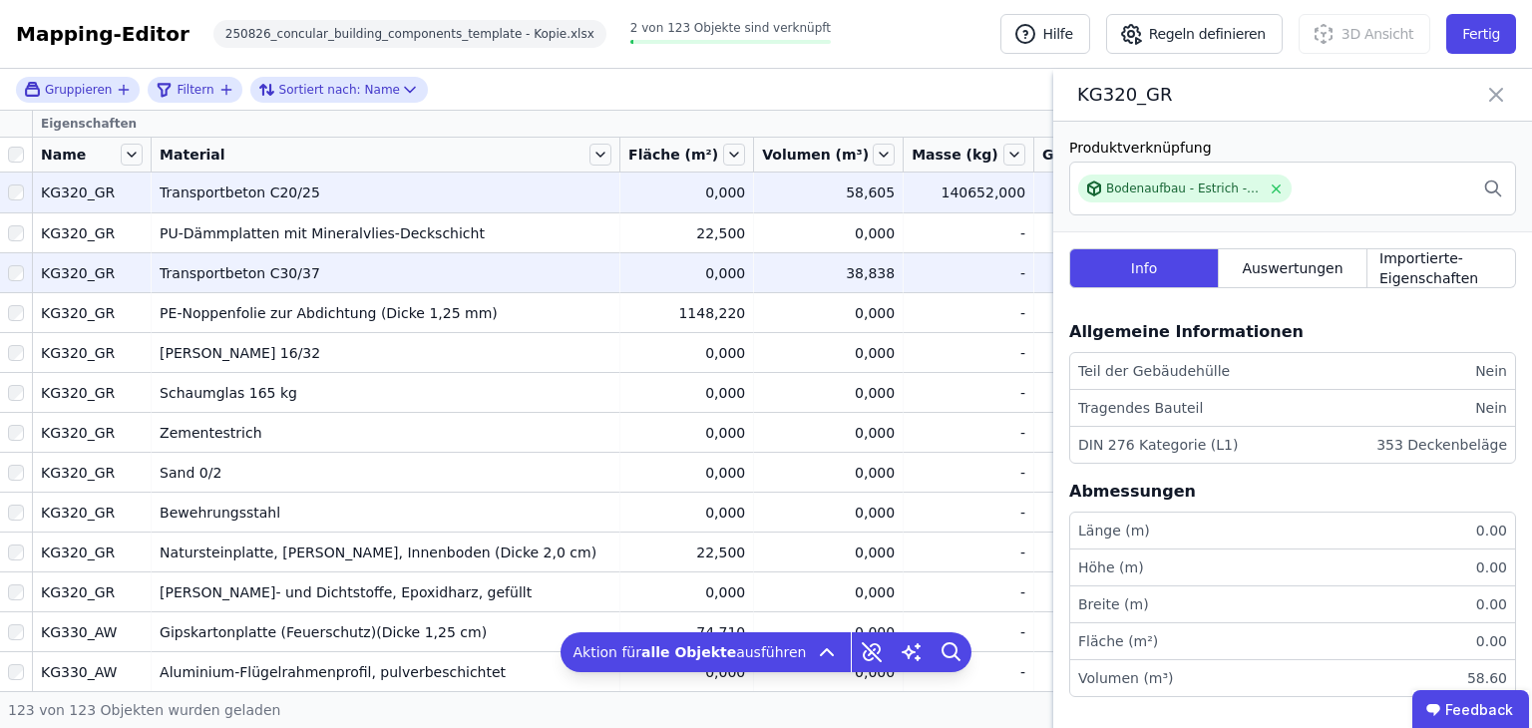
click at [970, 276] on div "-" at bounding box center [969, 273] width 114 height 20
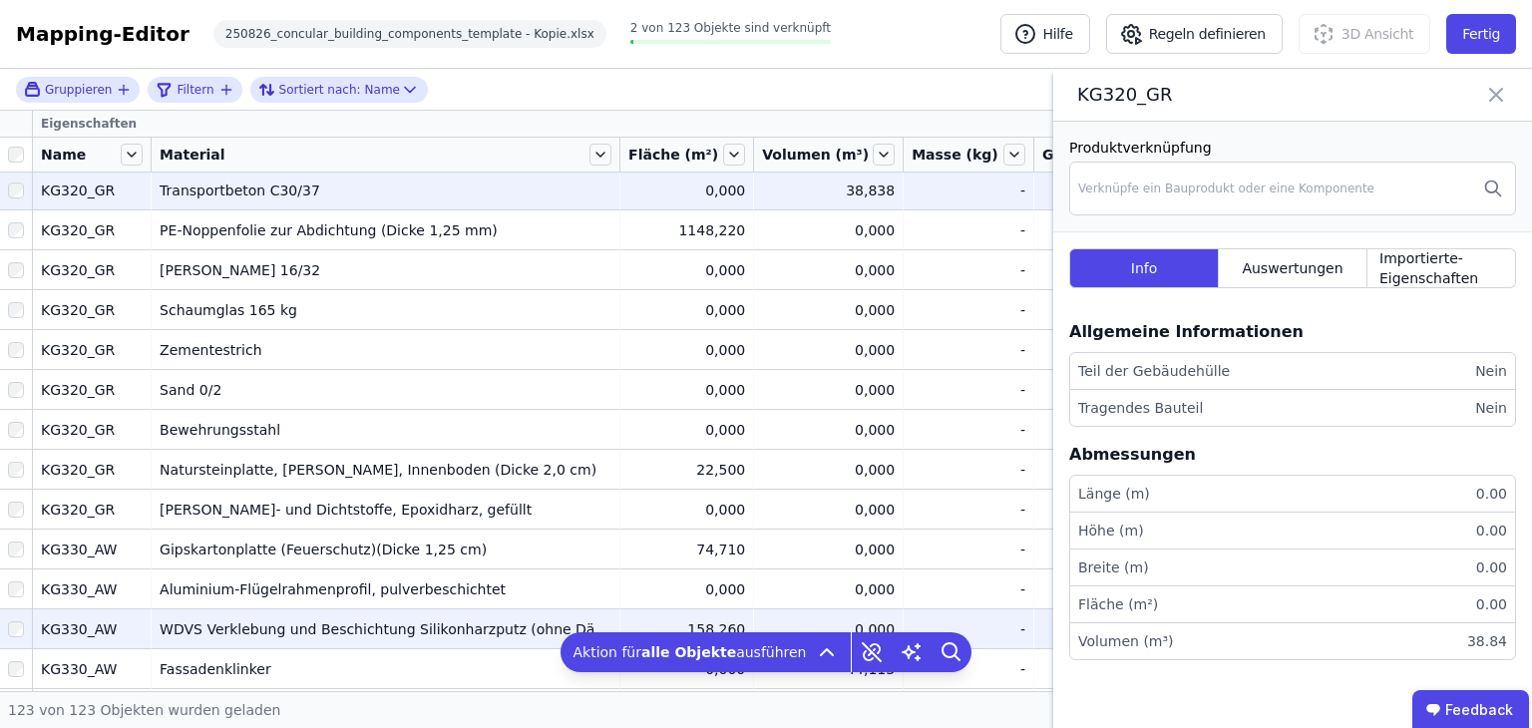
scroll to position [299, 0]
